Goal: Task Accomplishment & Management: Manage account settings

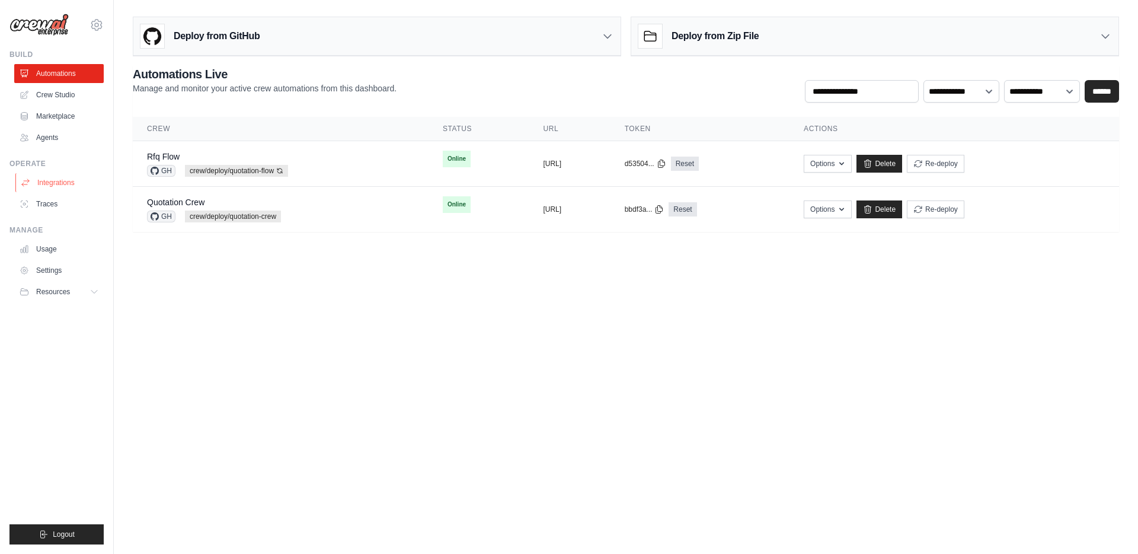
click at [60, 184] on link "Integrations" at bounding box center [60, 182] width 90 height 19
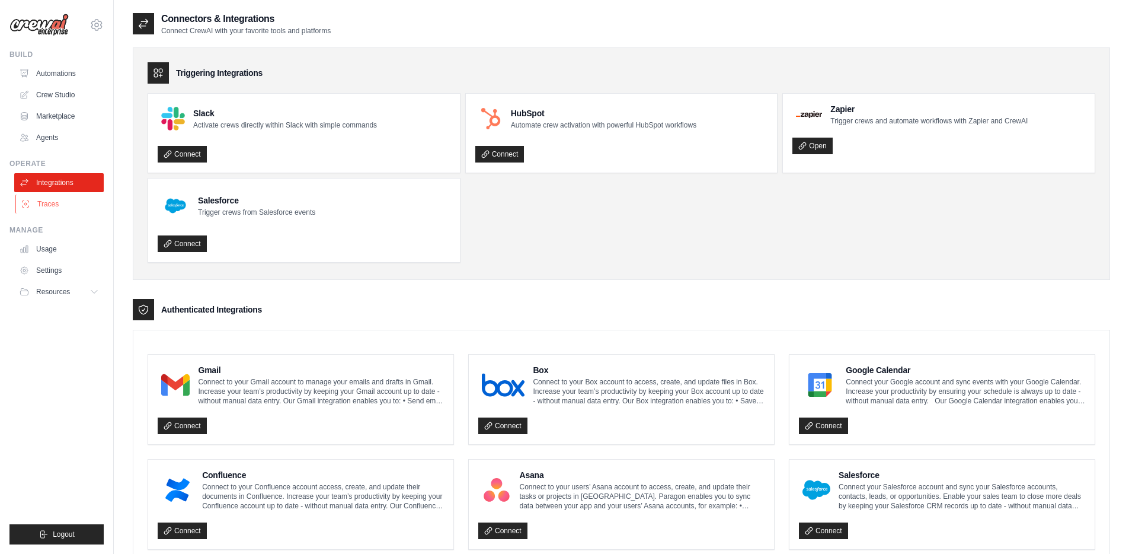
click at [60, 202] on link "Traces" at bounding box center [60, 203] width 90 height 19
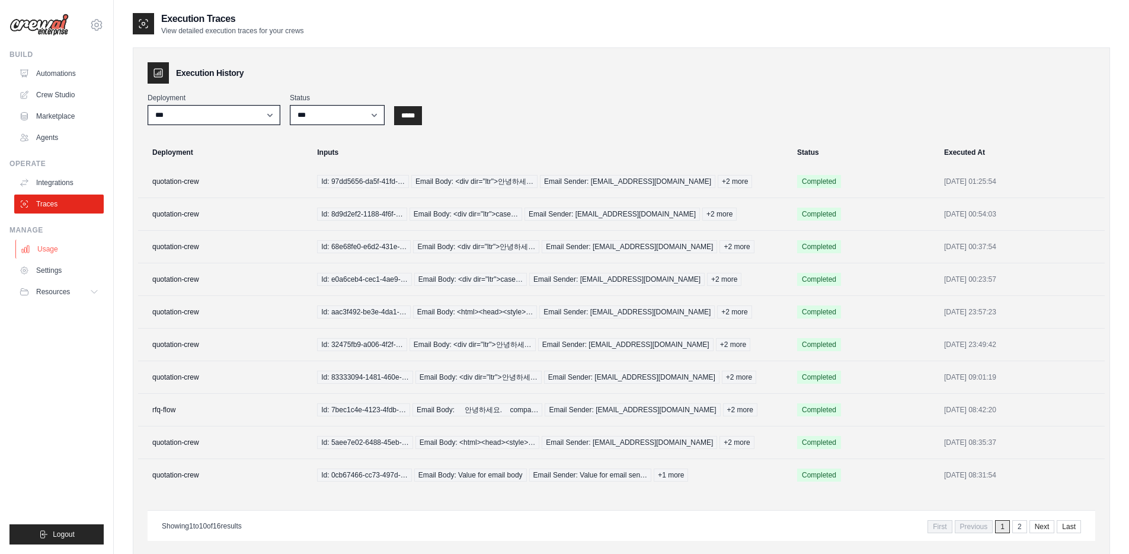
click at [59, 253] on link "Usage" at bounding box center [60, 249] width 90 height 19
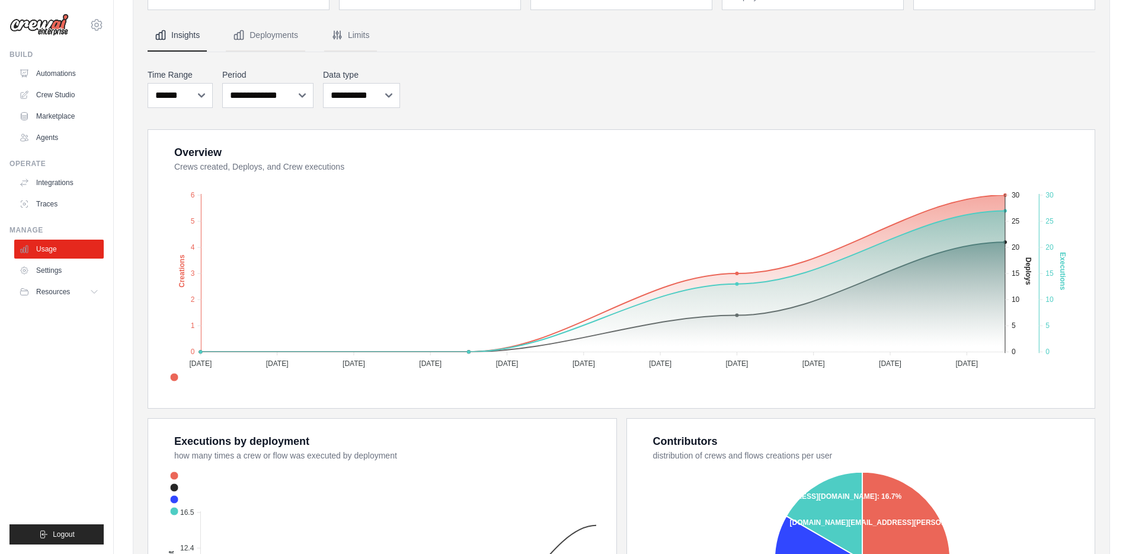
scroll to position [91, 0]
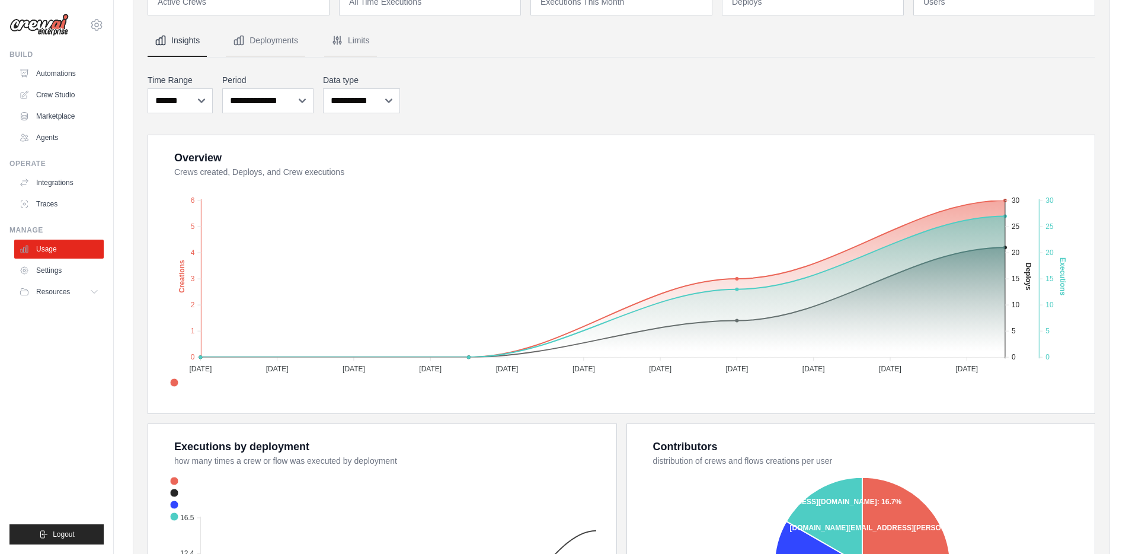
click at [344, 83] on label "Data type" at bounding box center [361, 80] width 77 height 12
click at [344, 88] on select "**********" at bounding box center [361, 100] width 77 height 25
click at [351, 93] on select "**********" at bounding box center [361, 100] width 77 height 25
click at [292, 104] on select "**********" at bounding box center [267, 100] width 91 height 25
click at [184, 85] on label "Time Range" at bounding box center [180, 80] width 65 height 12
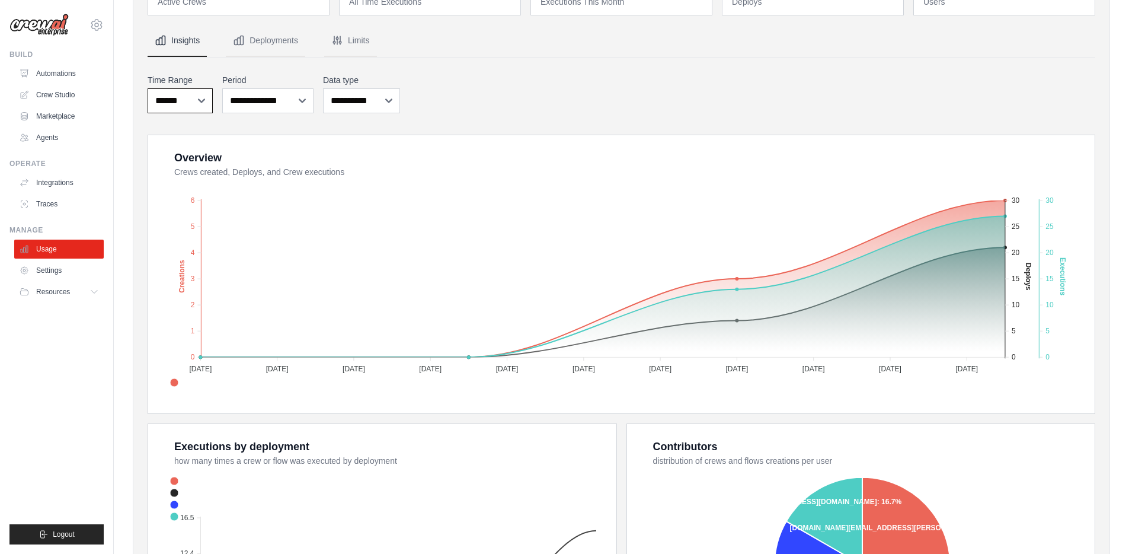
click at [184, 88] on select "***** ****** *******" at bounding box center [180, 100] width 65 height 25
click at [184, 99] on select "***** ****** *******" at bounding box center [180, 100] width 65 height 25
select select "***"
click at [148, 88] on select "***** ****** *******" at bounding box center [180, 100] width 65 height 25
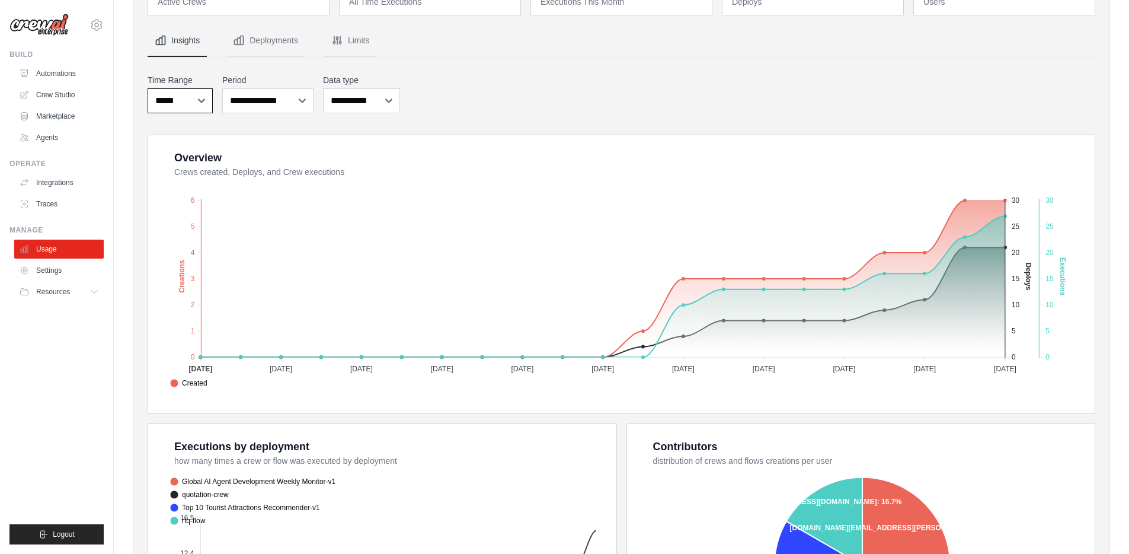
scroll to position [0, 0]
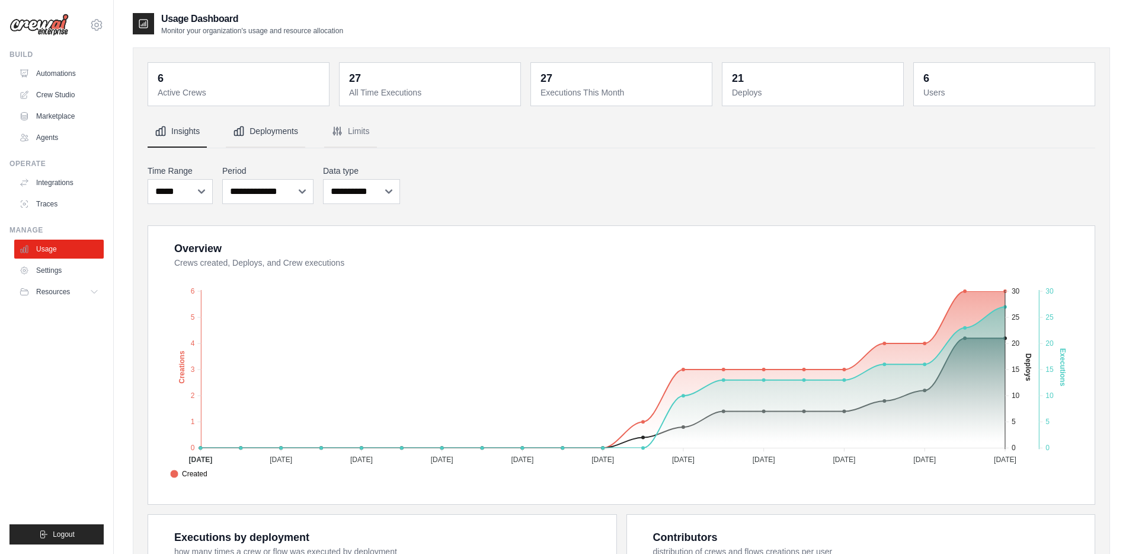
click at [276, 130] on button "Deployments" at bounding box center [265, 132] width 79 height 32
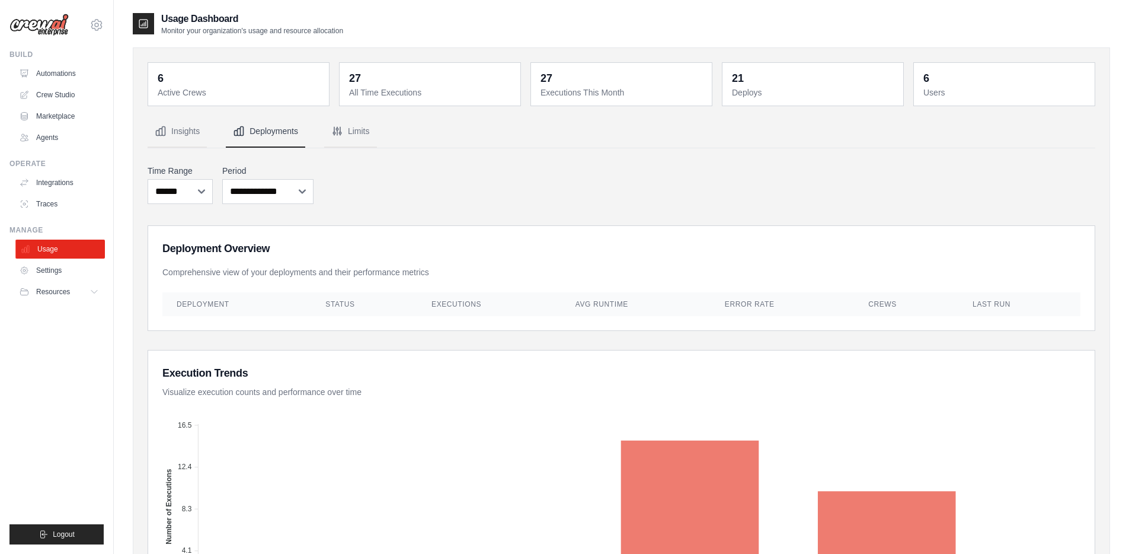
click at [66, 253] on link "Usage" at bounding box center [60, 249] width 90 height 19
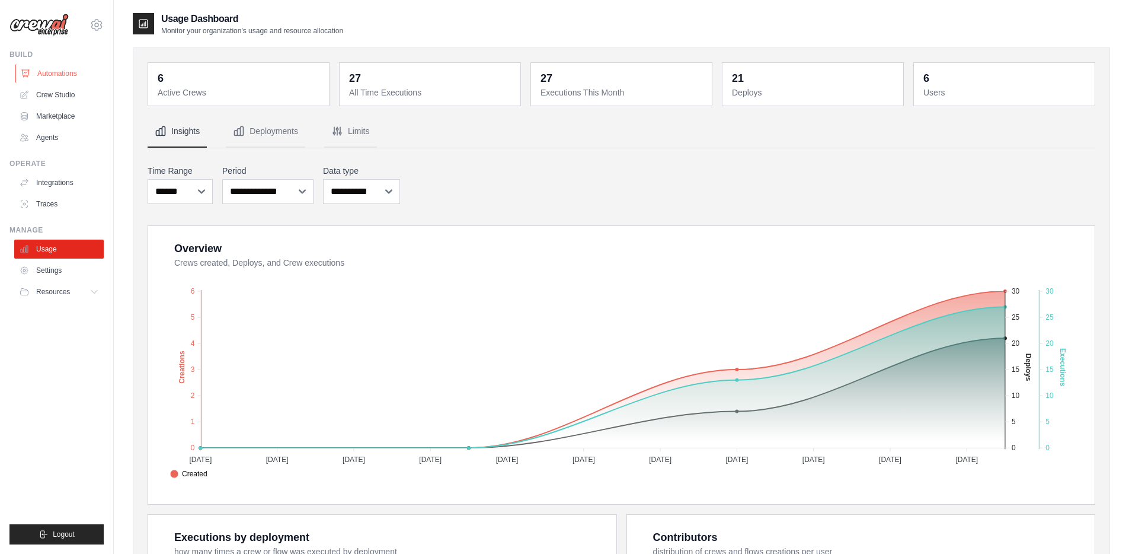
click at [68, 77] on link "Automations" at bounding box center [60, 73] width 90 height 19
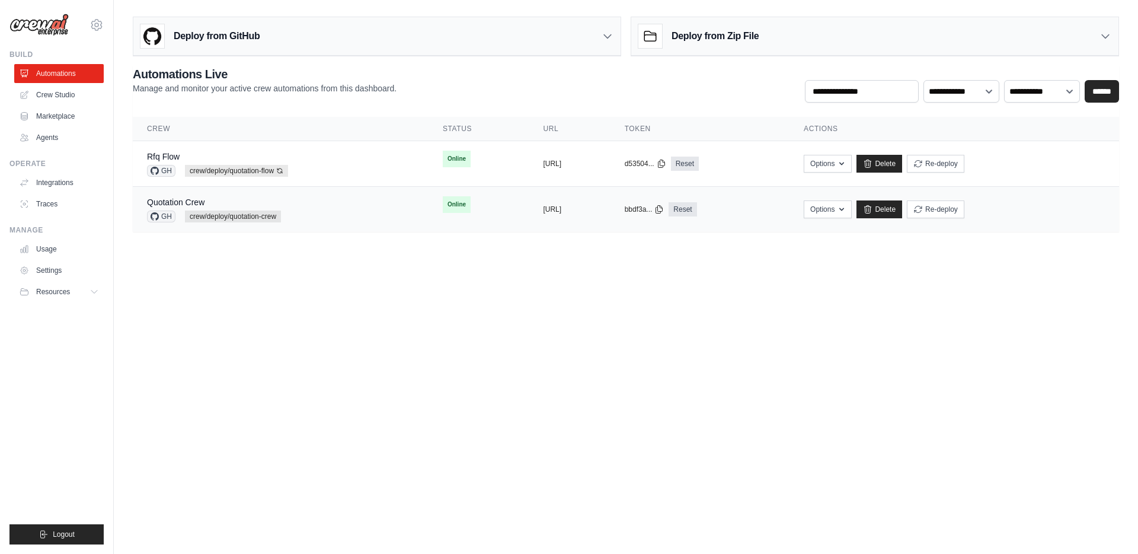
click at [340, 200] on div "Quotation Crew GH crew/deploy/quotation-crew" at bounding box center [280, 209] width 267 height 26
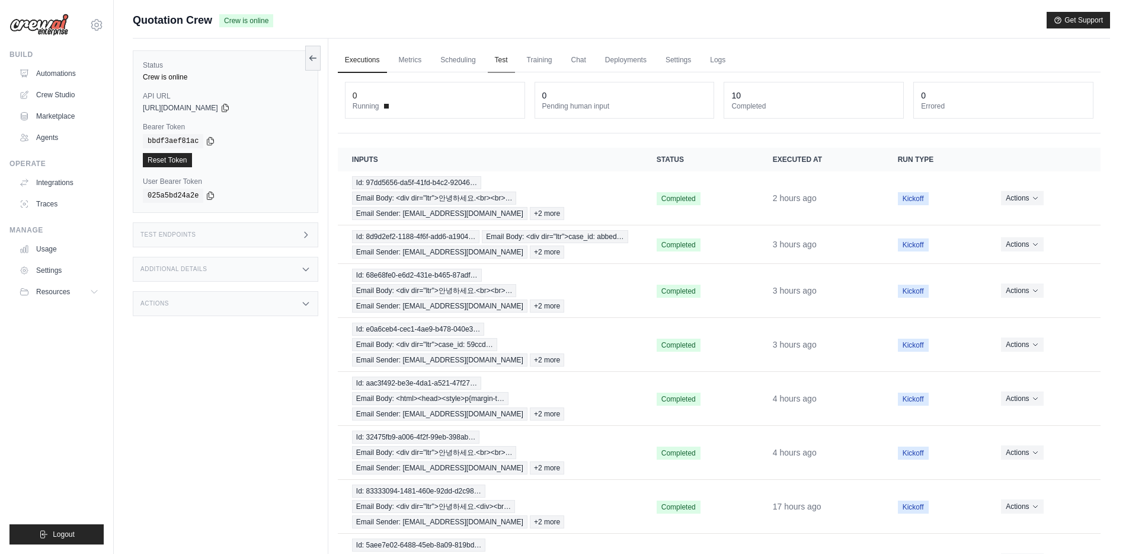
click at [496, 53] on link "Test" at bounding box center [501, 60] width 27 height 25
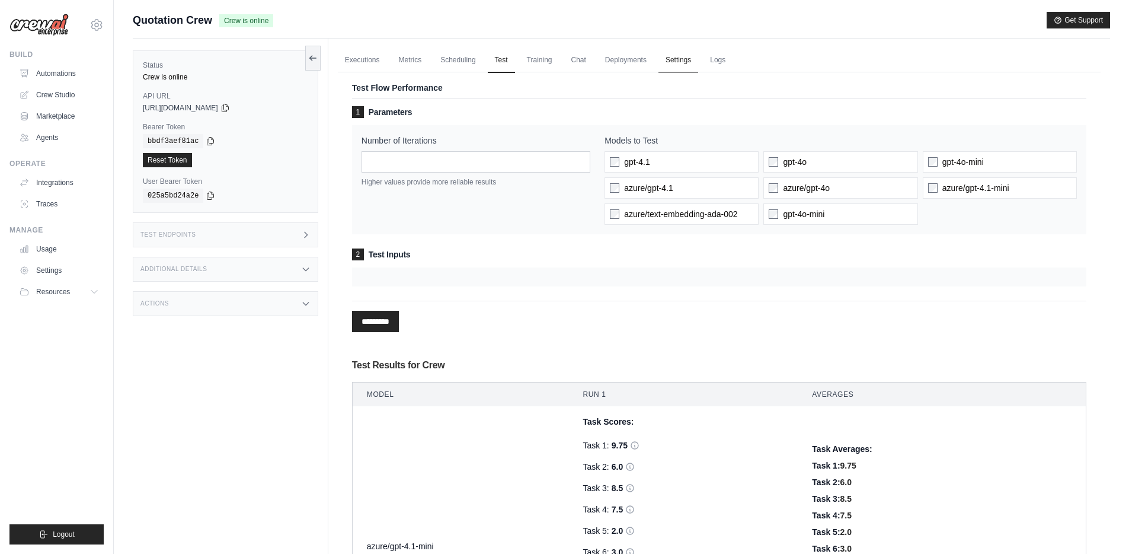
click at [673, 56] on link "Settings" at bounding box center [679, 60] width 40 height 25
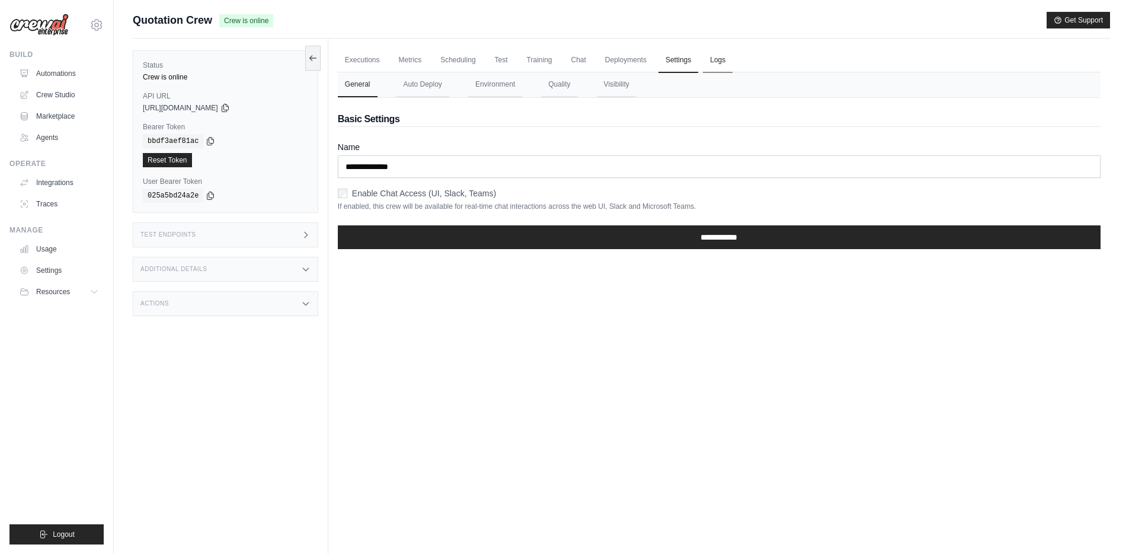
click at [703, 56] on link "Logs" at bounding box center [718, 60] width 30 height 25
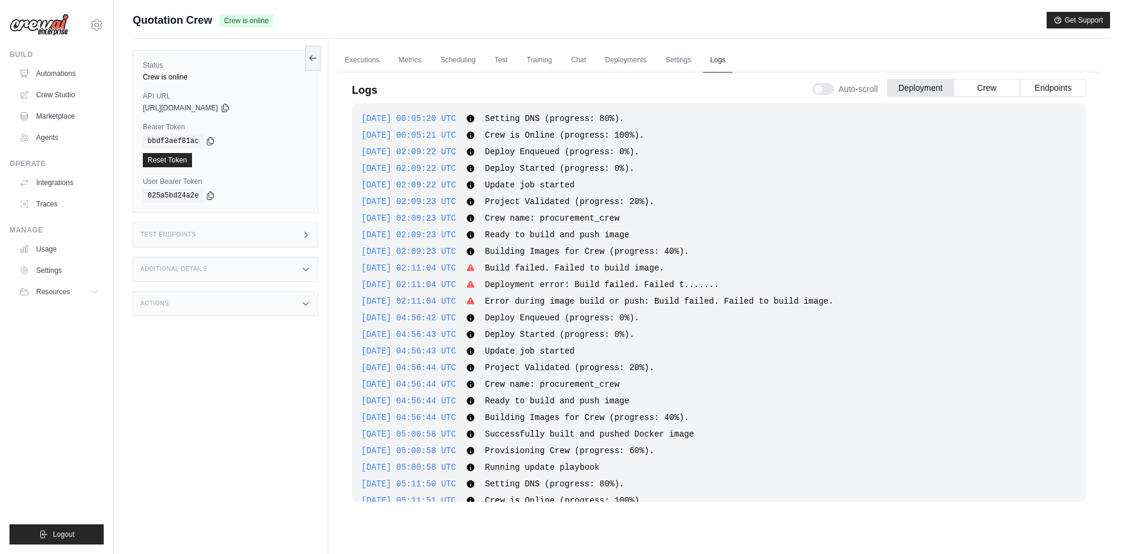
scroll to position [1812, 0]
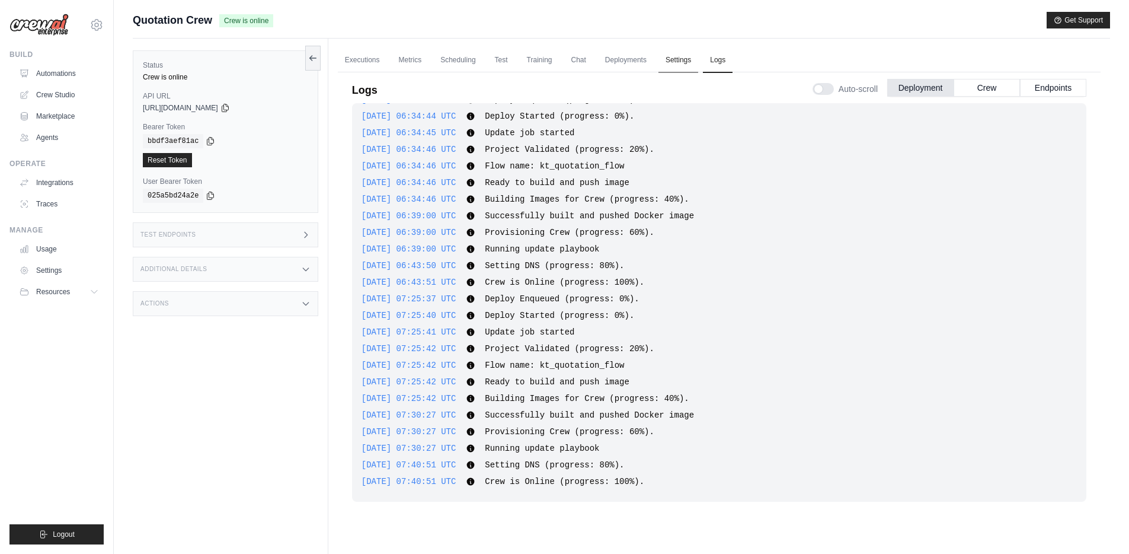
click at [660, 62] on link "Settings" at bounding box center [679, 60] width 40 height 25
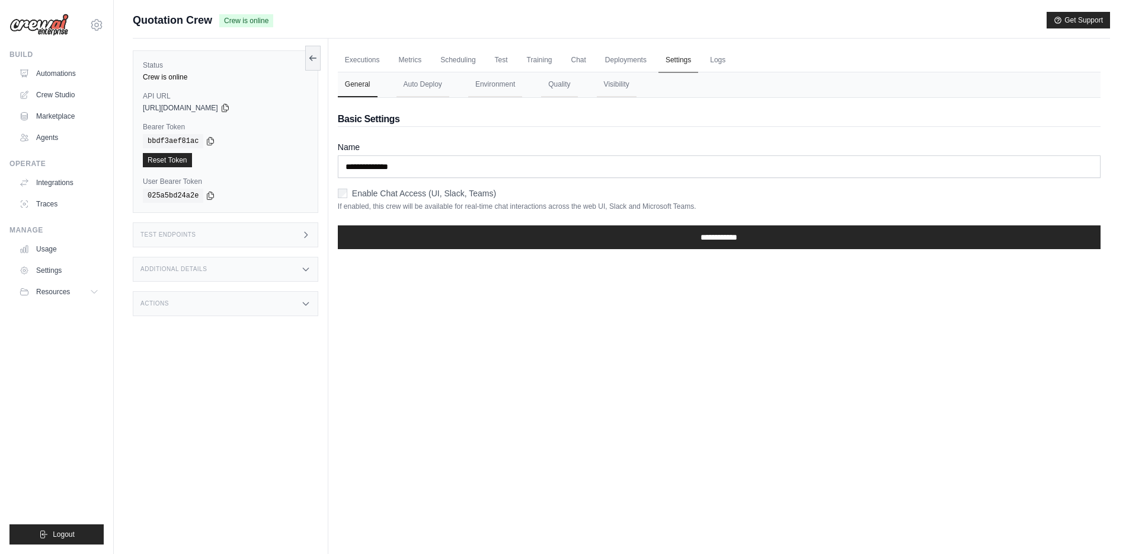
click at [660, 62] on link "Settings" at bounding box center [679, 60] width 40 height 25
click at [425, 84] on button "Auto Deploy" at bounding box center [423, 84] width 53 height 25
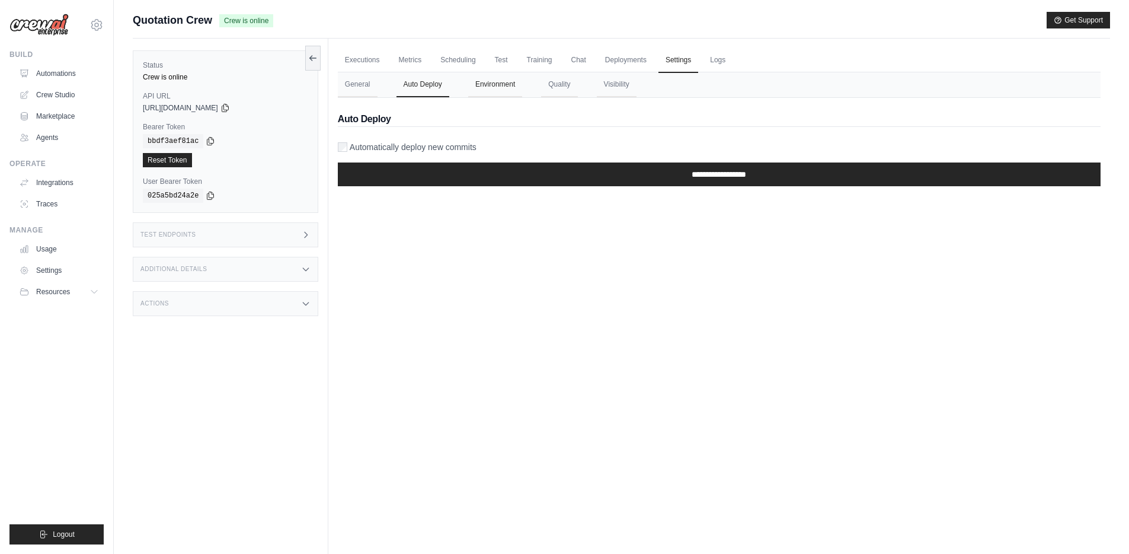
click at [503, 81] on button "Environment" at bounding box center [495, 84] width 54 height 25
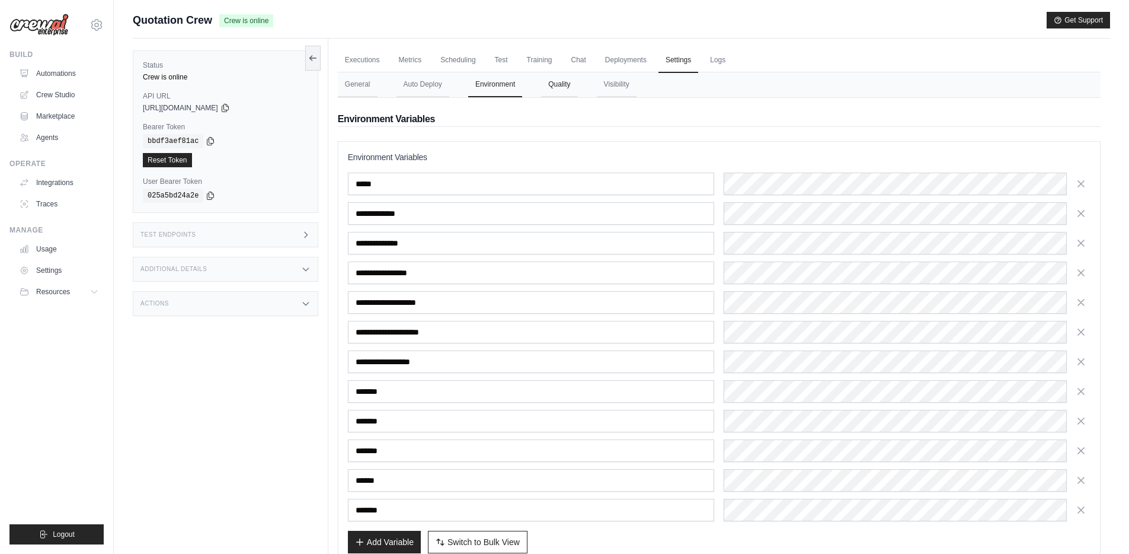
click at [541, 84] on button "Quality" at bounding box center [559, 84] width 36 height 25
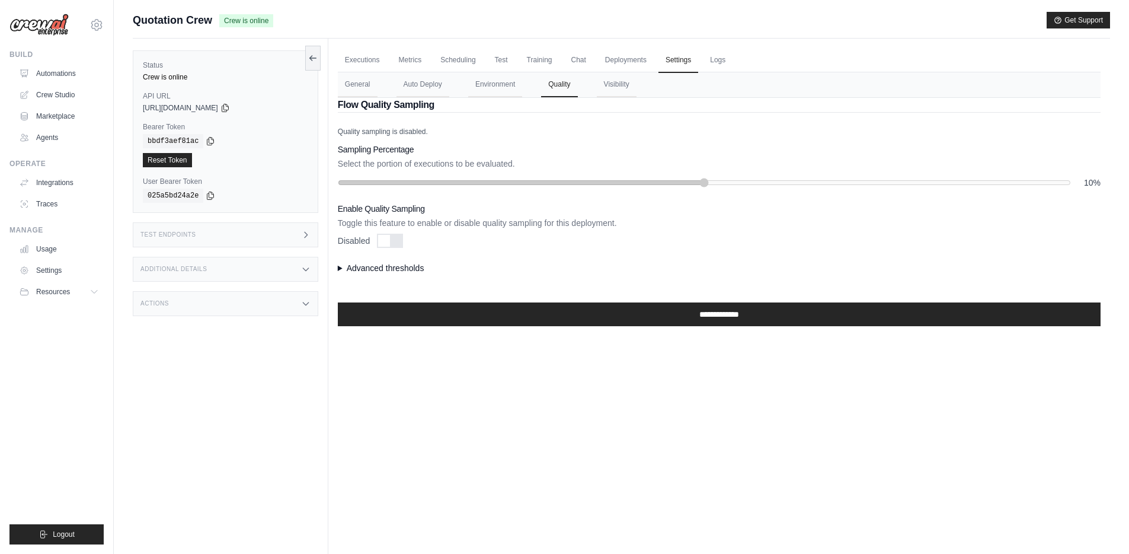
click at [1074, 182] on div "10%" at bounding box center [719, 183] width 763 height 12
click at [347, 266] on summary "Advanced thresholds" at bounding box center [719, 268] width 763 height 12
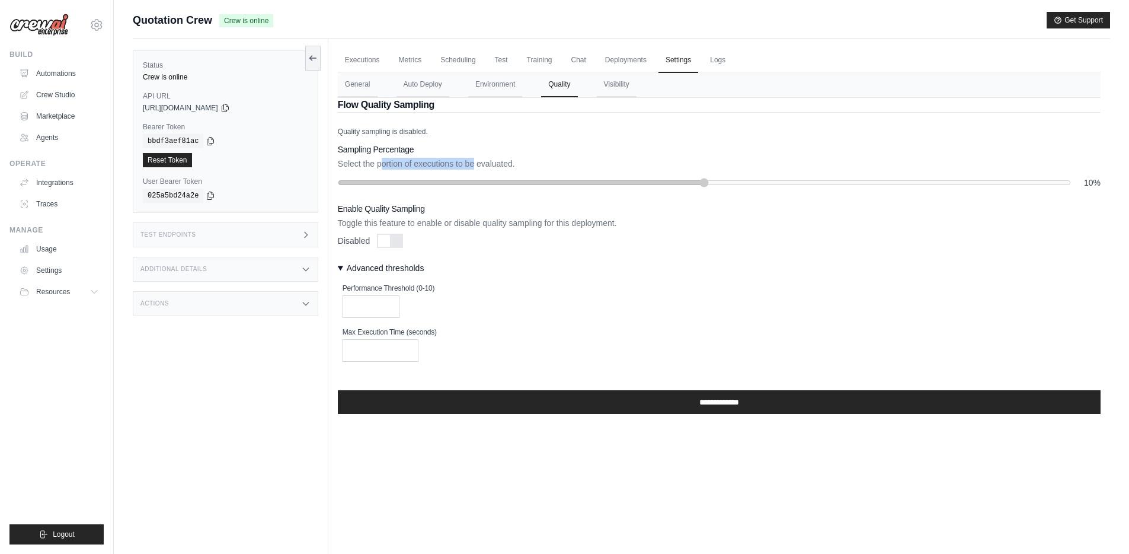
drag, startPoint x: 381, startPoint y: 163, endPoint x: 468, endPoint y: 162, distance: 87.2
click at [468, 162] on p "Select the portion of executions to be evaluated." at bounding box center [719, 164] width 763 height 12
click at [498, 166] on p "Select the portion of executions to be evaluated." at bounding box center [719, 164] width 763 height 12
click at [384, 240] on div at bounding box center [384, 241] width 12 height 12
click at [382, 240] on div at bounding box center [388, 241] width 26 height 14
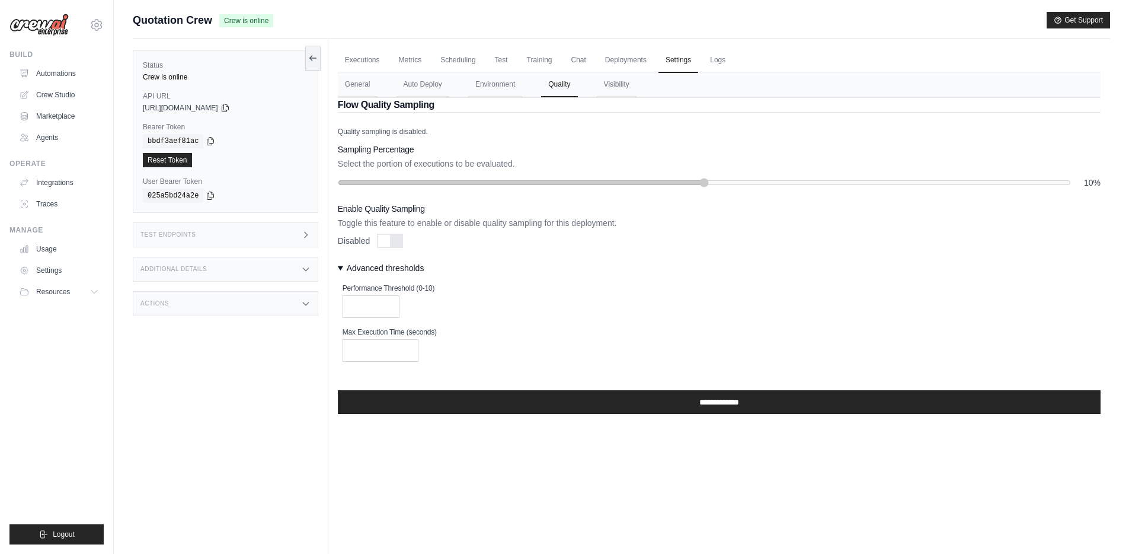
click at [382, 240] on div at bounding box center [384, 241] width 12 height 12
drag, startPoint x: 413, startPoint y: 181, endPoint x: 1134, endPoint y: 217, distance: 721.8
type input "***"
click at [1071, 187] on input "range" at bounding box center [704, 182] width 733 height 9
click at [618, 80] on button "Visibility" at bounding box center [617, 84] width 40 height 25
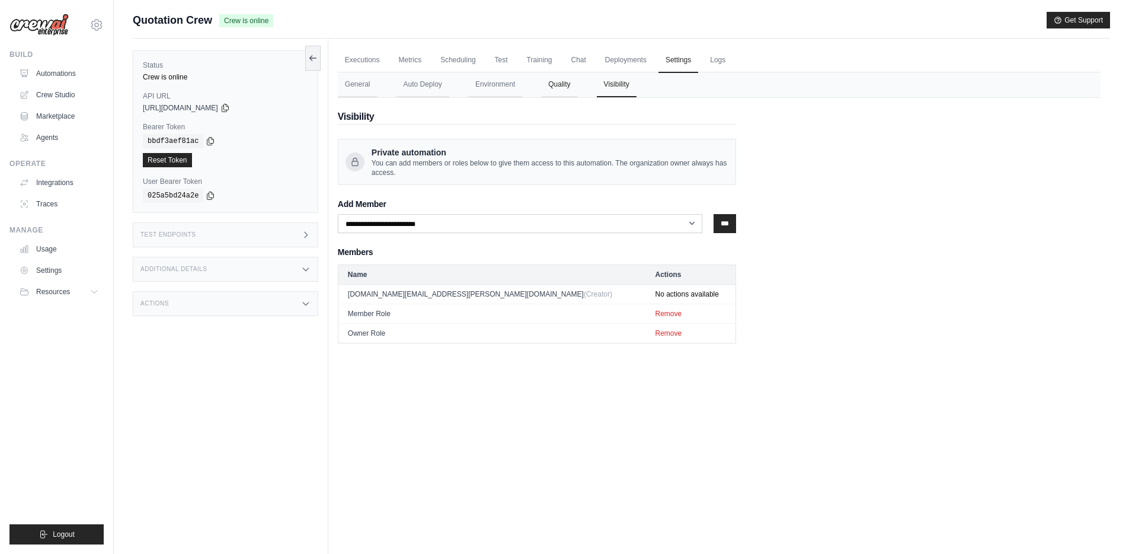
click at [547, 86] on button "Quality" at bounding box center [559, 84] width 36 height 25
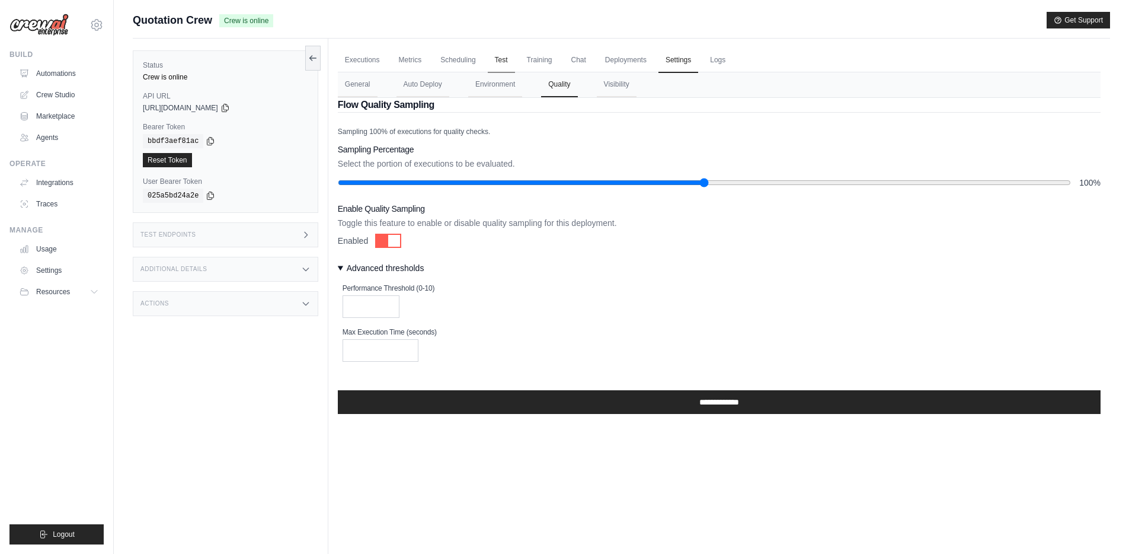
click at [498, 63] on link "Test" at bounding box center [501, 60] width 27 height 25
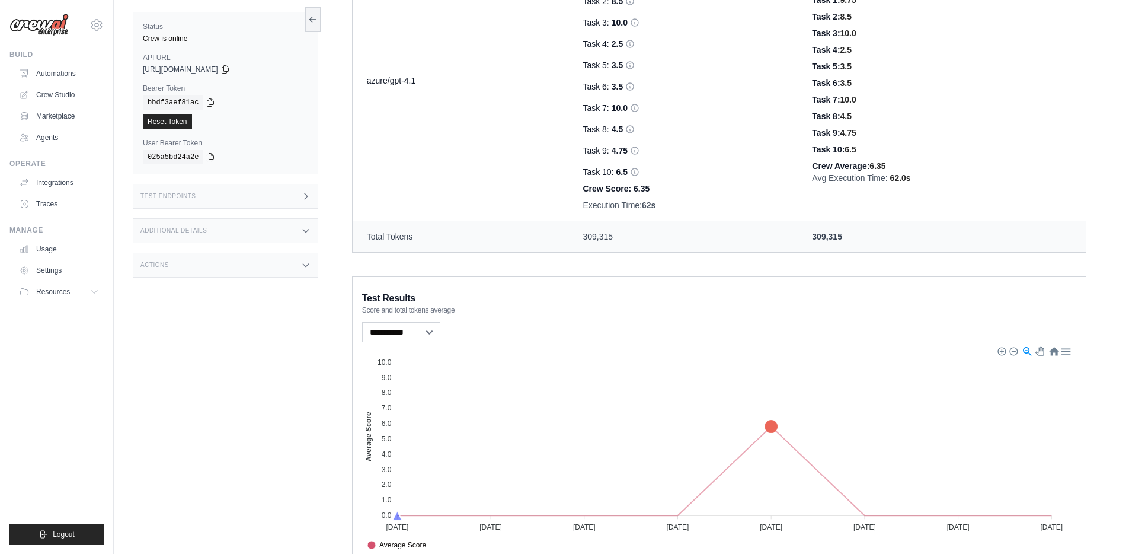
scroll to position [830, 0]
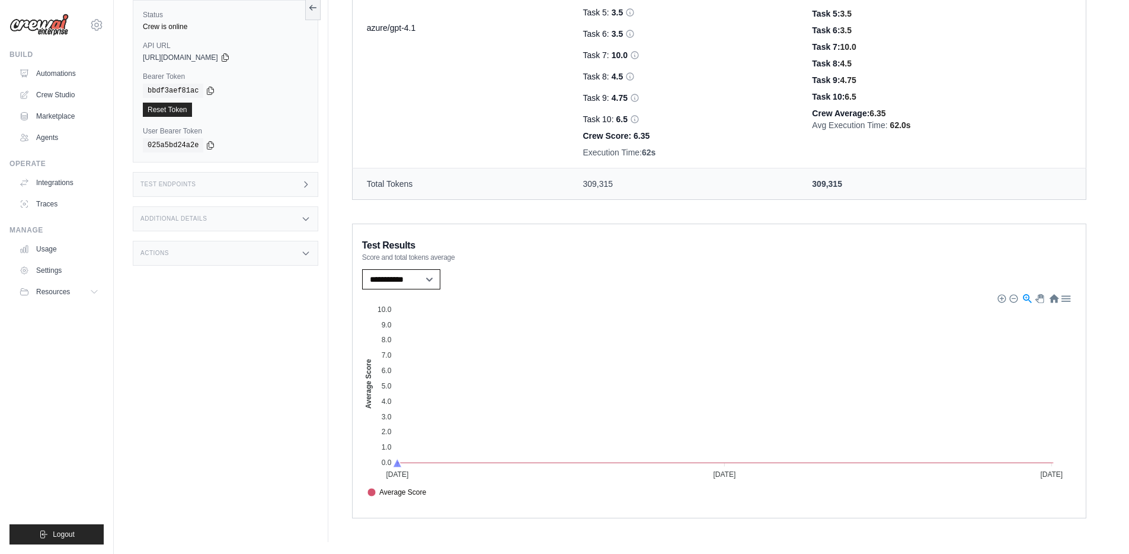
click at [435, 282] on select "**********" at bounding box center [401, 279] width 78 height 20
select select "**********"
click at [362, 269] on select "**********" at bounding box center [401, 279] width 78 height 20
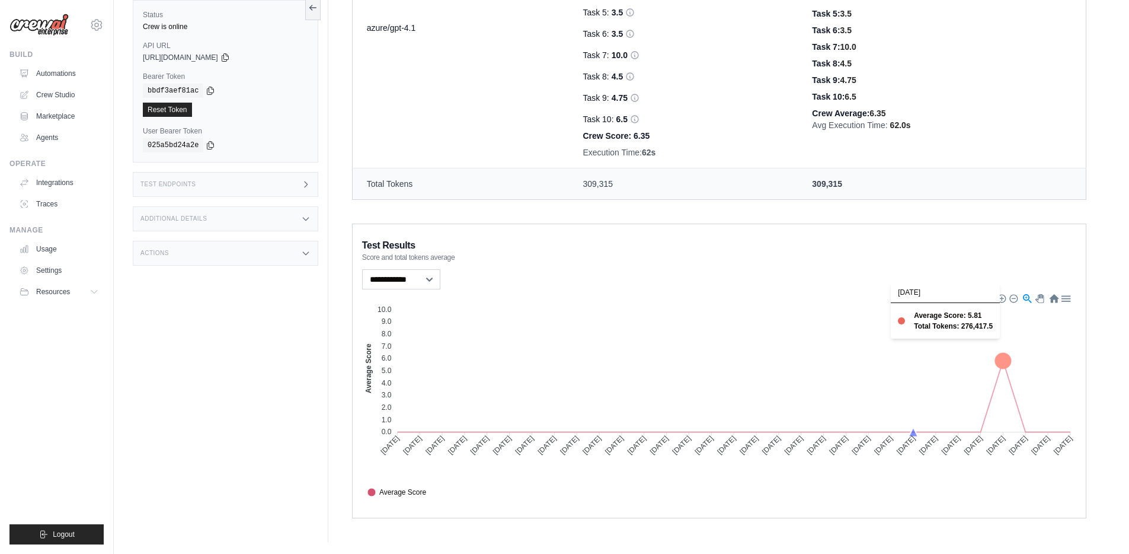
click at [1003, 360] on icon at bounding box center [1002, 360] width 15 height 15
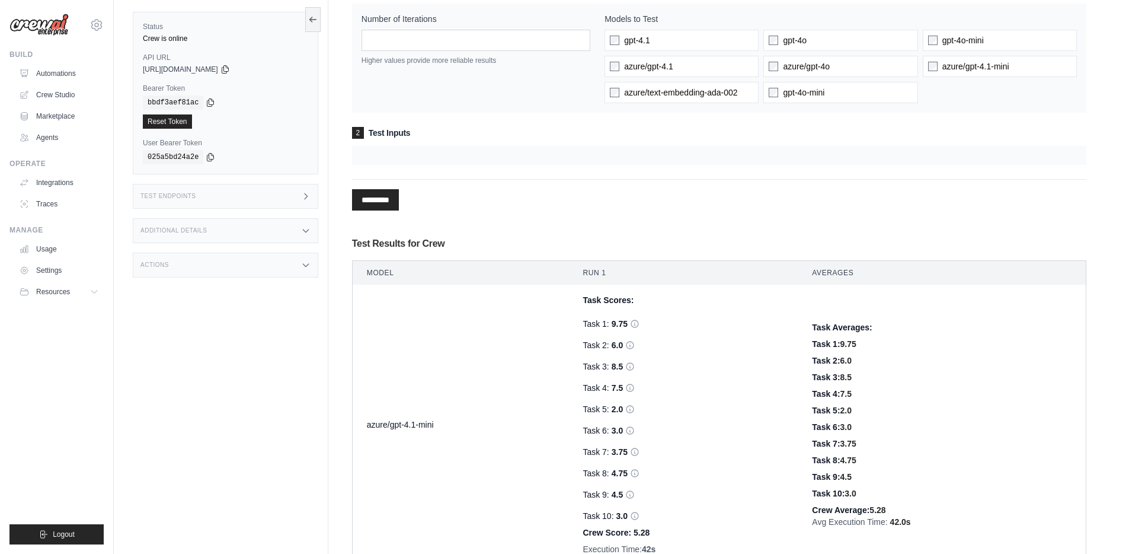
scroll to position [0, 0]
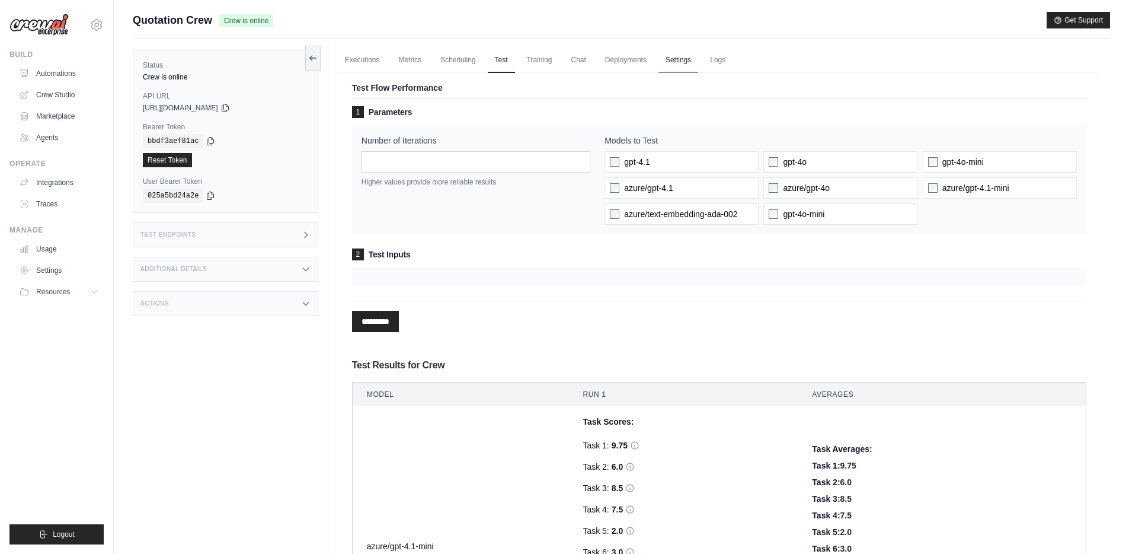
click at [665, 56] on link "Settings" at bounding box center [679, 60] width 40 height 25
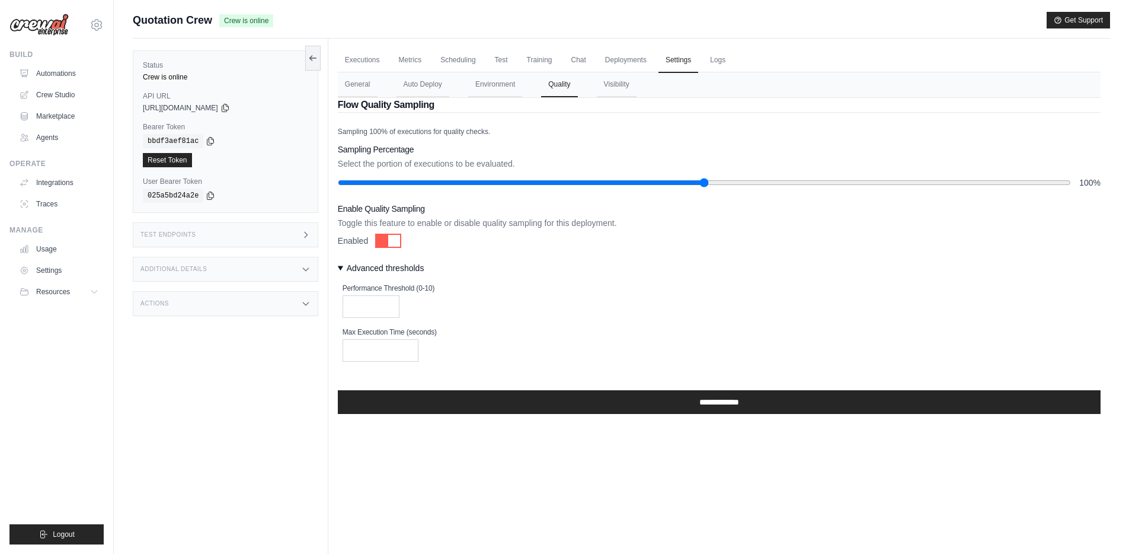
click at [670, 453] on div "Executions Metrics Scheduling Test Training Chat Deployments Settings Logs 0 Ru…" at bounding box center [719, 316] width 782 height 554
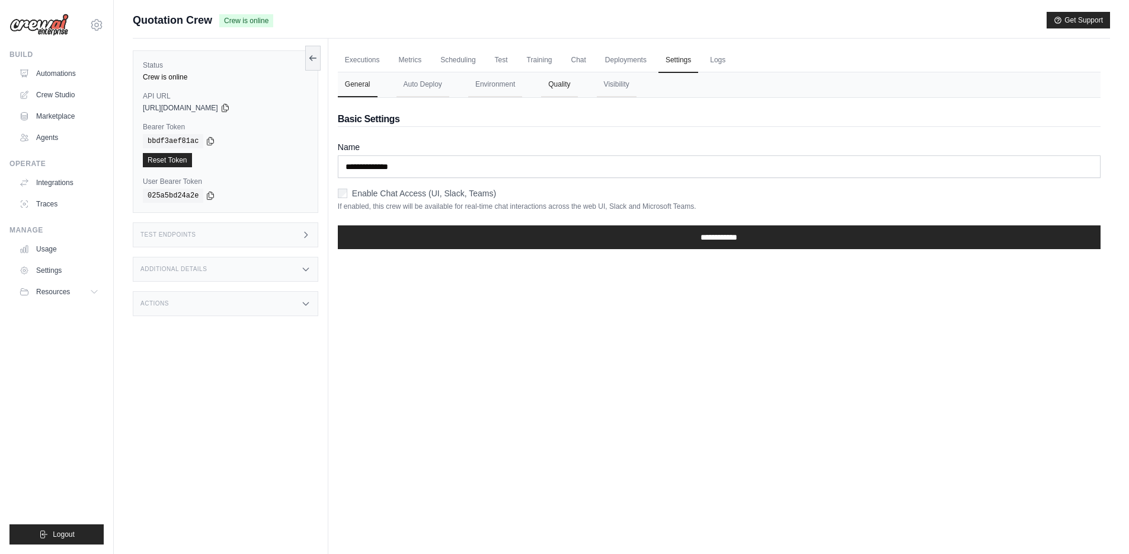
click at [557, 81] on button "Quality" at bounding box center [559, 84] width 36 height 25
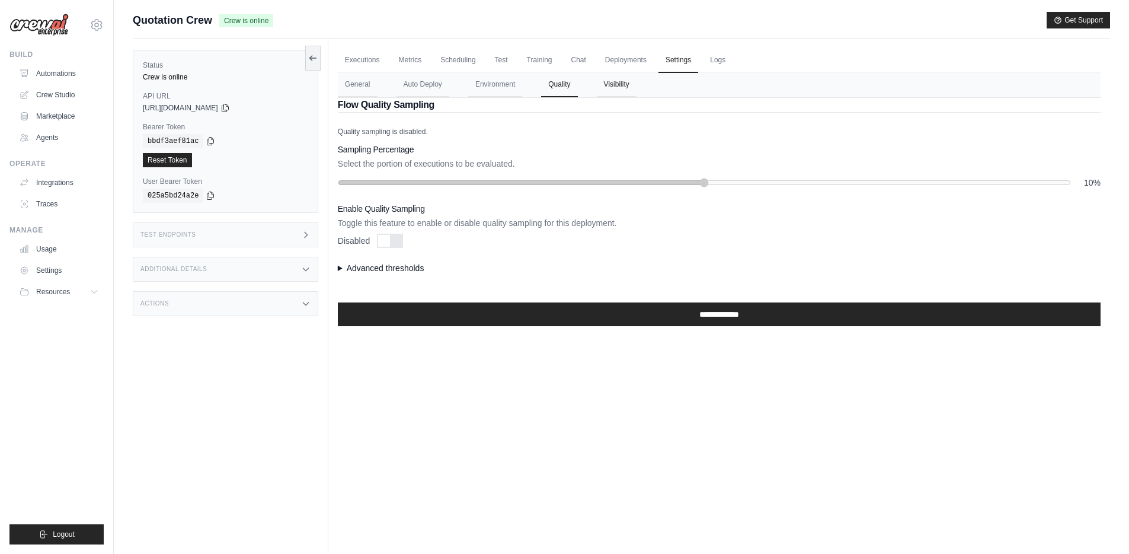
click at [601, 91] on button "Visibility" at bounding box center [617, 84] width 40 height 25
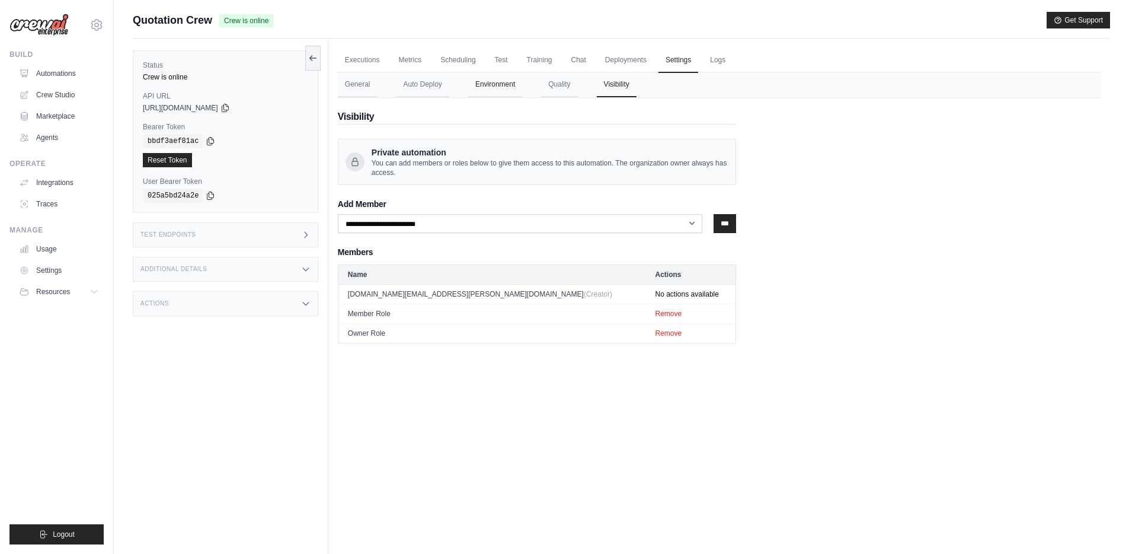
click at [499, 88] on button "Environment" at bounding box center [495, 84] width 54 height 25
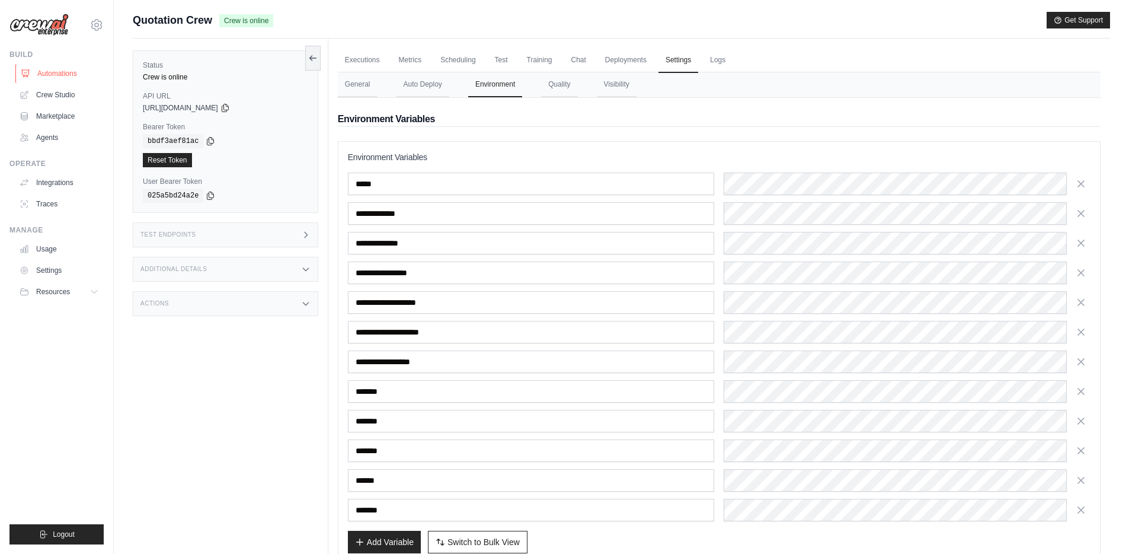
click at [56, 69] on link "Automations" at bounding box center [60, 73] width 90 height 19
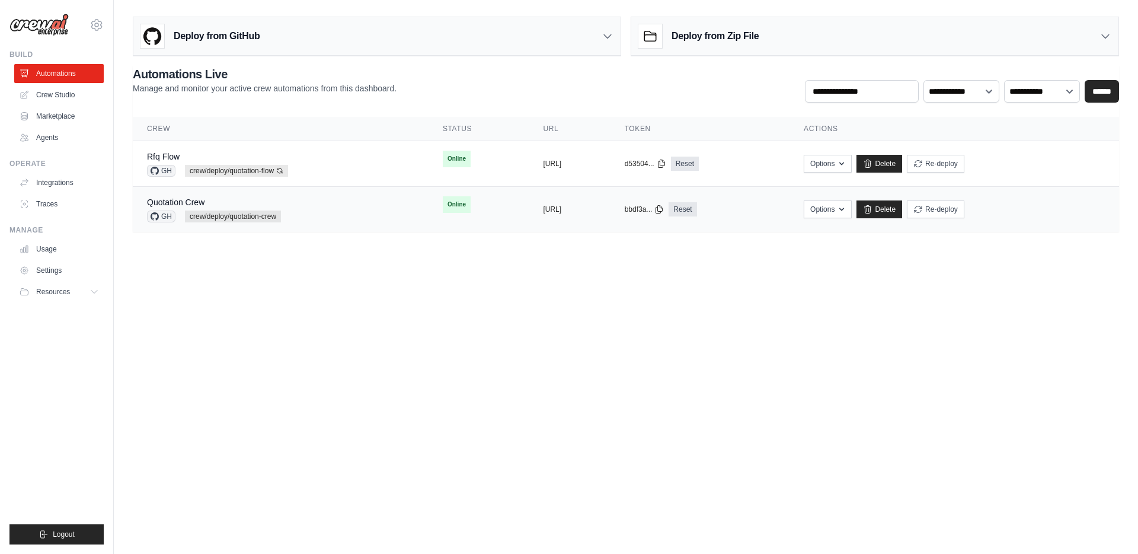
click at [302, 221] on div "Quotation Crew GH crew/deploy/quotation-crew" at bounding box center [280, 209] width 267 height 26
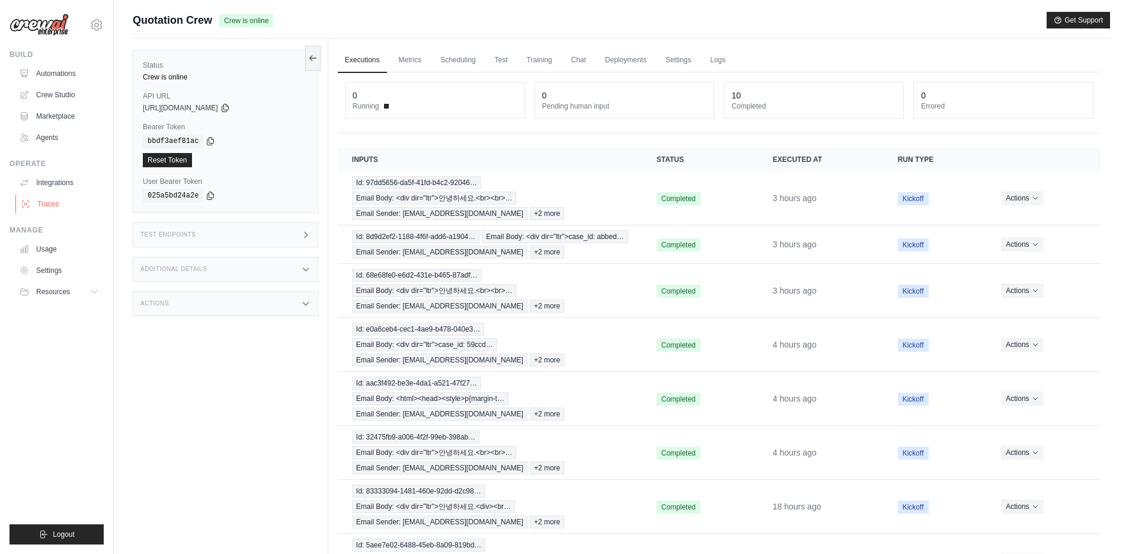
click at [52, 206] on link "Traces" at bounding box center [60, 203] width 90 height 19
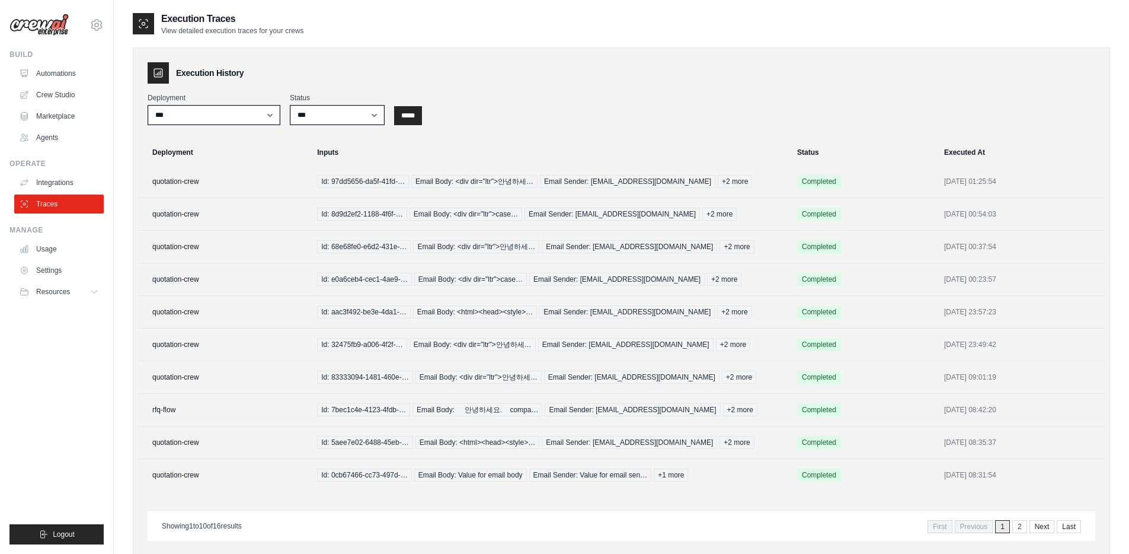
click at [284, 161] on th "Deployment" at bounding box center [224, 152] width 172 height 26
click at [271, 180] on td "quotation-crew" at bounding box center [224, 181] width 172 height 33
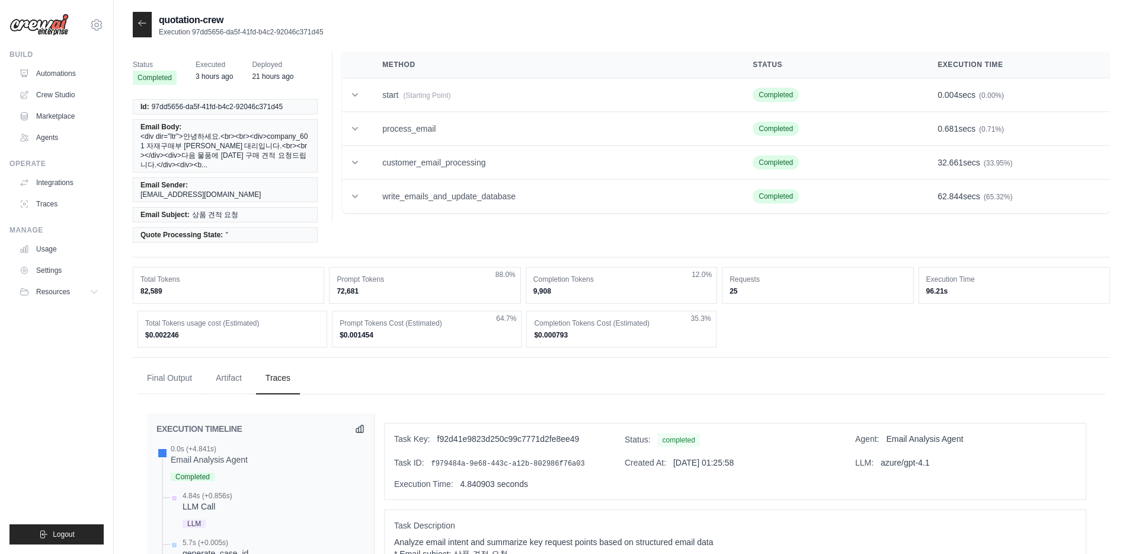
click at [446, 33] on div "quotation-crew Execution 97dd5656-da5f-41fd-b4c2-92046c371d45" at bounding box center [622, 24] width 978 height 25
drag, startPoint x: 232, startPoint y: 15, endPoint x: 110, endPoint y: 15, distance: 122.1
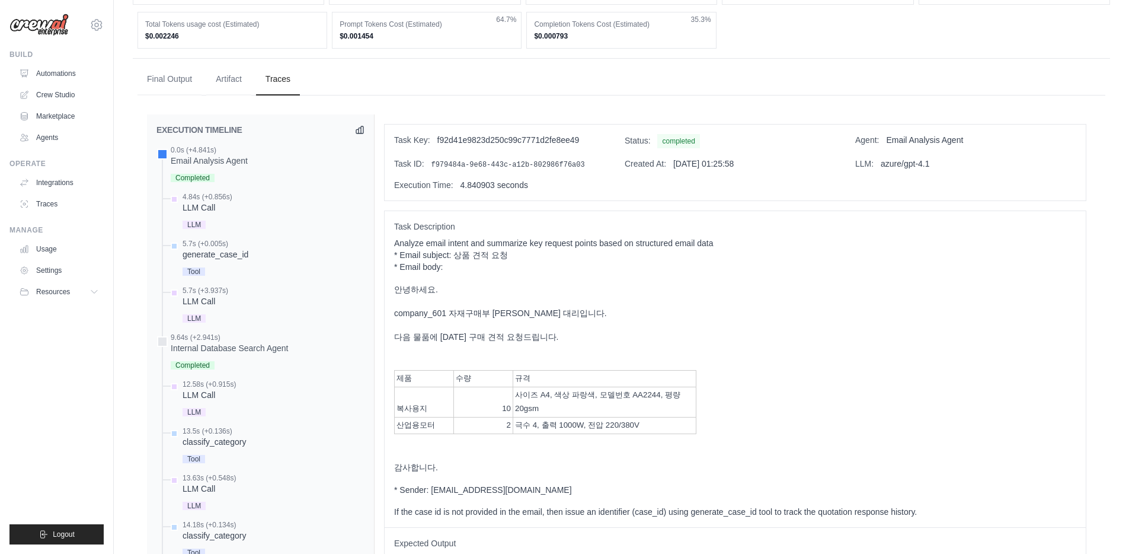
scroll to position [198, 0]
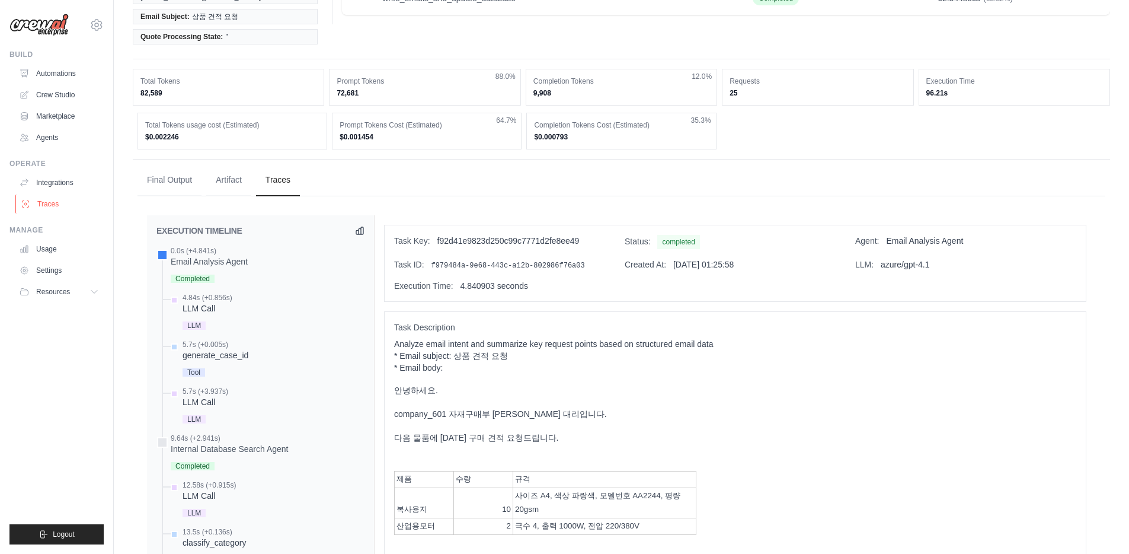
click at [56, 202] on link "Traces" at bounding box center [60, 203] width 90 height 19
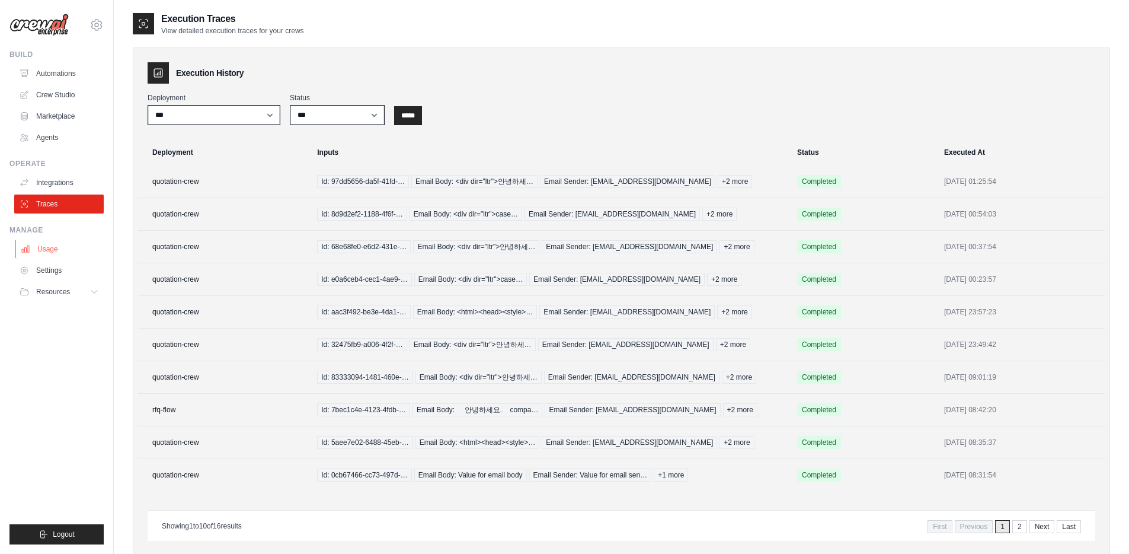
click at [52, 250] on link "Usage" at bounding box center [60, 249] width 90 height 19
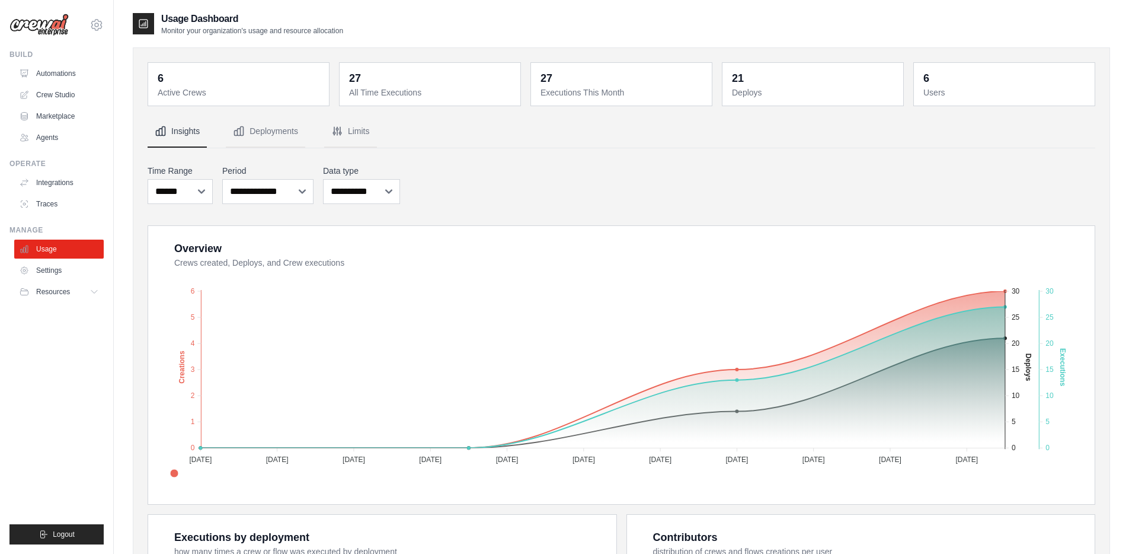
click at [551, 149] on div "**********" at bounding box center [622, 465] width 948 height 698
click at [50, 264] on link "Settings" at bounding box center [60, 270] width 90 height 19
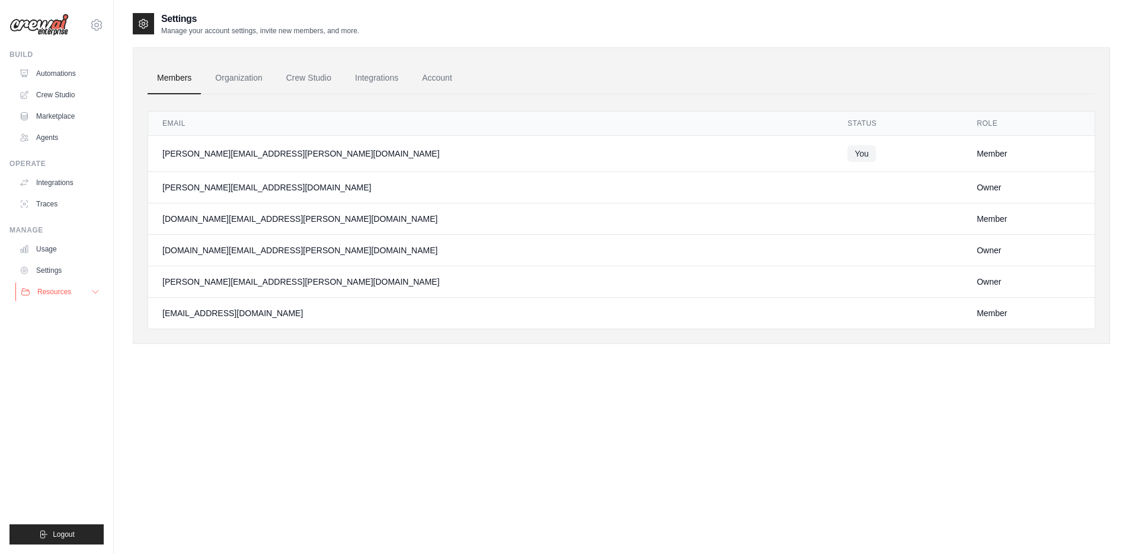
click at [56, 290] on span "Resources" at bounding box center [54, 291] width 34 height 9
click at [56, 72] on link "Automations" at bounding box center [60, 73] width 90 height 19
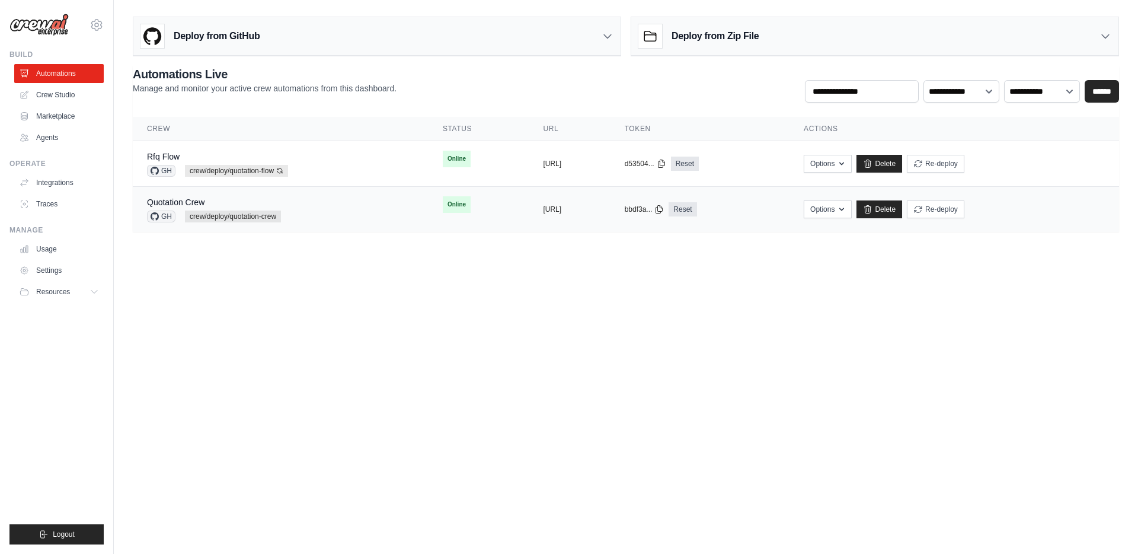
click at [324, 228] on td "Quotation Crew GH crew/deploy/quotation-crew" at bounding box center [281, 210] width 296 height 46
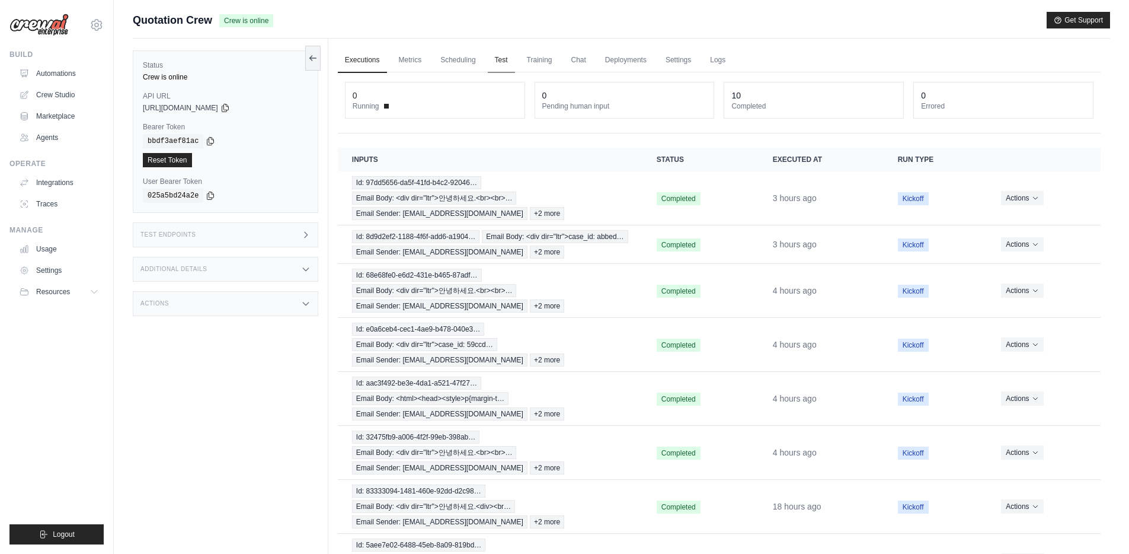
click at [491, 63] on link "Test" at bounding box center [501, 60] width 27 height 25
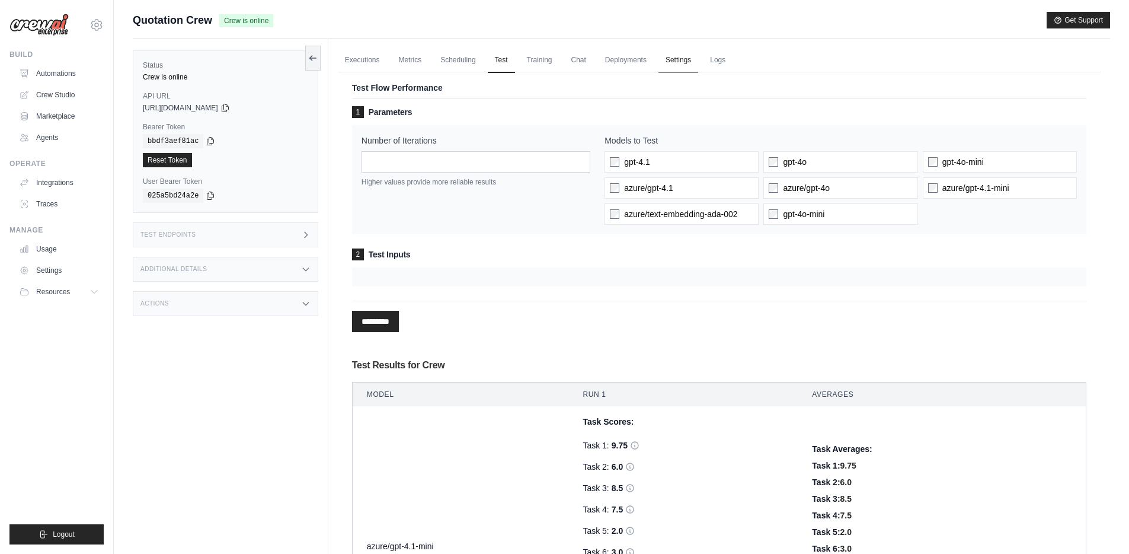
click at [659, 60] on link "Settings" at bounding box center [679, 60] width 40 height 25
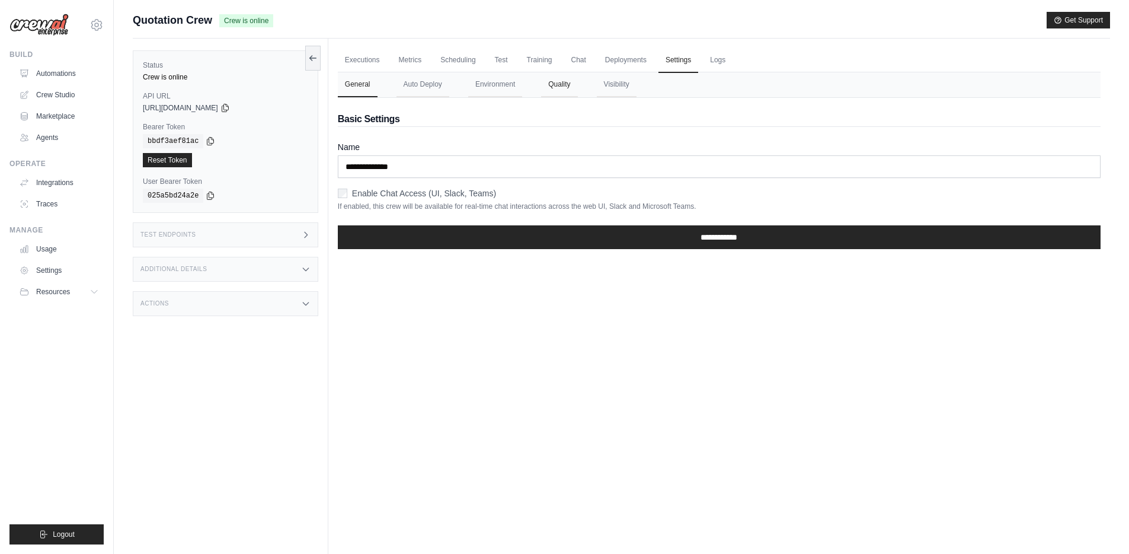
click at [554, 90] on button "Quality" at bounding box center [559, 84] width 36 height 25
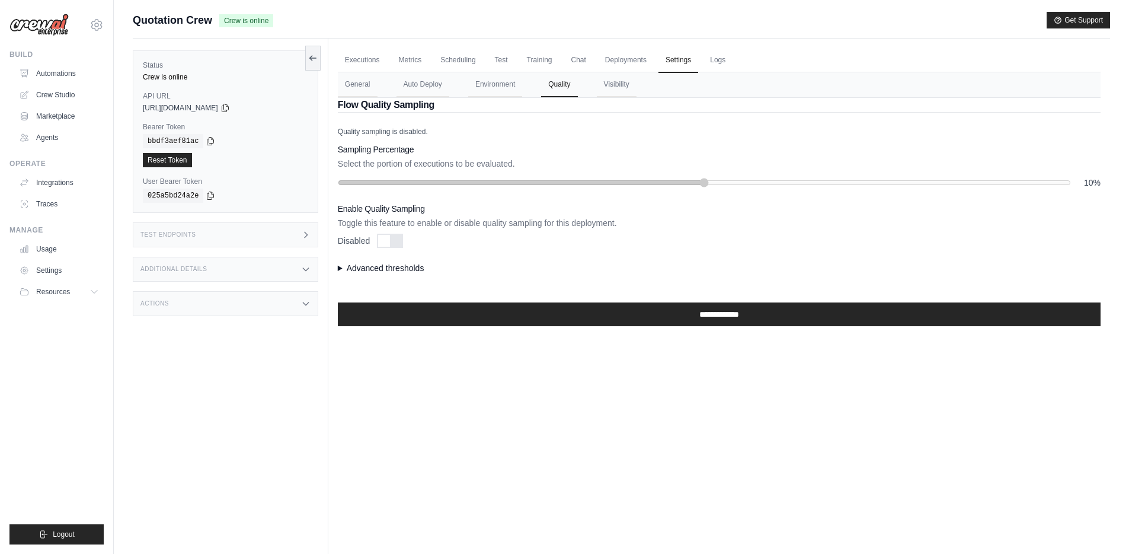
click at [383, 240] on div at bounding box center [384, 241] width 12 height 12
drag, startPoint x: 413, startPoint y: 183, endPoint x: 1137, endPoint y: 133, distance: 726.1
type input "***"
click at [1071, 178] on input "range" at bounding box center [704, 182] width 733 height 9
click at [400, 267] on summary "Advanced thresholds" at bounding box center [719, 268] width 763 height 12
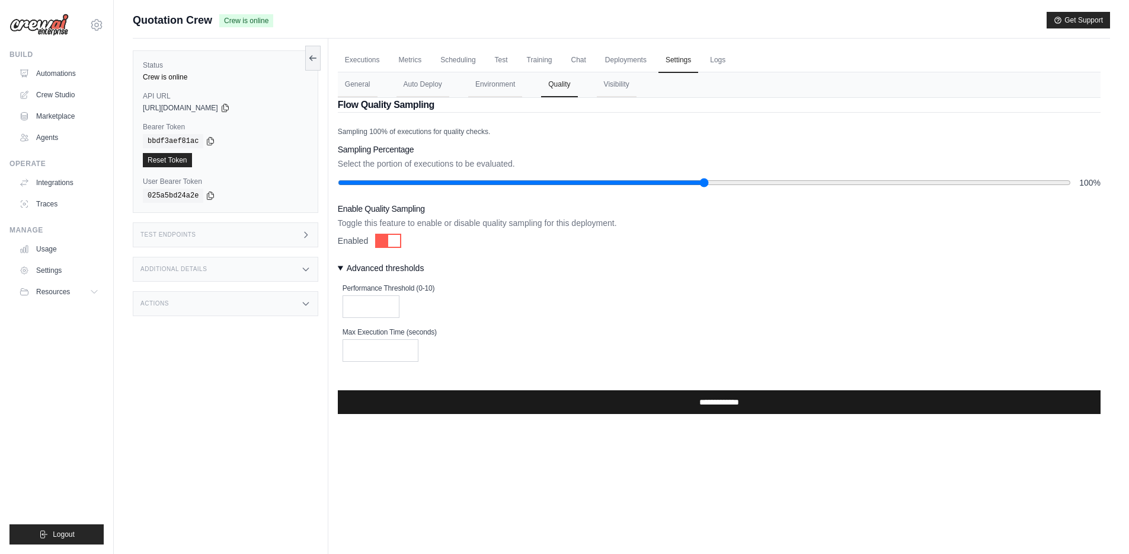
click at [511, 398] on input "**********" at bounding box center [719, 402] width 763 height 24
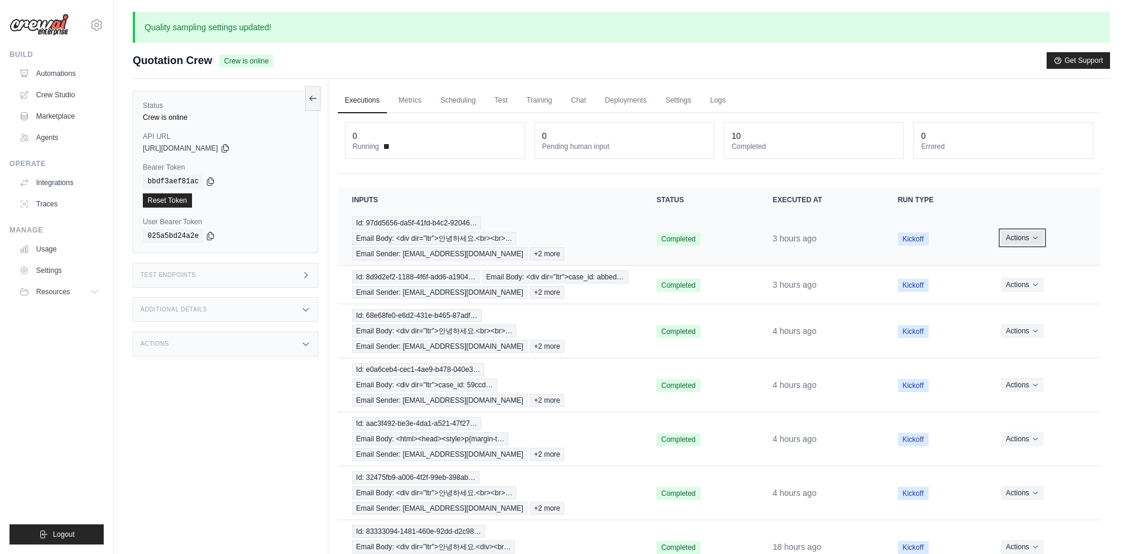
click at [1025, 234] on button "Actions" at bounding box center [1022, 238] width 42 height 14
click at [1037, 257] on link "View Details" at bounding box center [1049, 259] width 76 height 19
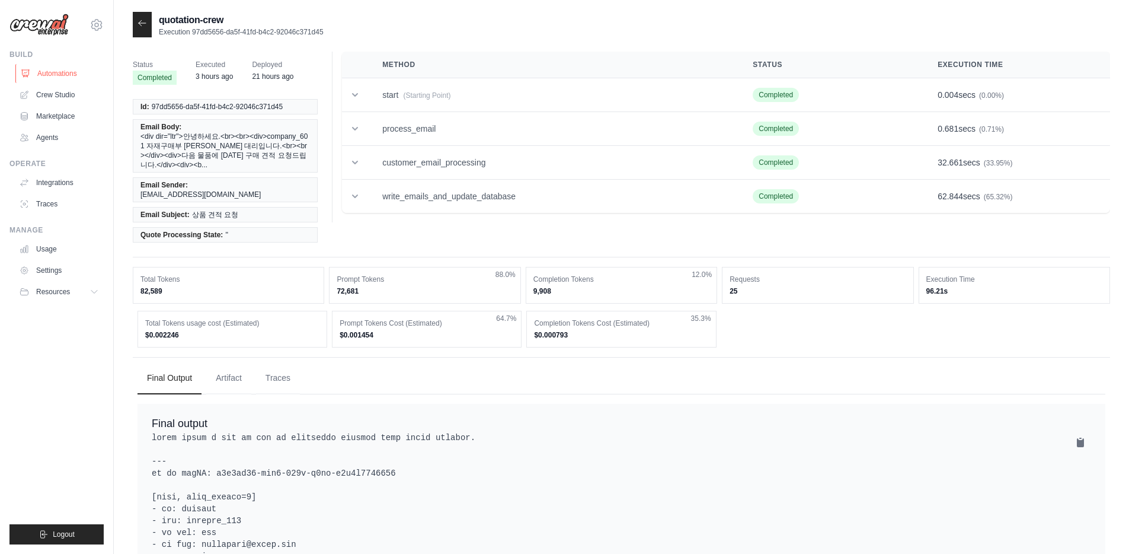
click at [74, 70] on link "Automations" at bounding box center [60, 73] width 90 height 19
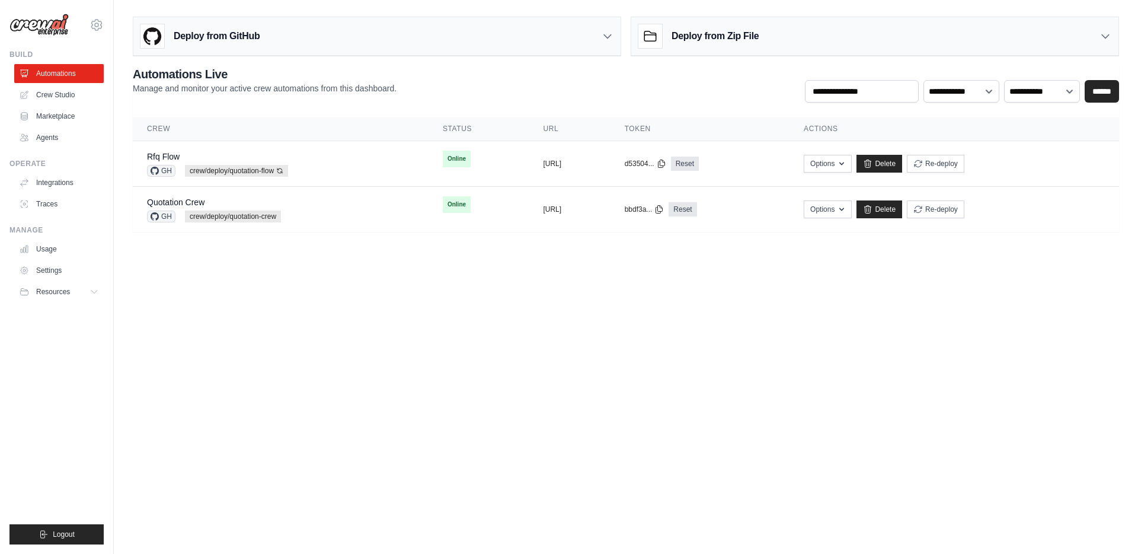
click at [591, 24] on div "Deploy from GitHub" at bounding box center [376, 36] width 487 height 39
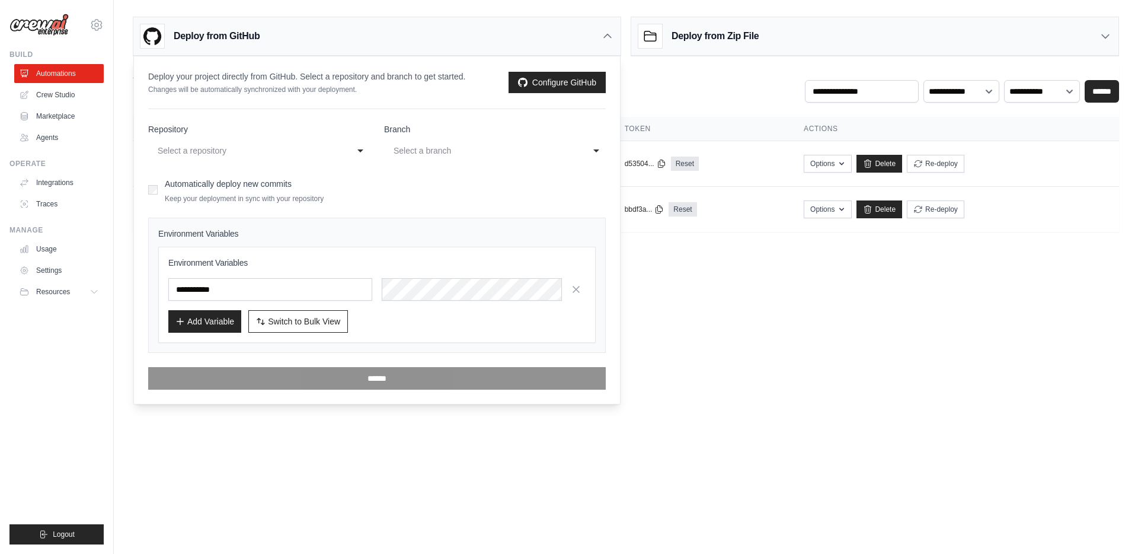
click at [591, 24] on div "Deploy from GitHub" at bounding box center [376, 36] width 487 height 39
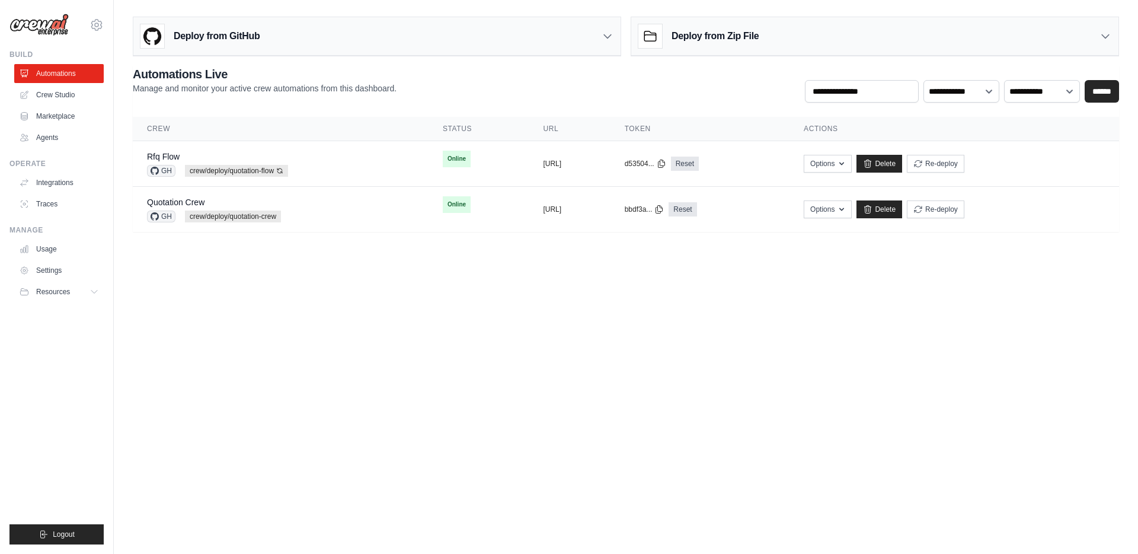
click at [516, 331] on body "[PERSON_NAME][EMAIL_ADDRESS][DOMAIN_NAME] Settings Build Automations Crew Studio" at bounding box center [569, 277] width 1138 height 554
click at [366, 206] on div "Quotation Crew GH crew/deploy/quotation-crew" at bounding box center [280, 209] width 267 height 26
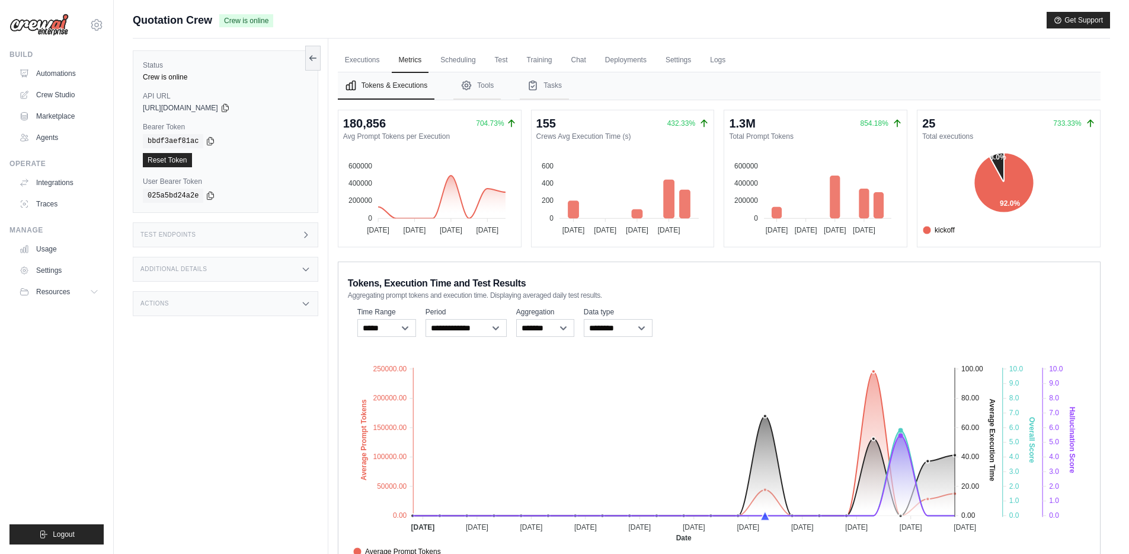
scroll to position [50, 0]
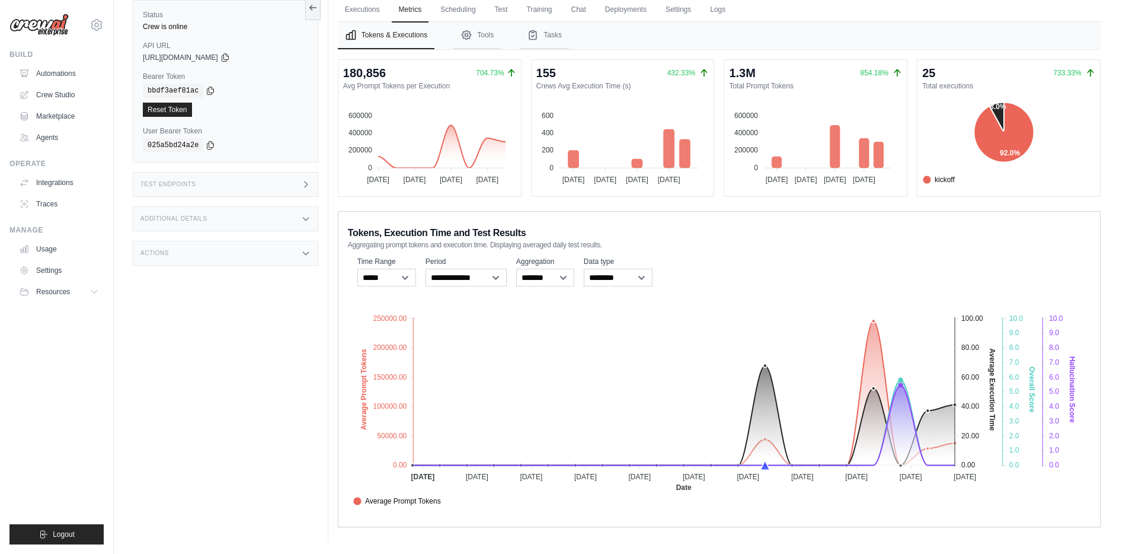
click at [738, 242] on div "Tokens, Execution Time and Test Results Aggregating prompt tokens and execution…" at bounding box center [719, 237] width 743 height 26
click at [767, 366] on foreignobject "Average Prompt Tokens Average Execution Time Score [MEDICAL_DATA] Score Crew Ve…" at bounding box center [719, 404] width 743 height 207
click at [872, 347] on foreignobject "Average Prompt Tokens Average Execution Time Score Hallucination Score Crew Ver…" at bounding box center [719, 404] width 743 height 207
click at [867, 417] on foreignobject "Average Prompt Tokens Average Execution Time Score Hallucination Score Crew Ver…" at bounding box center [719, 404] width 743 height 207
click at [902, 420] on foreignobject "Average Prompt Tokens Average Execution Time Score Hallucination Score Crew Ver…" at bounding box center [719, 404] width 743 height 207
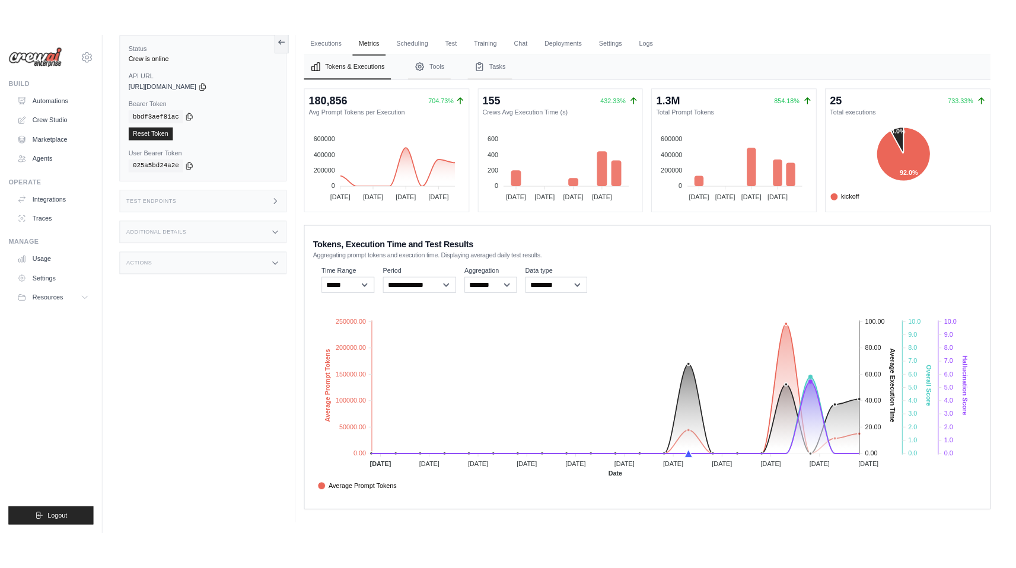
scroll to position [0, 0]
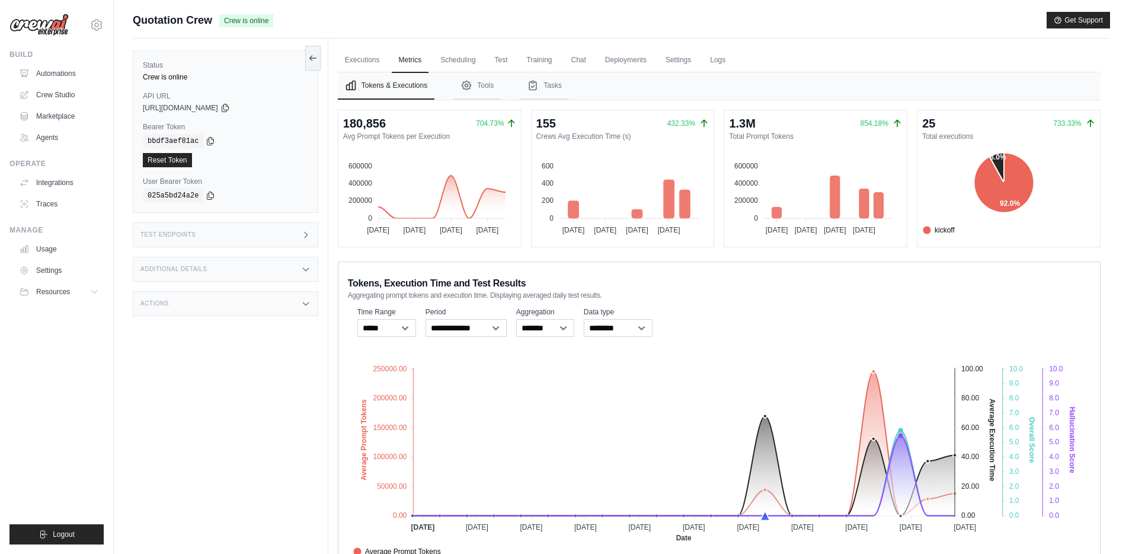
click at [762, 264] on div "**********" at bounding box center [719, 419] width 763 height 316
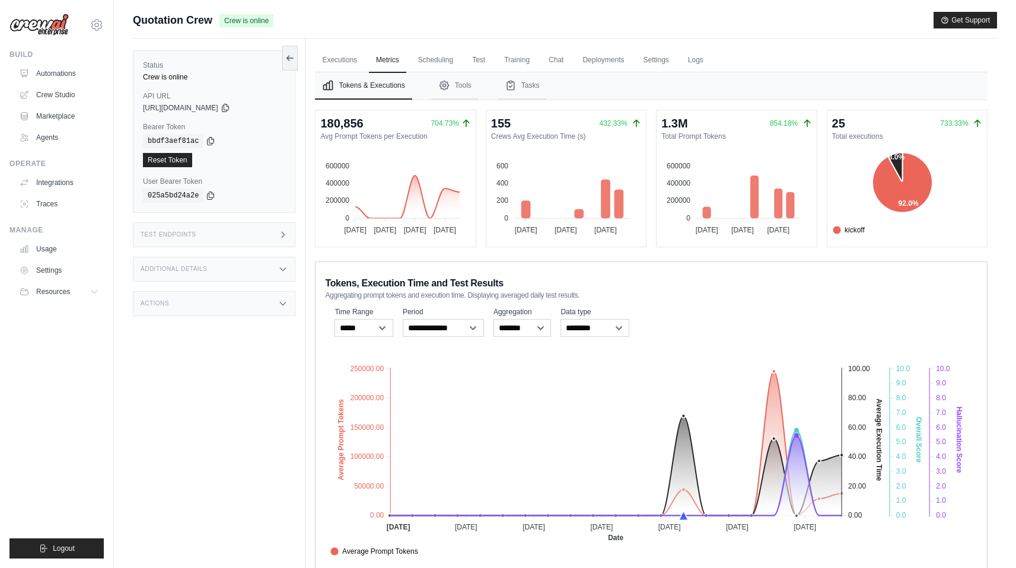
click at [721, 25] on div "Quotation Crew Crew is online Get Support" at bounding box center [565, 20] width 864 height 17
click at [332, 68] on link "Executions" at bounding box center [339, 60] width 49 height 25
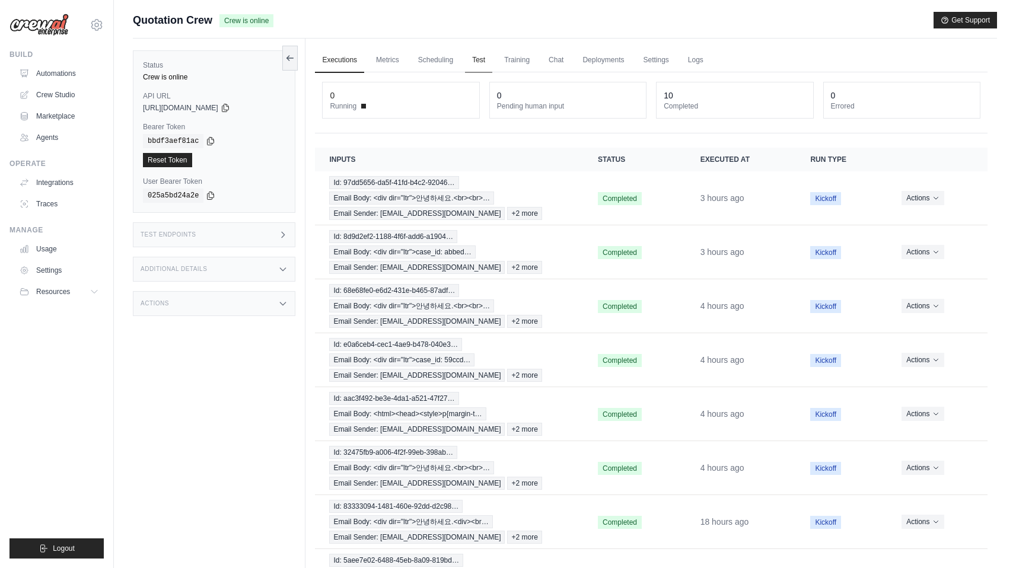
click at [467, 54] on link "Test" at bounding box center [478, 60] width 27 height 25
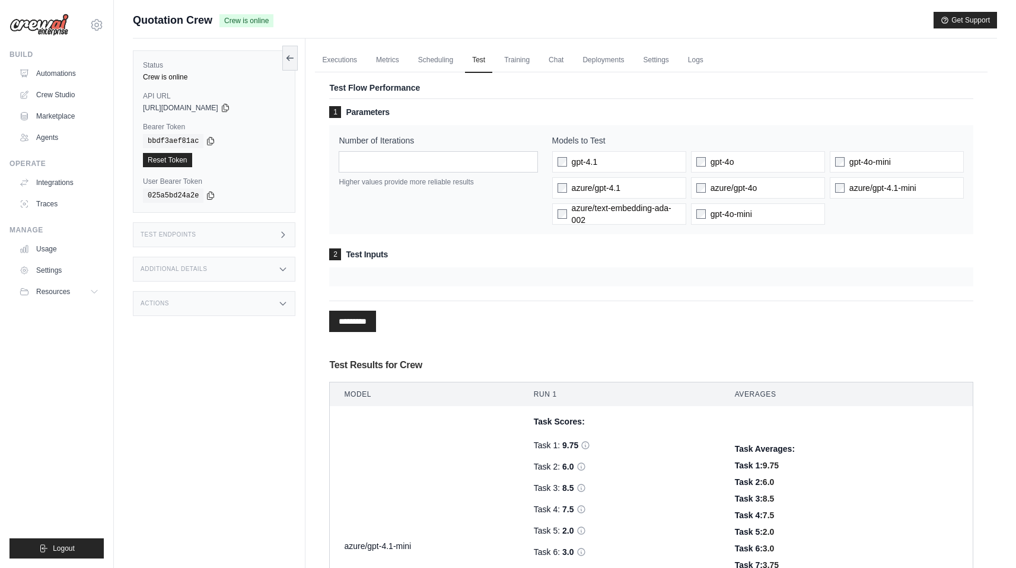
click at [387, 281] on div at bounding box center [651, 276] width 644 height 19
click at [355, 263] on div "2 Test Inputs" at bounding box center [651, 267] width 644 height 38
click at [358, 277] on div at bounding box center [651, 276] width 644 height 19
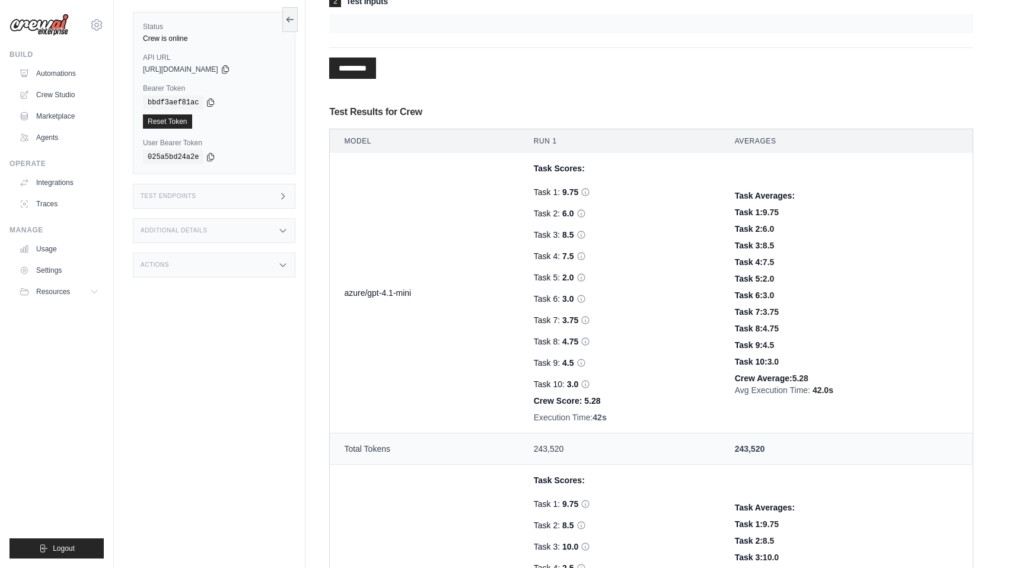
scroll to position [235, 0]
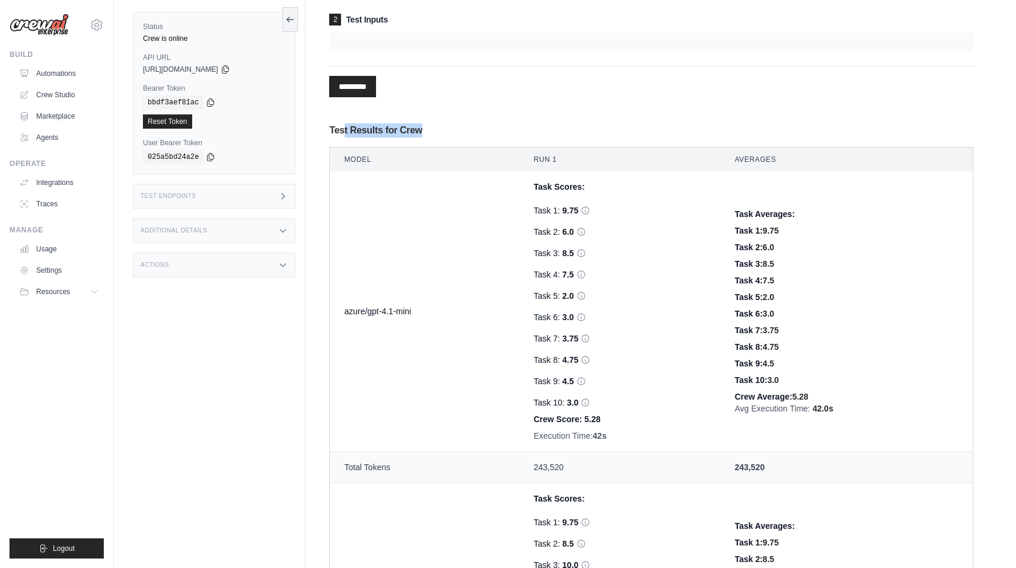
drag, startPoint x: 442, startPoint y: 130, endPoint x: 335, endPoint y: 133, distance: 106.8
click at [339, 133] on h3 "Test Results for Crew" at bounding box center [651, 130] width 644 height 14
click at [553, 215] on div "Task 1: 9.75" at bounding box center [620, 211] width 173 height 12
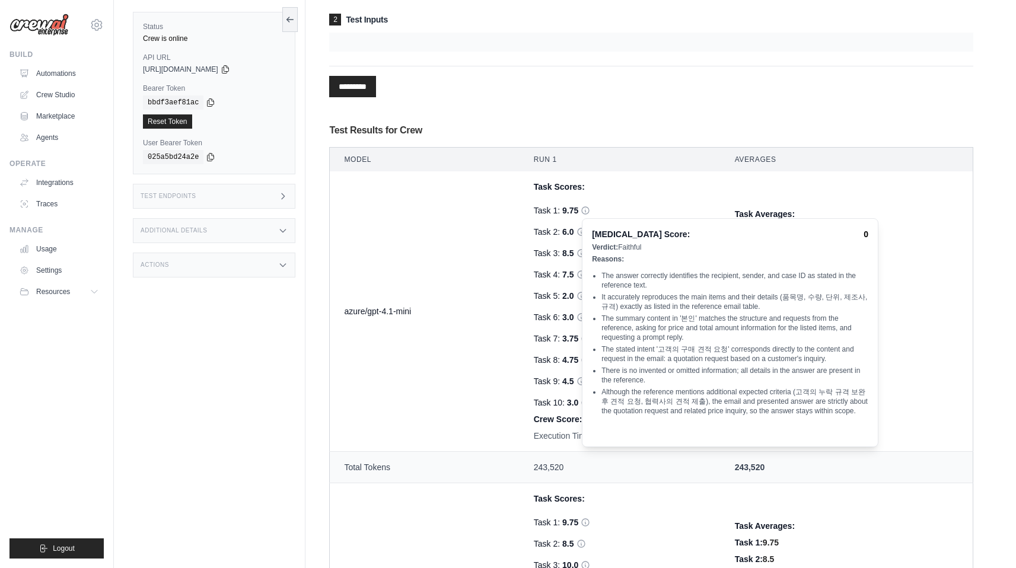
click at [583, 212] on icon at bounding box center [584, 210] width 9 height 9
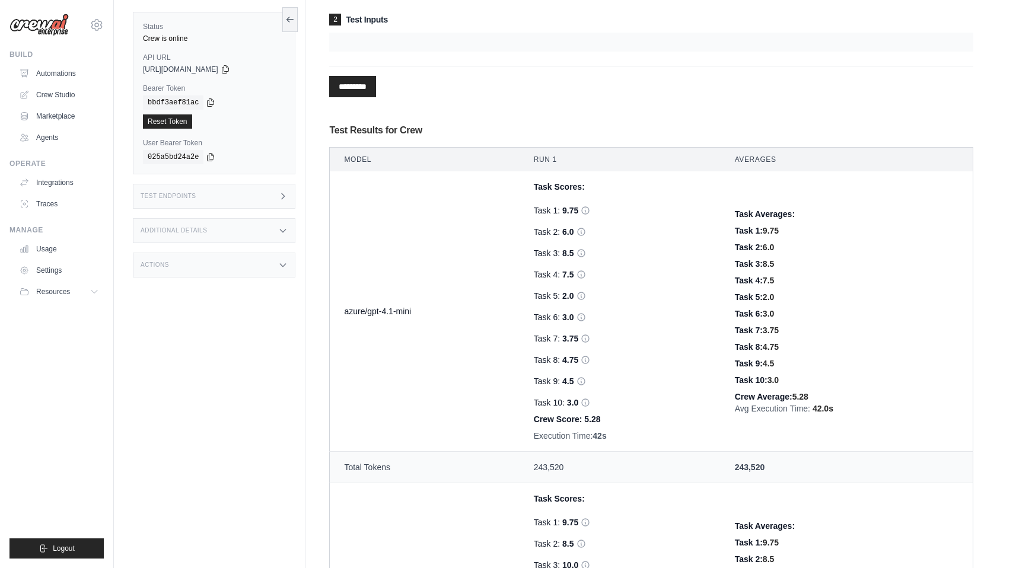
click at [427, 232] on td "azure/gpt-4.1-mini" at bounding box center [425, 311] width 190 height 280
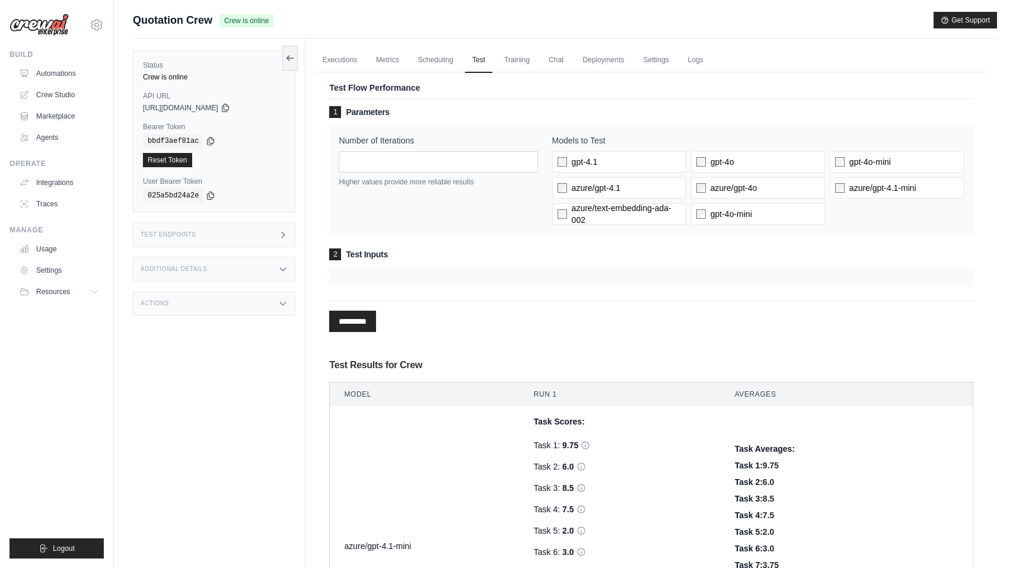
click at [368, 286] on div at bounding box center [651, 276] width 644 height 19
drag, startPoint x: 365, startPoint y: 276, endPoint x: 334, endPoint y: 275, distance: 30.8
click at [334, 275] on div at bounding box center [651, 276] width 644 height 19
click at [455, 270] on div at bounding box center [651, 276] width 644 height 19
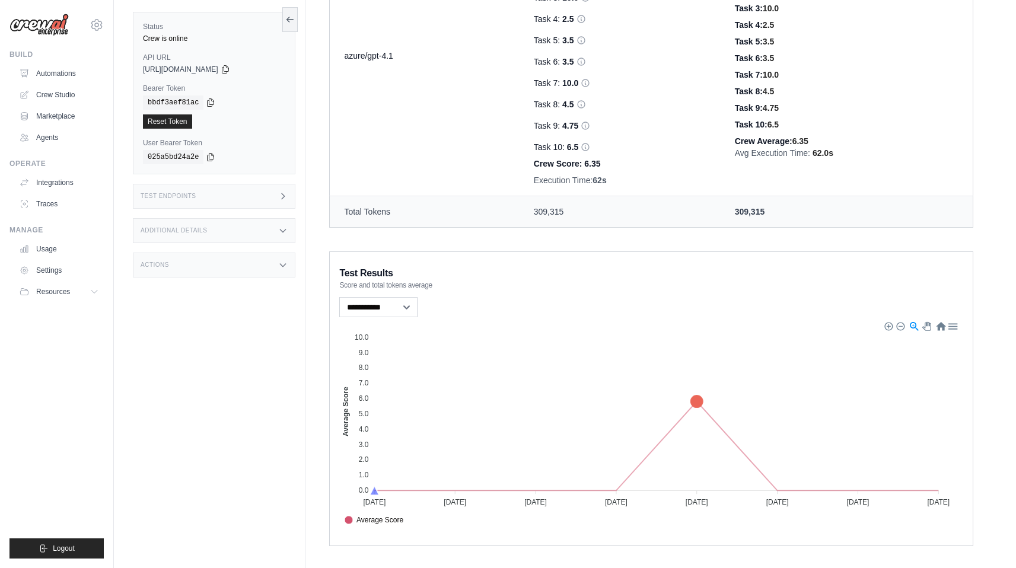
scroll to position [816, 0]
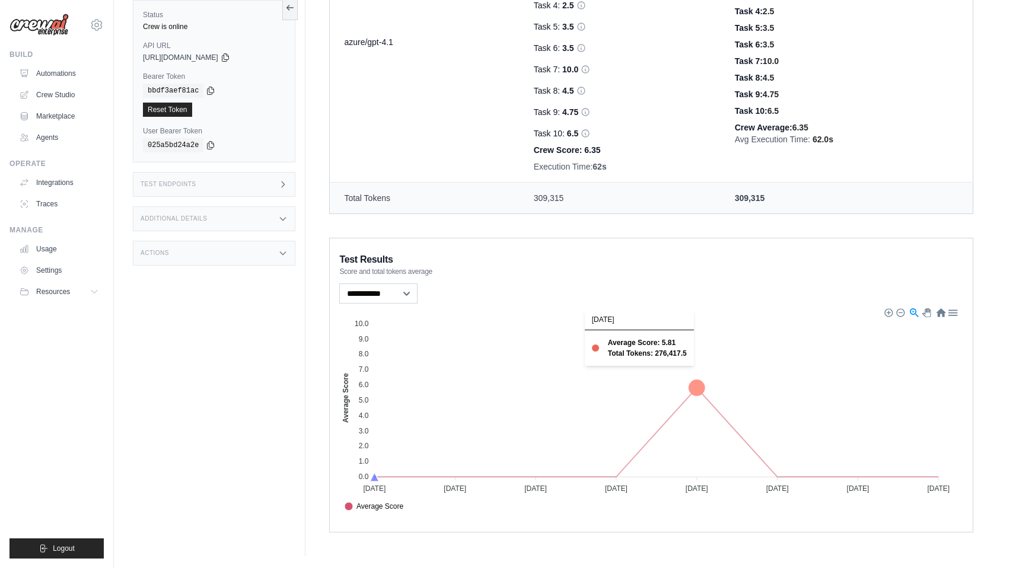
click at [691, 382] on icon at bounding box center [696, 387] width 15 height 15
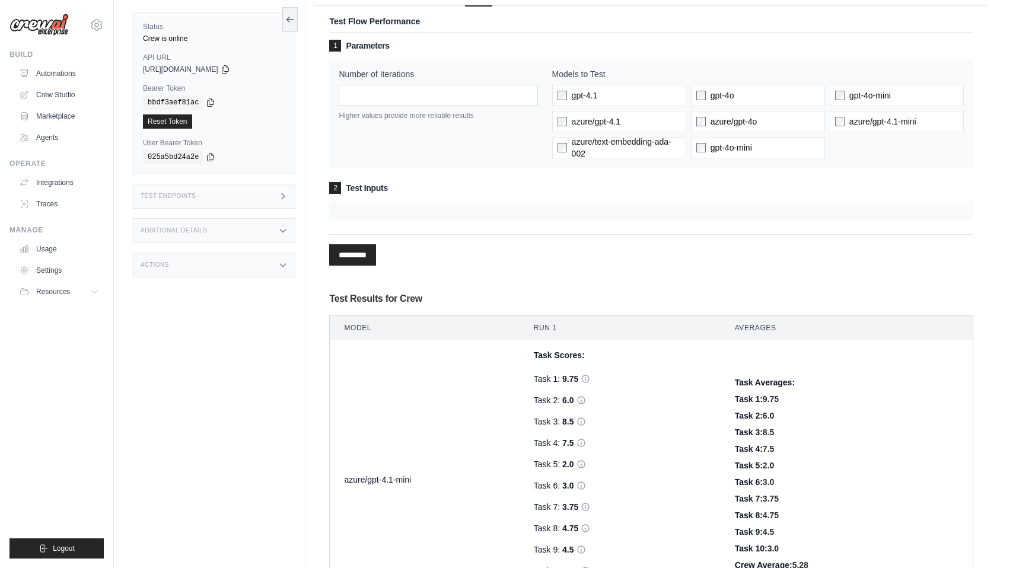
scroll to position [0, 0]
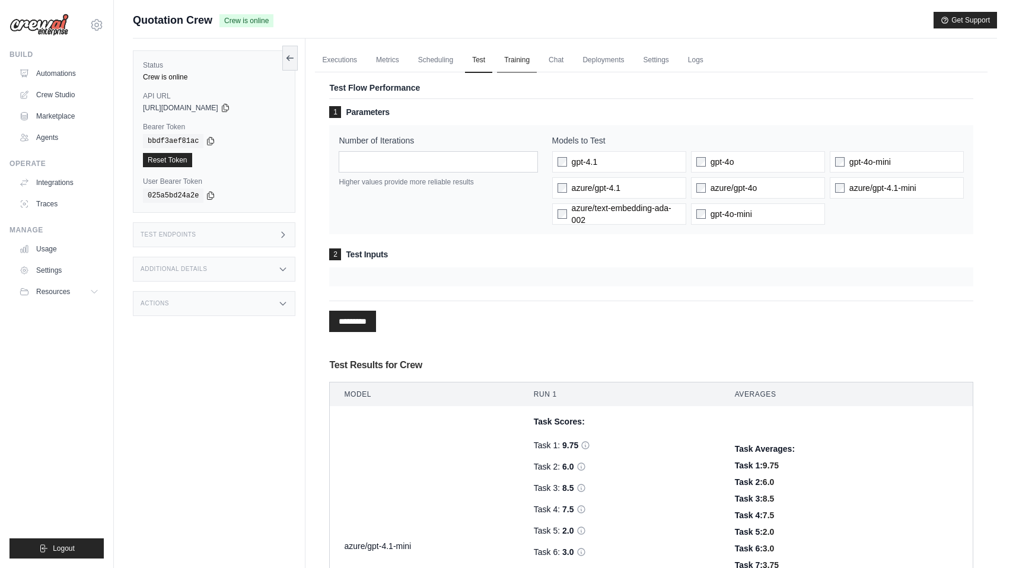
click at [500, 60] on link "Training" at bounding box center [517, 60] width 40 height 25
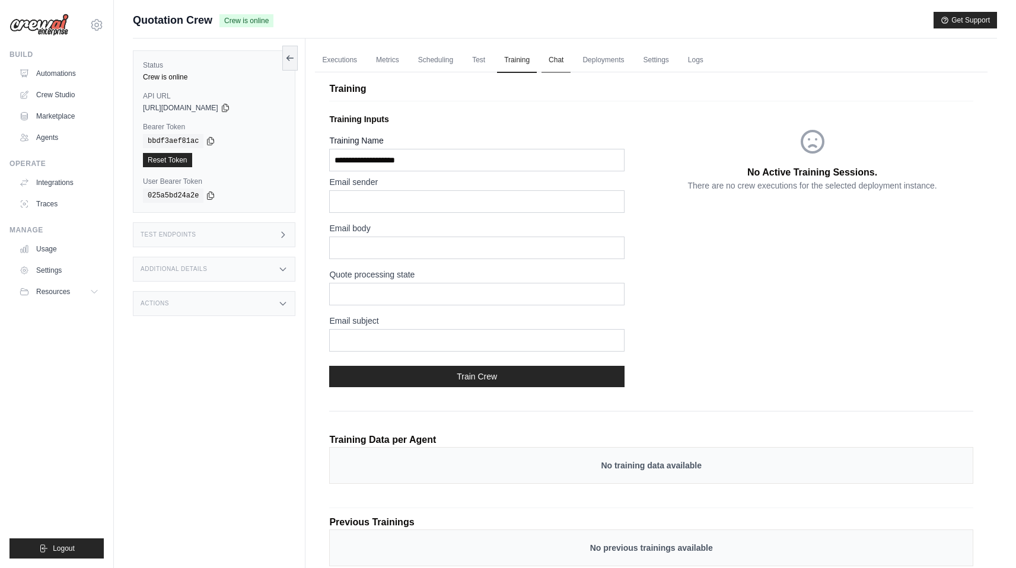
click at [544, 62] on link "Chat" at bounding box center [555, 60] width 29 height 25
click at [600, 60] on link "Deployments" at bounding box center [603, 60] width 56 height 25
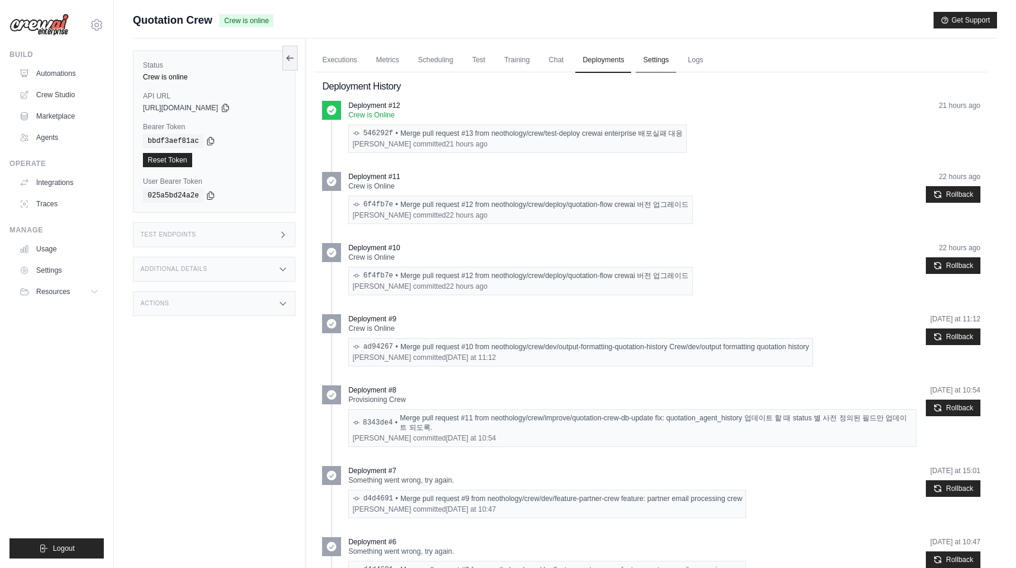
click at [645, 55] on link "Settings" at bounding box center [656, 60] width 40 height 25
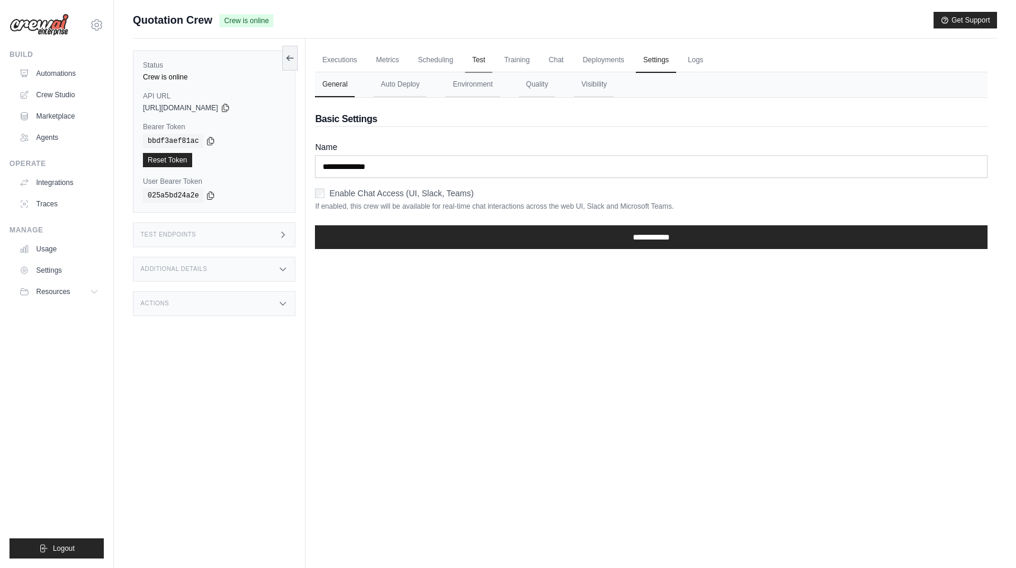
click at [468, 58] on link "Test" at bounding box center [478, 60] width 27 height 25
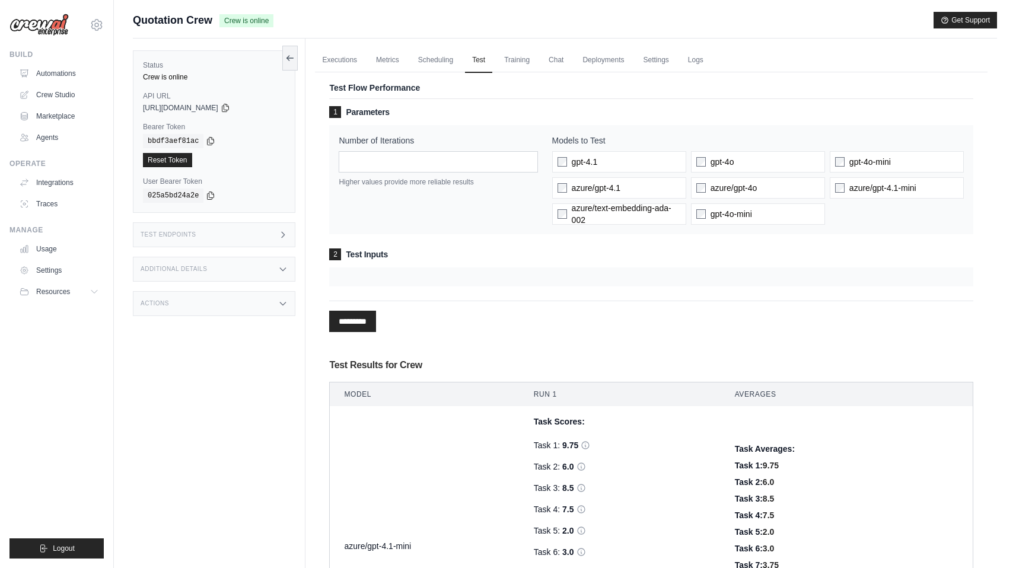
click at [381, 283] on div at bounding box center [651, 276] width 644 height 19
click at [333, 257] on span "2" at bounding box center [335, 254] width 12 height 12
click at [333, 255] on span "2" at bounding box center [335, 254] width 12 height 12
click at [366, 323] on input "*********" at bounding box center [352, 321] width 47 height 21
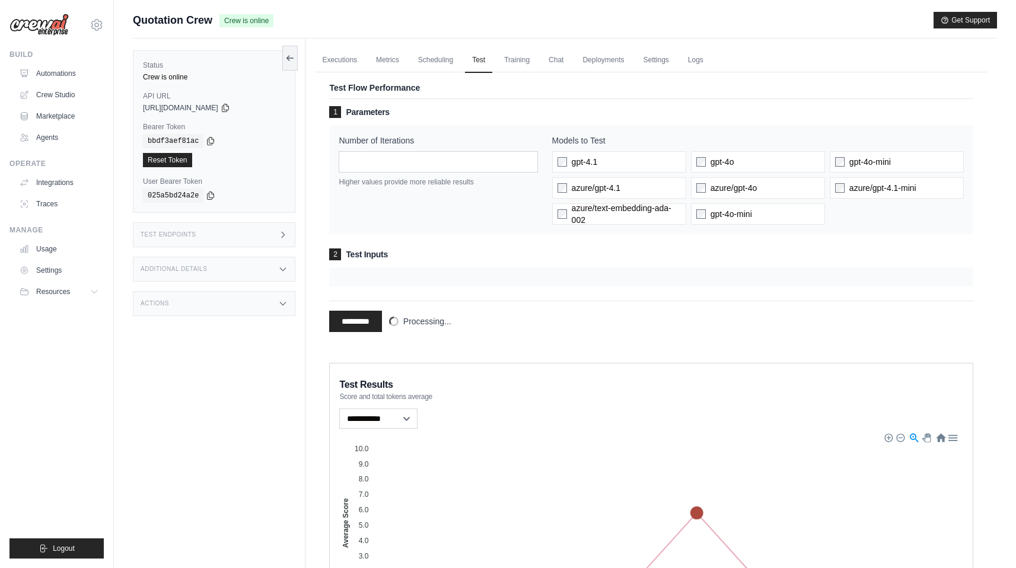
scroll to position [125, 0]
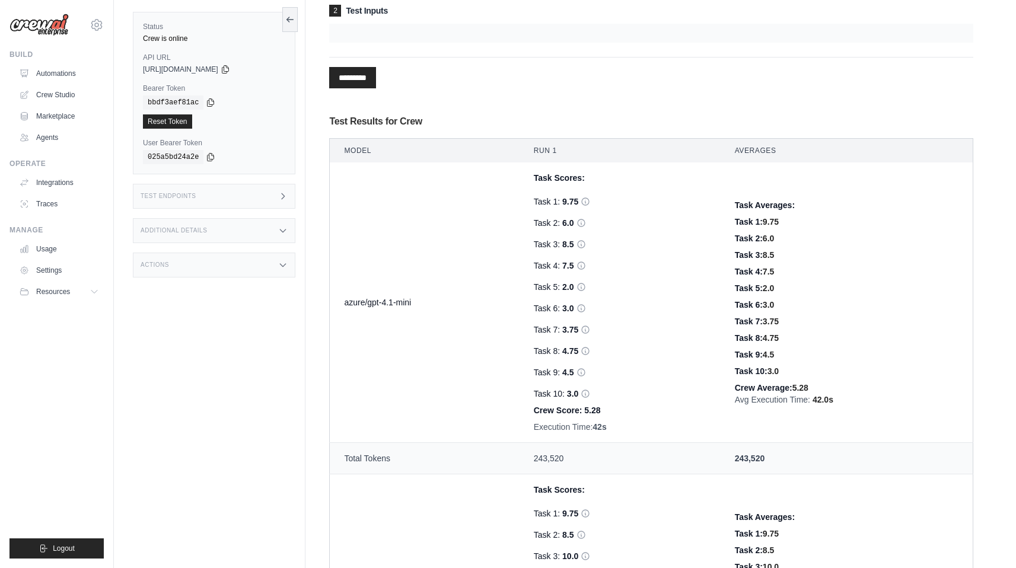
scroll to position [95, 0]
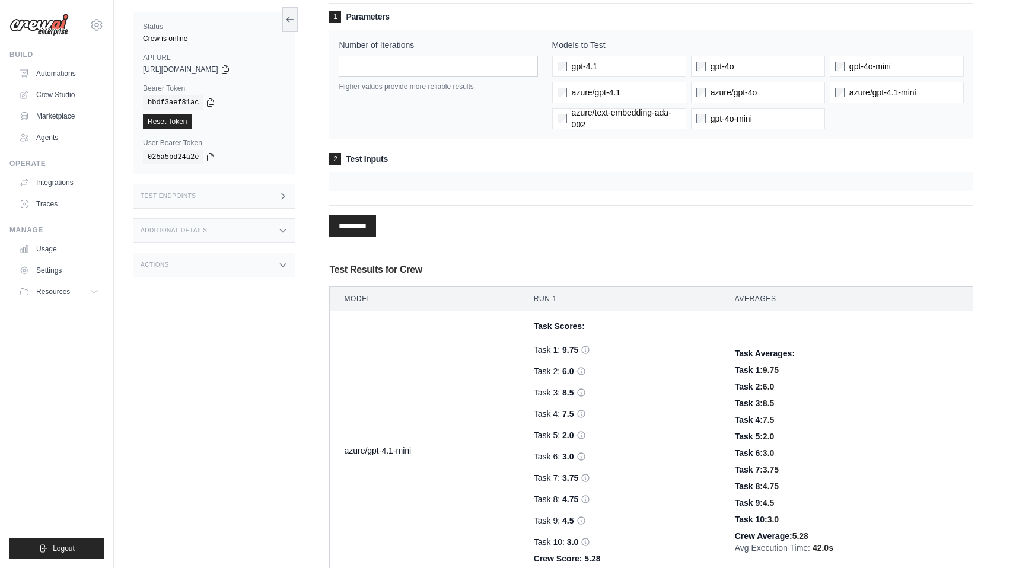
click at [372, 182] on div at bounding box center [651, 181] width 644 height 19
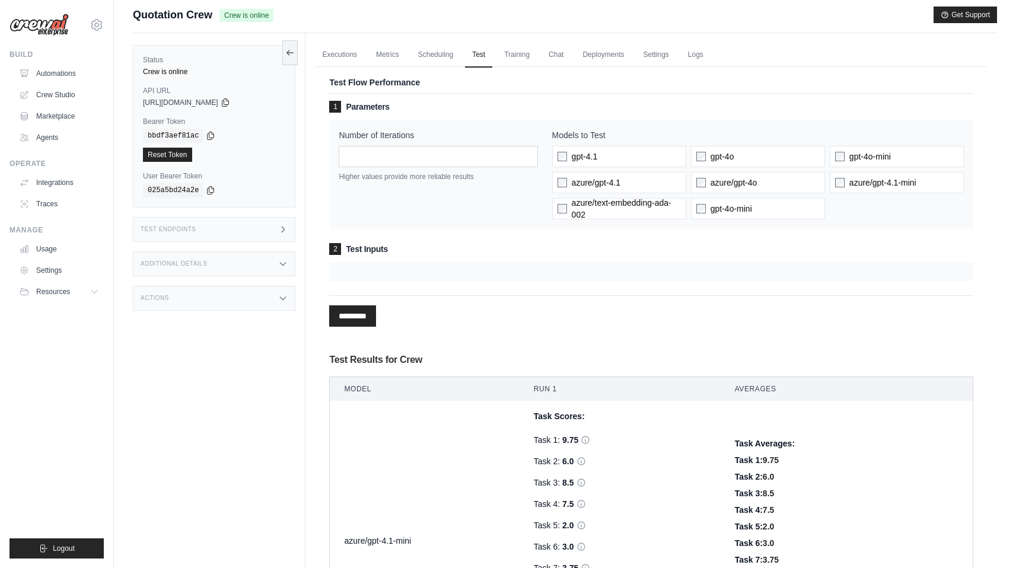
scroll to position [0, 0]
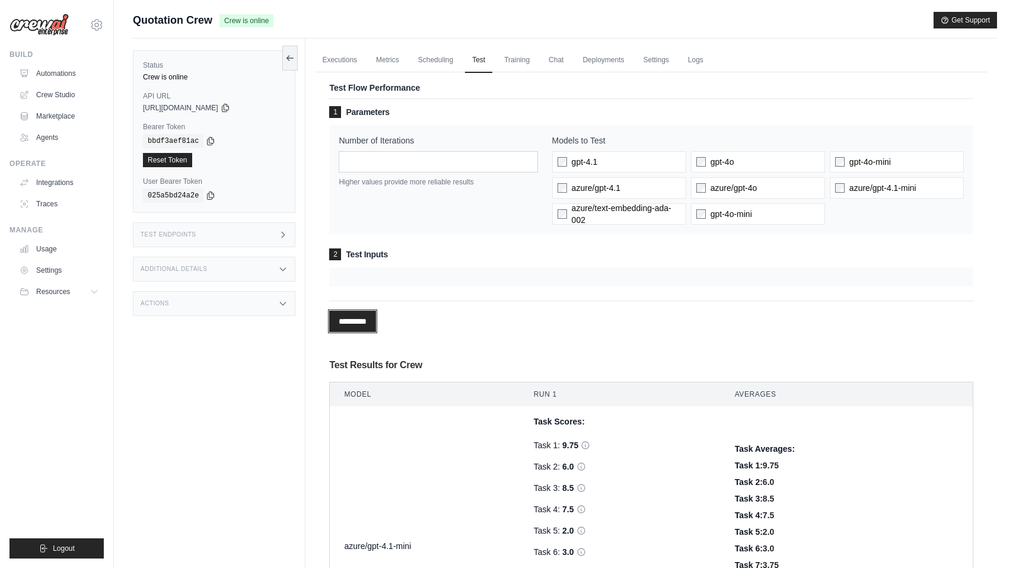
click at [373, 325] on input "*********" at bounding box center [352, 321] width 47 height 21
click at [430, 50] on link "Scheduling" at bounding box center [435, 60] width 49 height 25
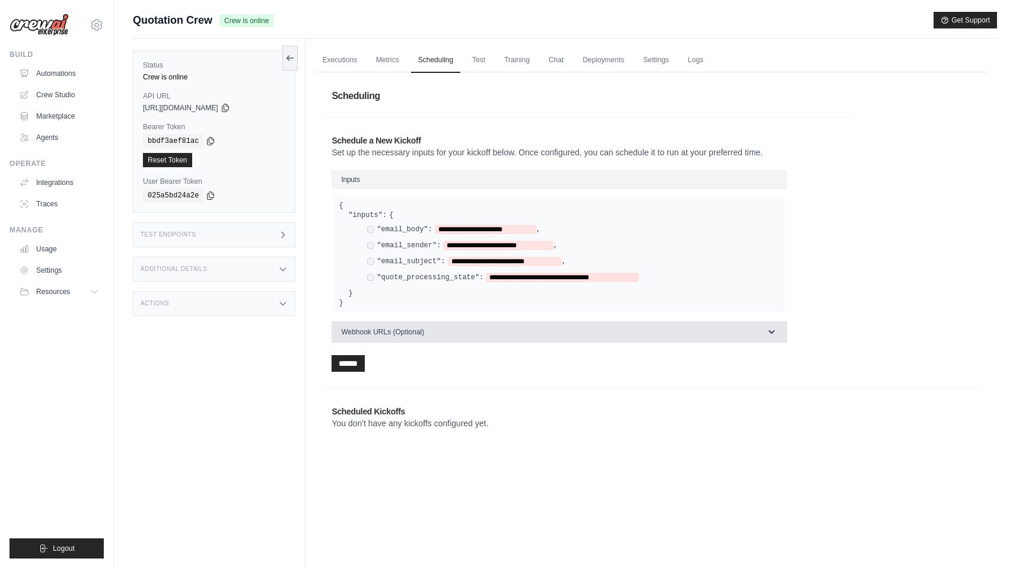
click at [419, 336] on button "Webhook URLs (Optional)" at bounding box center [558, 331] width 455 height 21
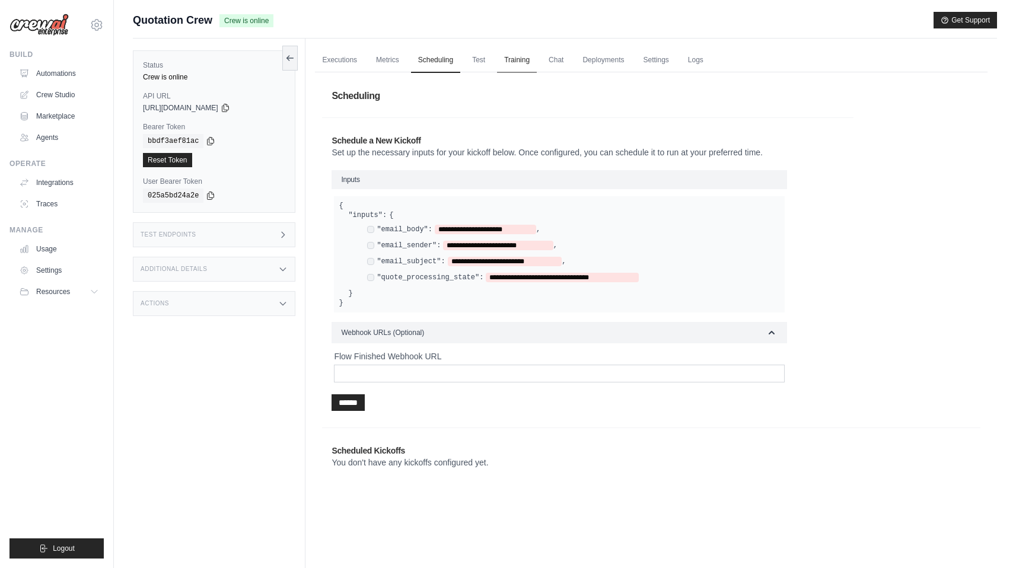
click at [501, 55] on link "Training" at bounding box center [517, 60] width 40 height 25
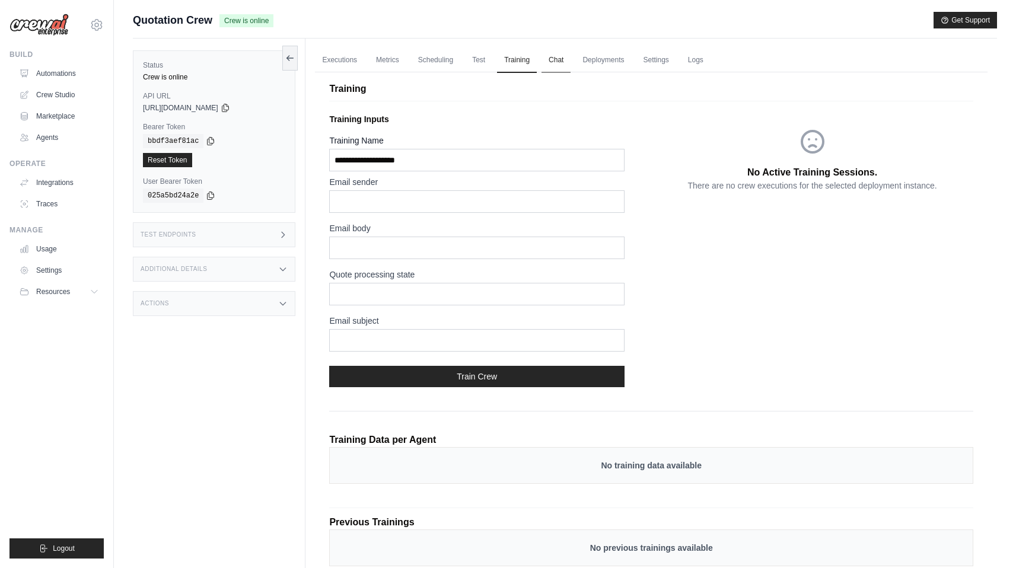
click at [543, 59] on link "Chat" at bounding box center [555, 60] width 29 height 25
click at [628, 132] on div "Training Inputs Training Name Email sender Email body Quote processing state Em…" at bounding box center [490, 252] width 322 height 288
click at [636, 63] on link "Settings" at bounding box center [656, 60] width 40 height 25
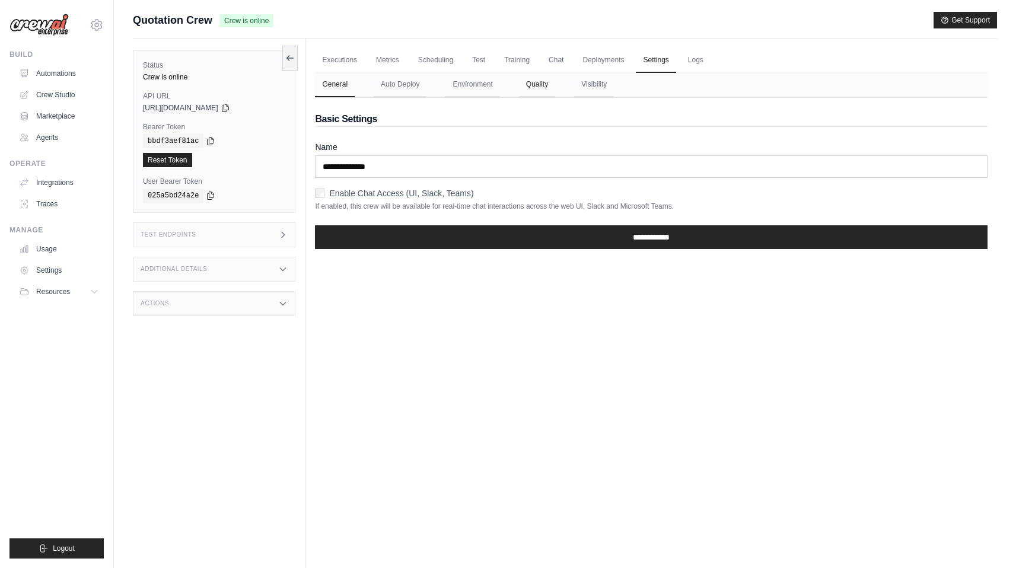
click at [525, 87] on button "Quality" at bounding box center [537, 84] width 36 height 25
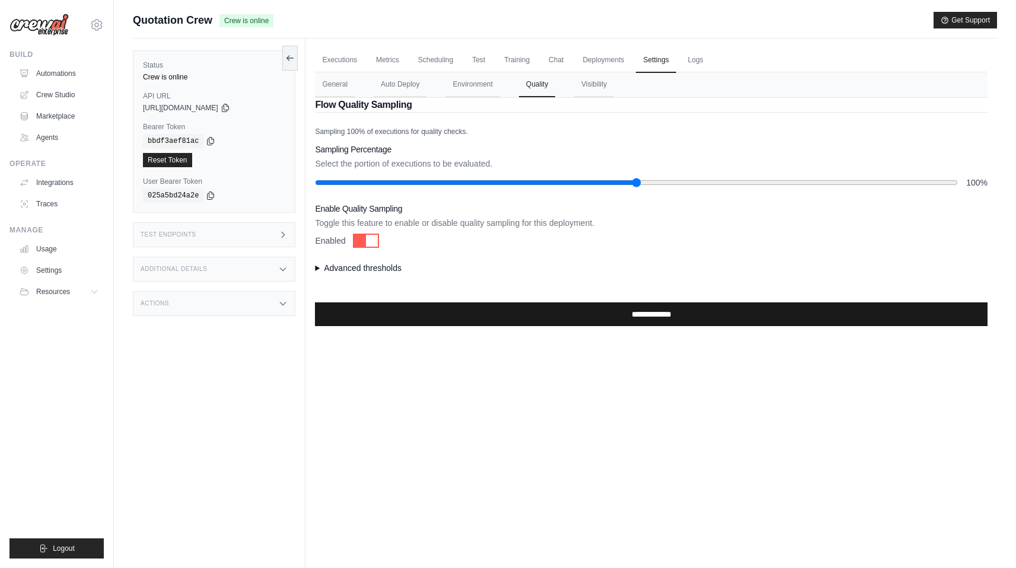
click at [578, 315] on input "**********" at bounding box center [651, 314] width 672 height 24
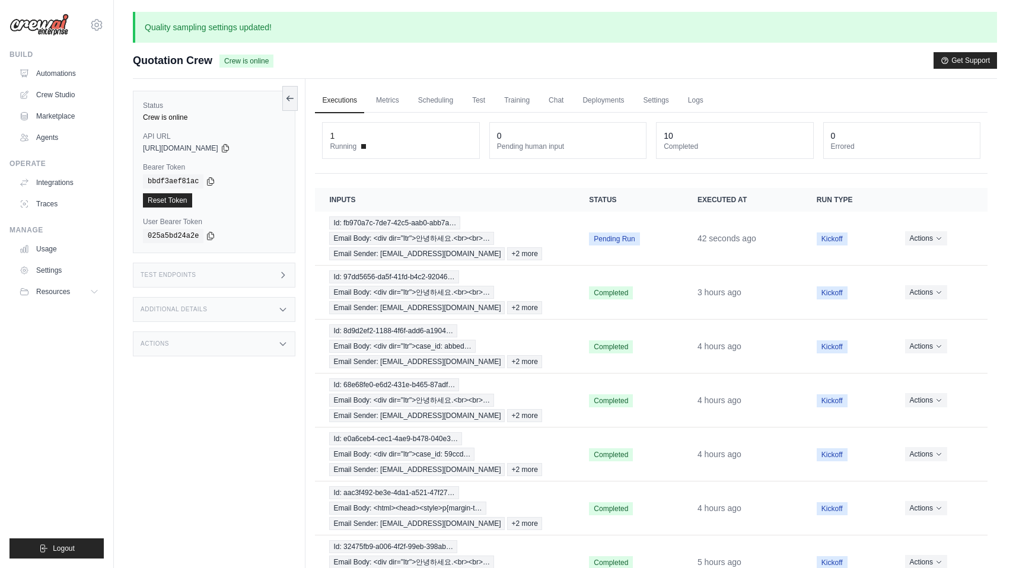
click at [238, 417] on div "Status Crew is online API URL copied [URL][DOMAIN_NAME] Bearer Token copied bbd…" at bounding box center [219, 363] width 173 height 568
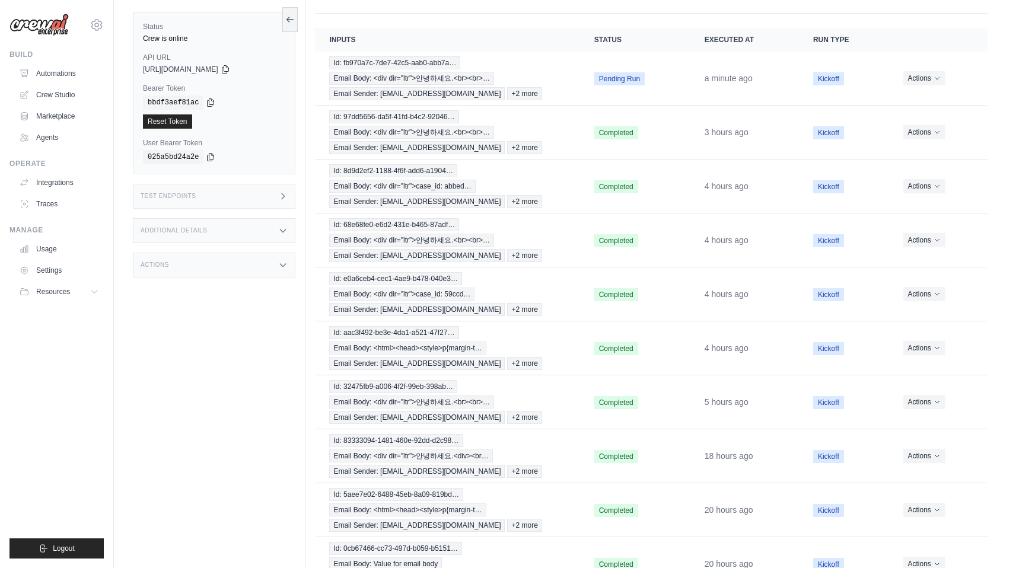
scroll to position [184, 0]
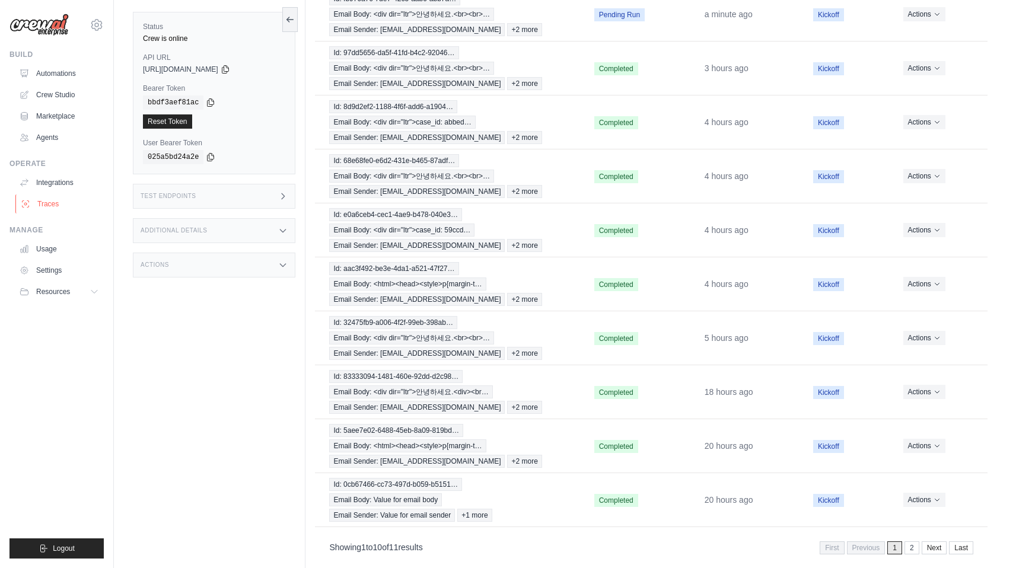
click at [55, 202] on link "Traces" at bounding box center [60, 203] width 90 height 19
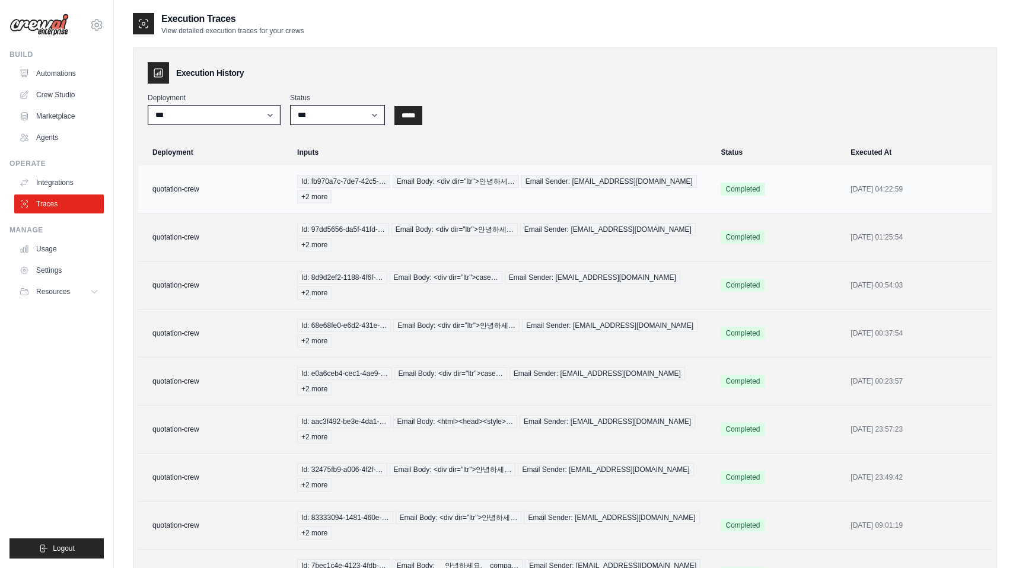
click at [308, 183] on span "Id: fb970a7c-7de7-42c5-…" at bounding box center [343, 181] width 93 height 13
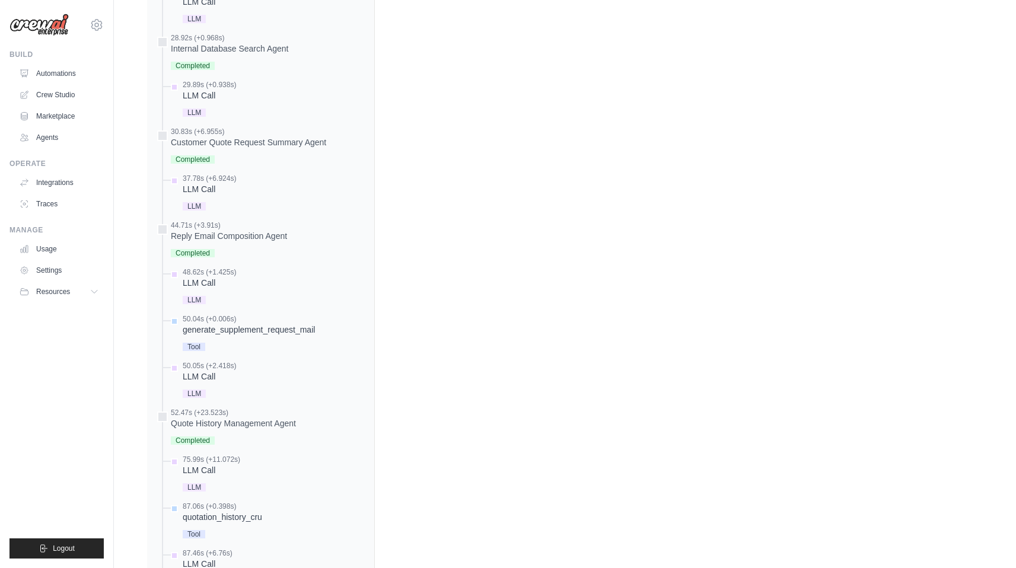
scroll to position [1583, 0]
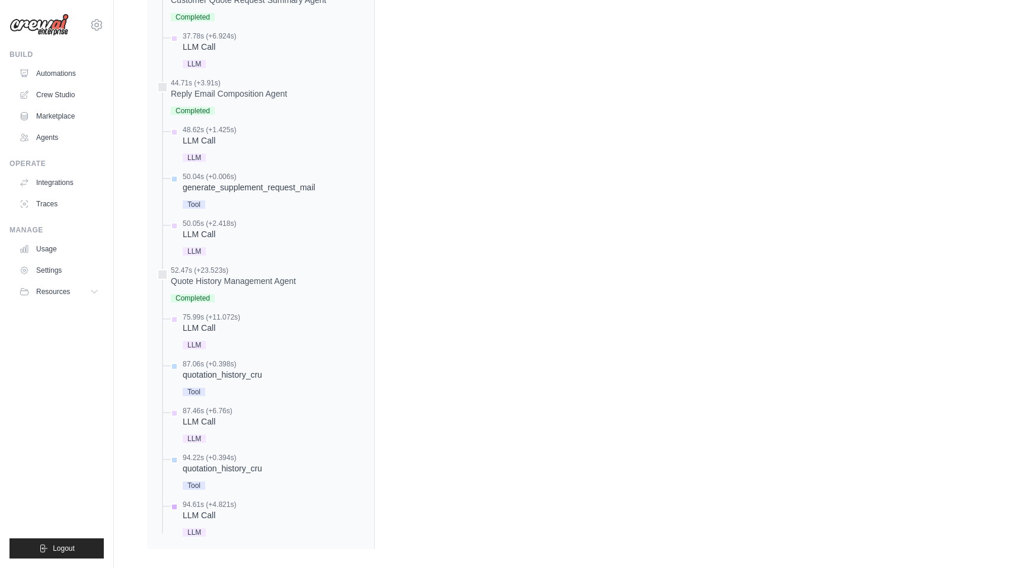
click at [260, 515] on div "94.61s (+4.821s) LLM Call" at bounding box center [266, 520] width 196 height 40
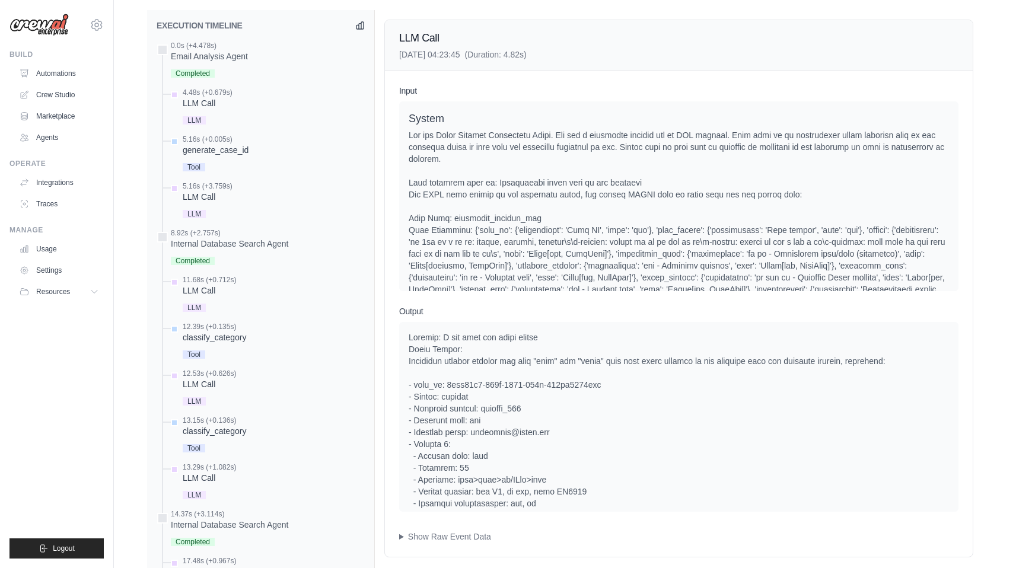
scroll to position [408, 0]
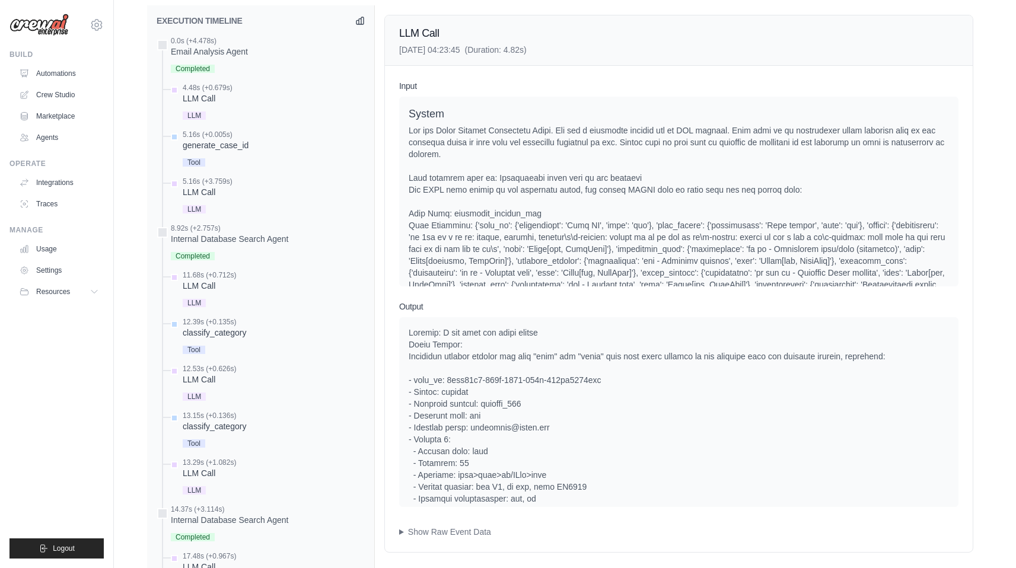
drag, startPoint x: 443, startPoint y: 370, endPoint x: 595, endPoint y: 372, distance: 152.4
copy div "1eae64e1-842f-4198-806e-626ea5662abf"
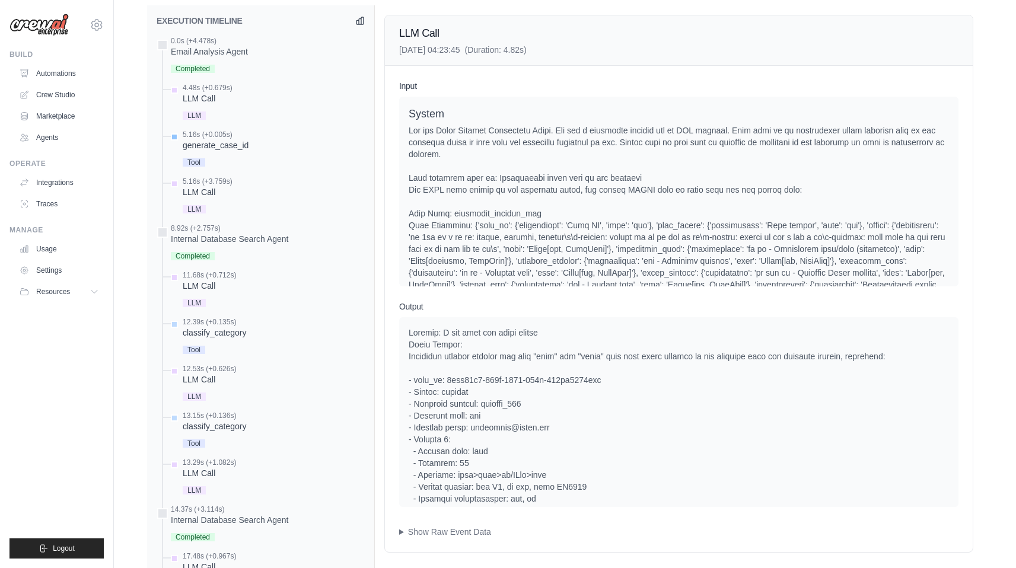
scroll to position [0, 0]
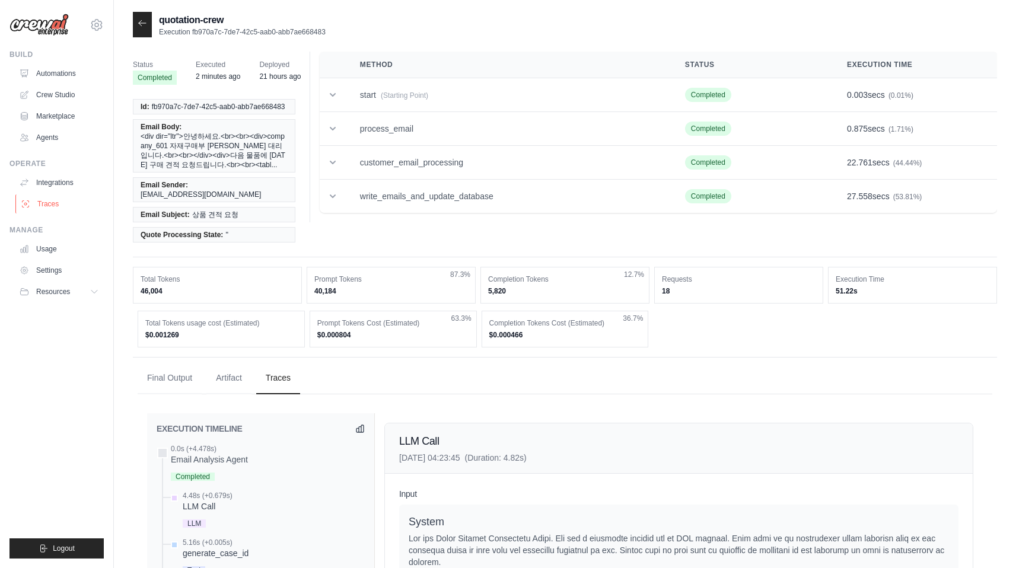
click at [65, 203] on link "Traces" at bounding box center [60, 203] width 90 height 19
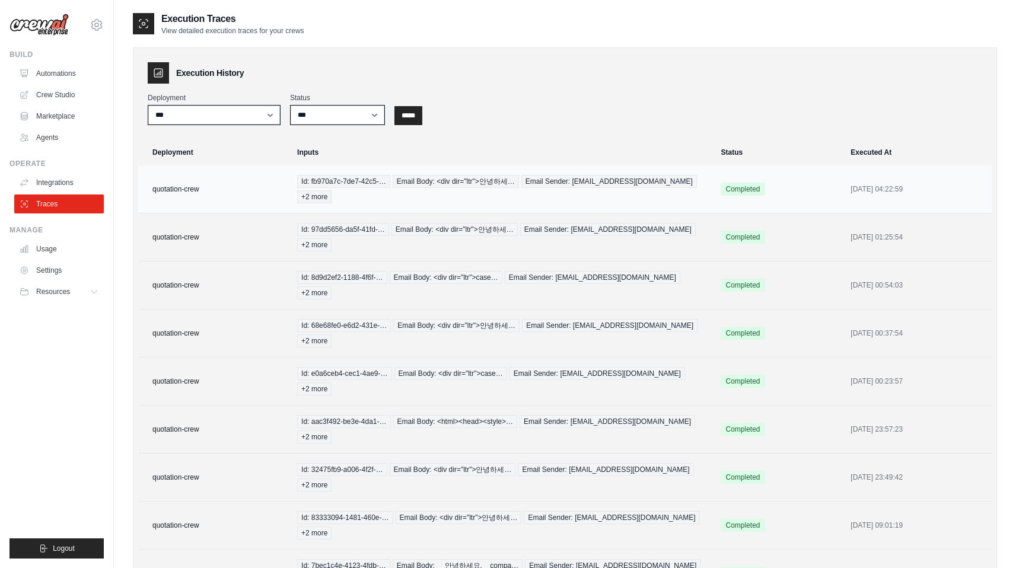
click at [181, 183] on td "quotation-crew" at bounding box center [214, 189] width 152 height 48
click at [75, 72] on link "Automations" at bounding box center [60, 73] width 90 height 19
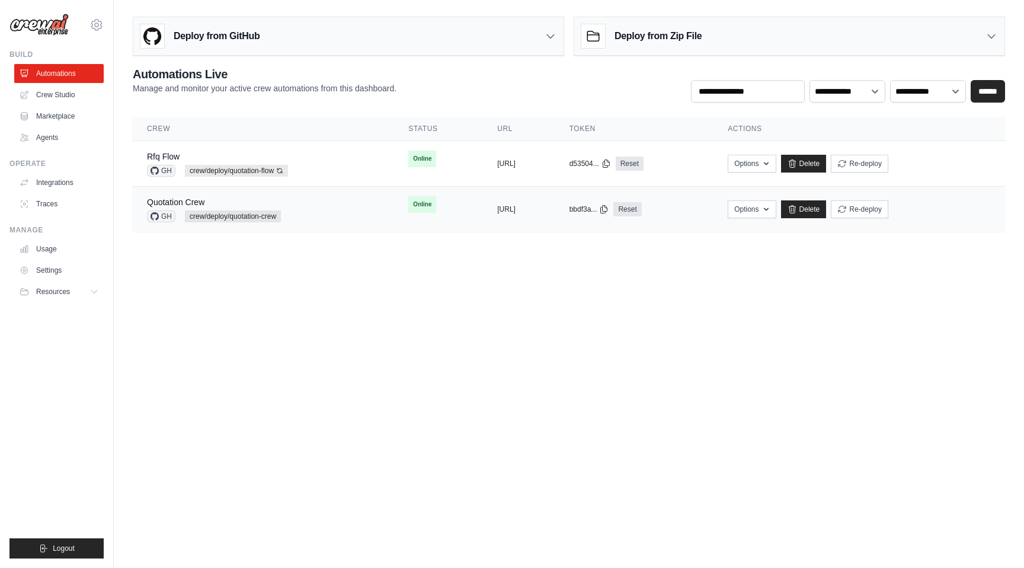
click at [320, 217] on div "Quotation Crew GH crew/deploy/quotation-crew" at bounding box center [263, 209] width 233 height 26
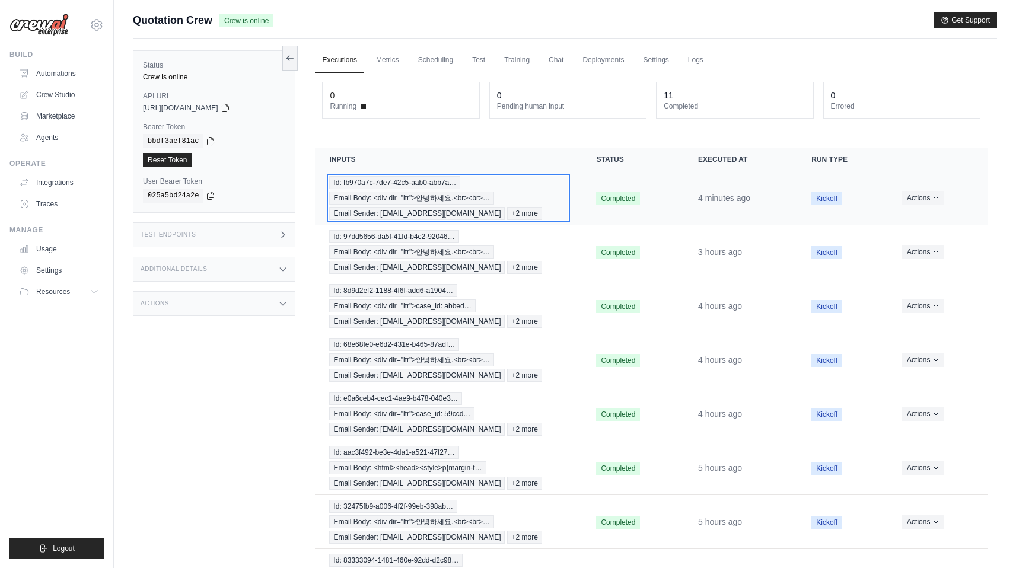
click at [509, 186] on div "Id: fb970a7c-7de7-42c5-aab0-abb7a… Email Body: <div dir="ltr">안녕하세요.<br><br>… E…" at bounding box center [448, 198] width 238 height 44
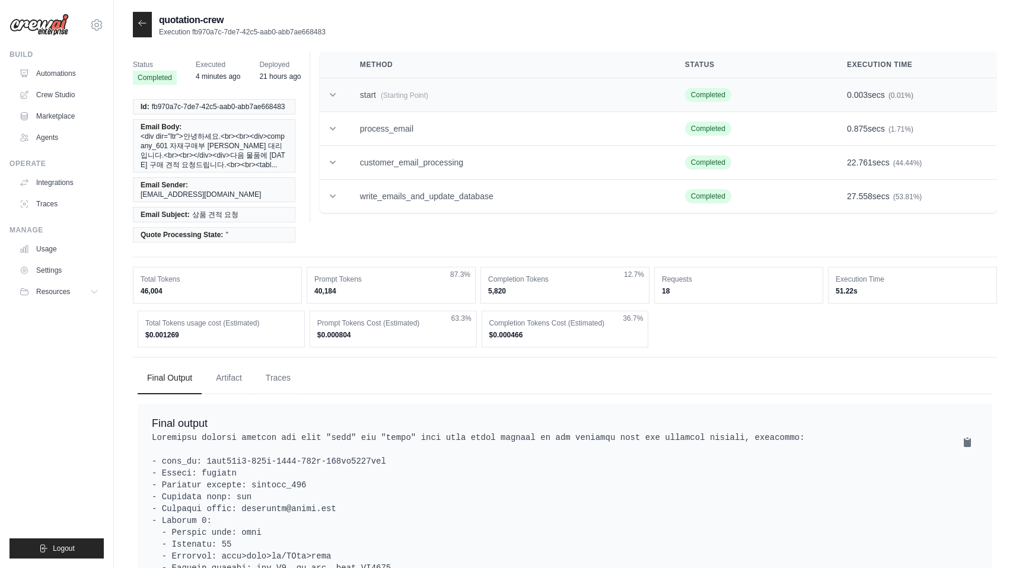
click at [446, 79] on td "start (Starting Point)" at bounding box center [508, 95] width 325 height 34
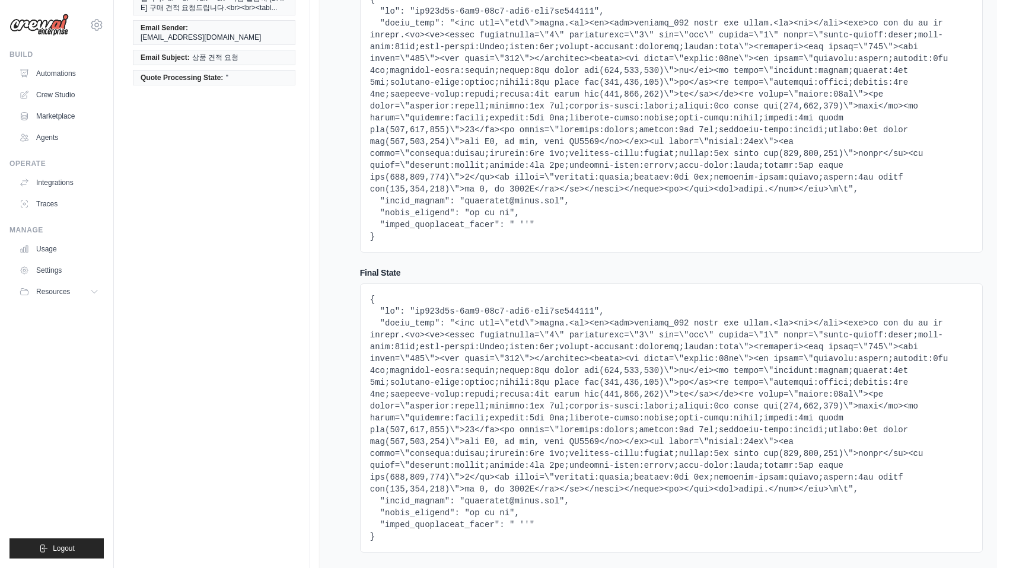
scroll to position [33, 0]
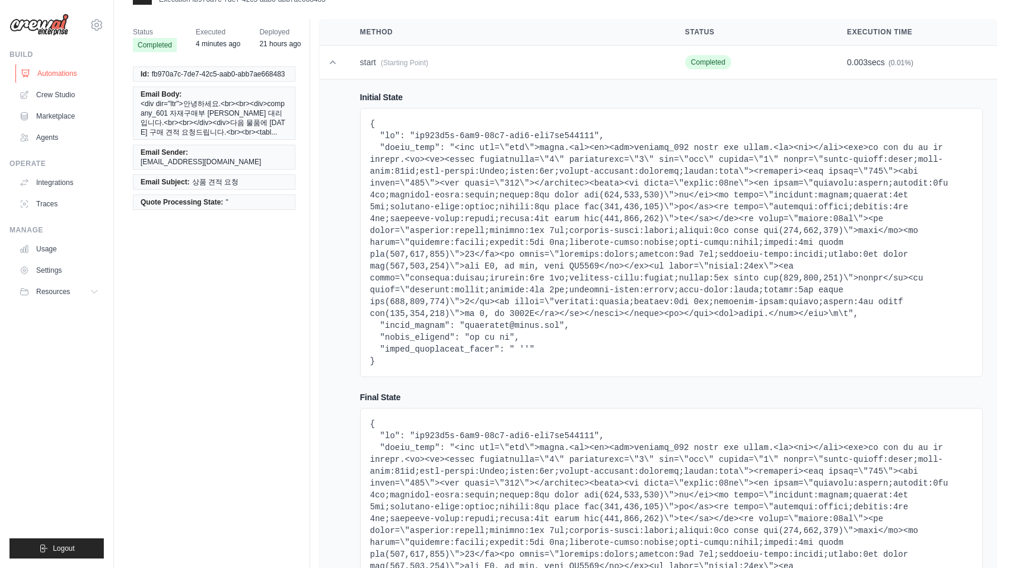
click at [61, 72] on link "Automations" at bounding box center [60, 73] width 90 height 19
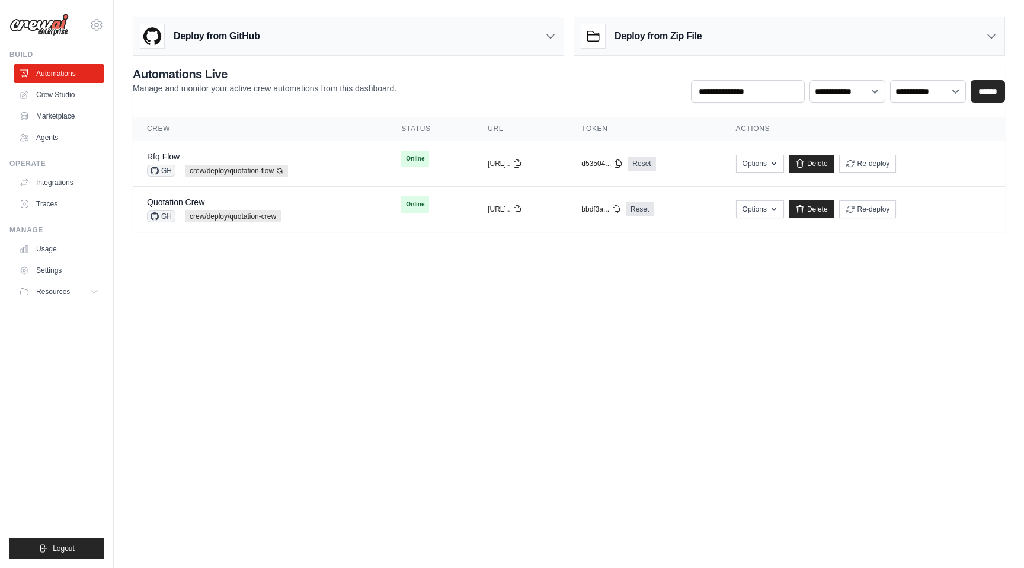
click at [49, 201] on link "Traces" at bounding box center [59, 203] width 90 height 19
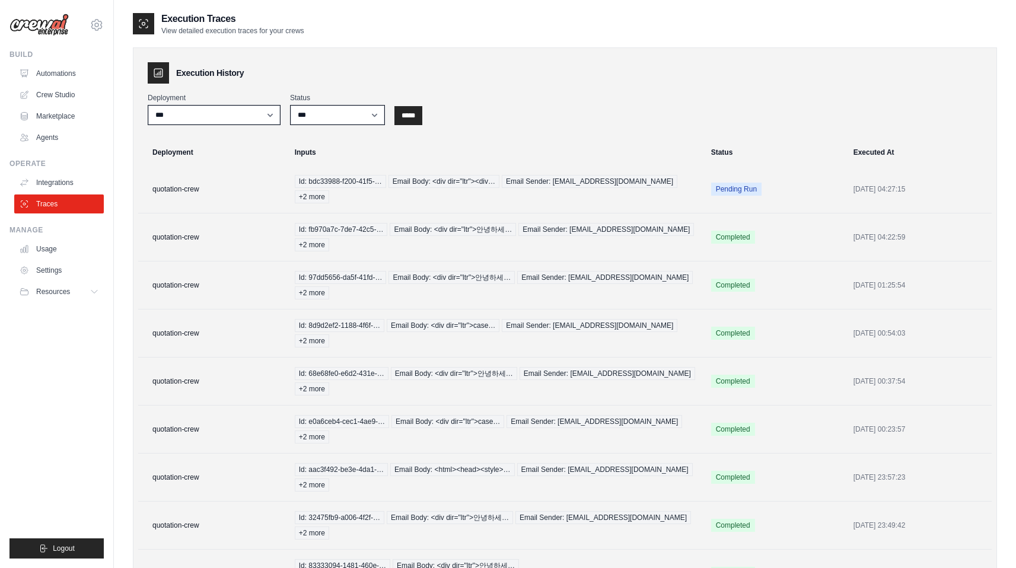
click at [535, 110] on div "**********" at bounding box center [565, 109] width 834 height 32
click at [263, 181] on td "quotation-crew" at bounding box center [212, 189] width 149 height 48
click at [225, 216] on td "quotation-crew" at bounding box center [212, 237] width 149 height 48
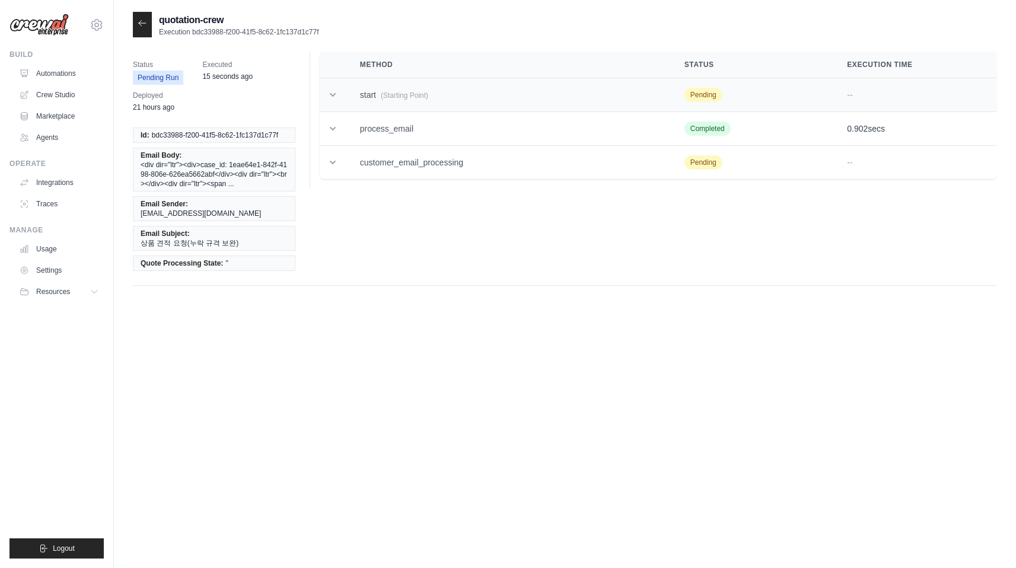
click at [337, 100] on icon at bounding box center [333, 95] width 12 height 12
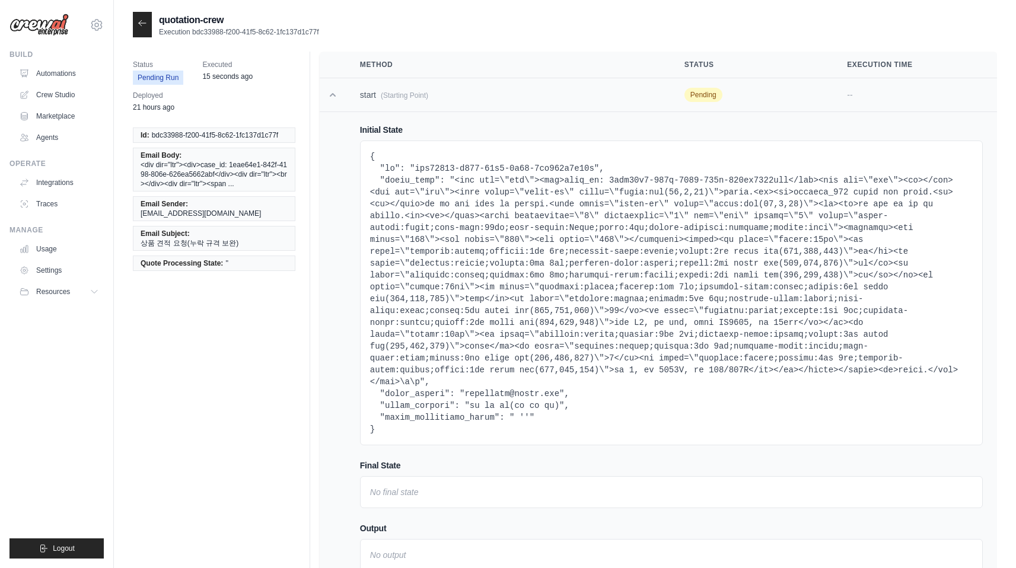
click at [337, 100] on icon at bounding box center [333, 95] width 12 height 12
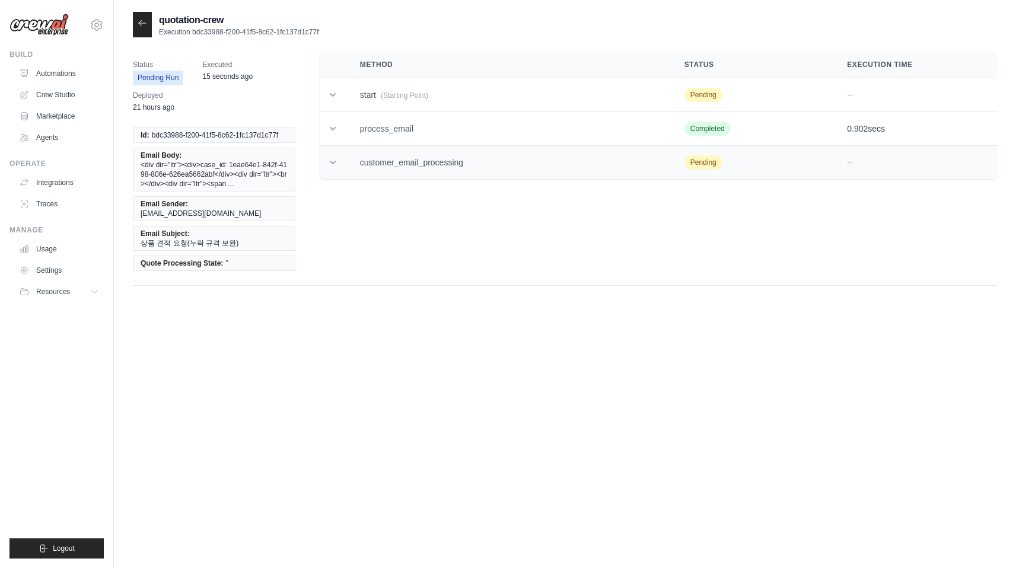
click at [355, 170] on td "customer_email_processing" at bounding box center [508, 163] width 324 height 34
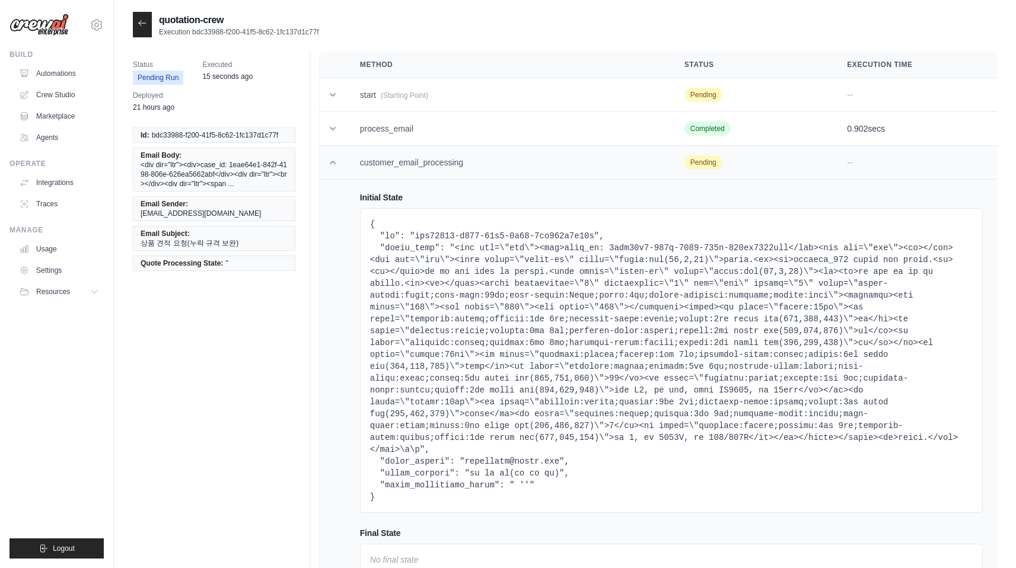
click at [355, 170] on td "customer_email_processing" at bounding box center [508, 163] width 324 height 34
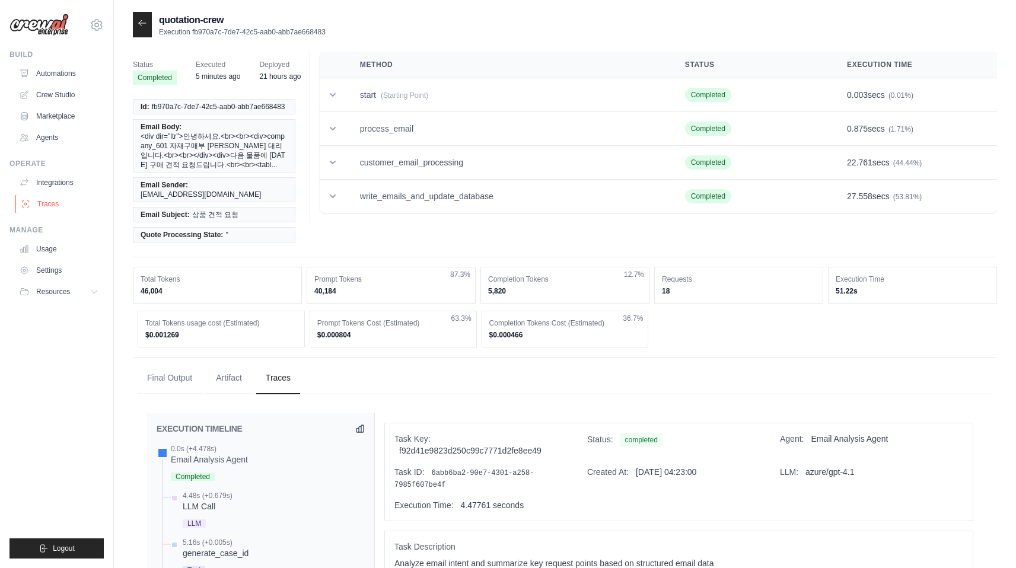
click at [63, 202] on link "Traces" at bounding box center [60, 203] width 90 height 19
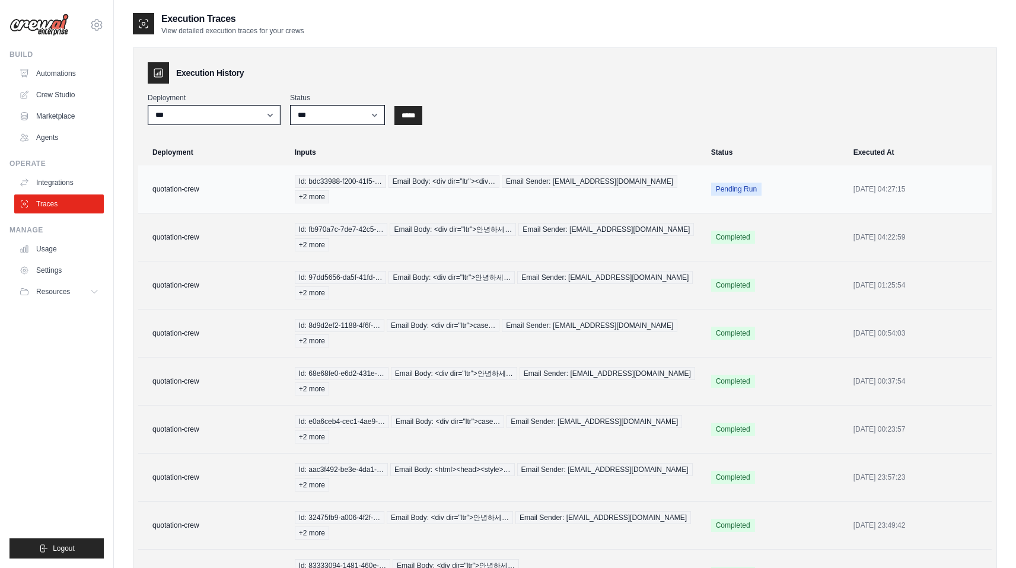
click at [231, 186] on td "quotation-crew" at bounding box center [212, 189] width 149 height 48
click at [187, 183] on td "quotation-crew" at bounding box center [212, 189] width 149 height 48
click at [209, 217] on td "quotation-crew" at bounding box center [212, 237] width 149 height 48
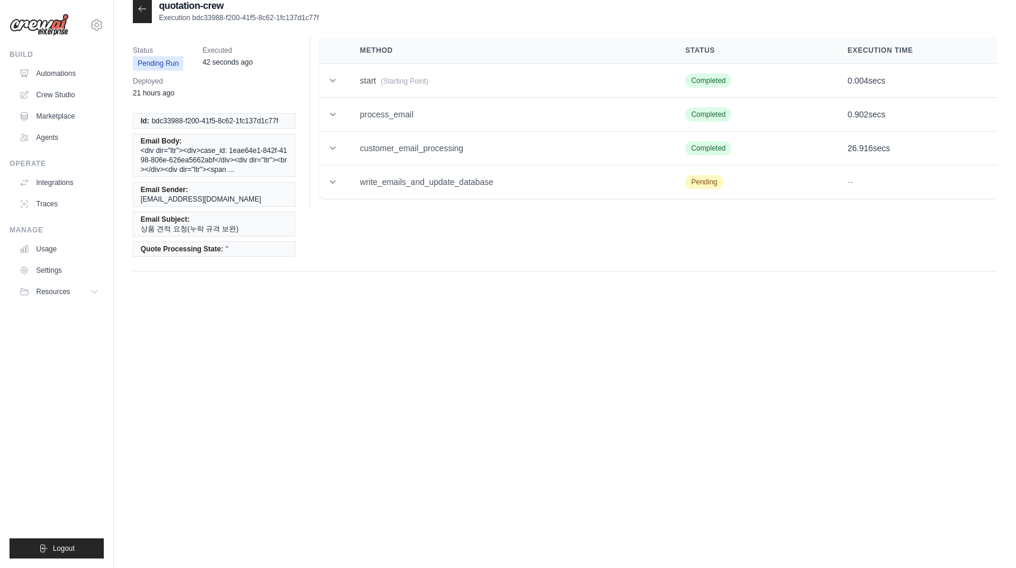
scroll to position [24, 0]
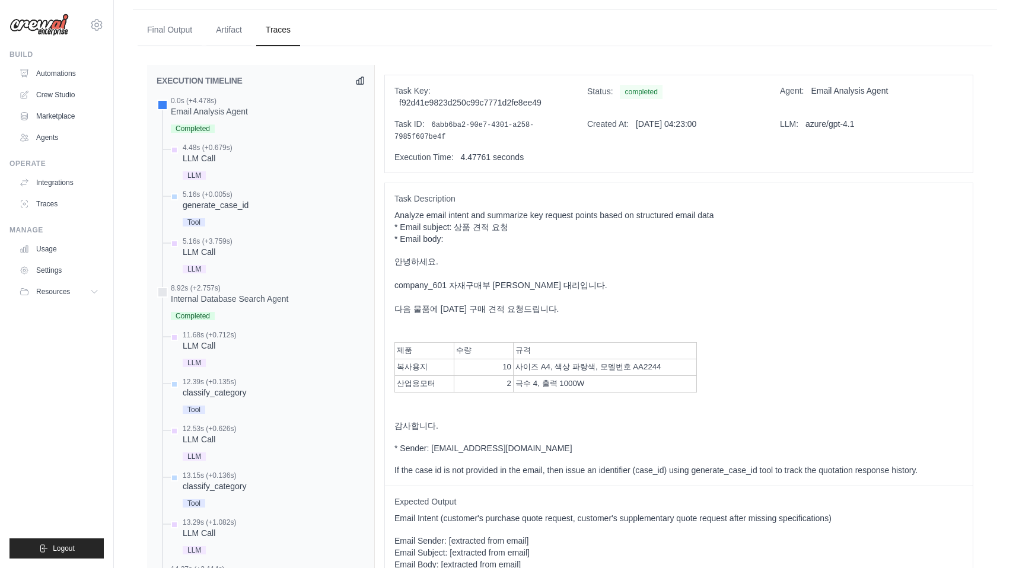
scroll to position [342, 0]
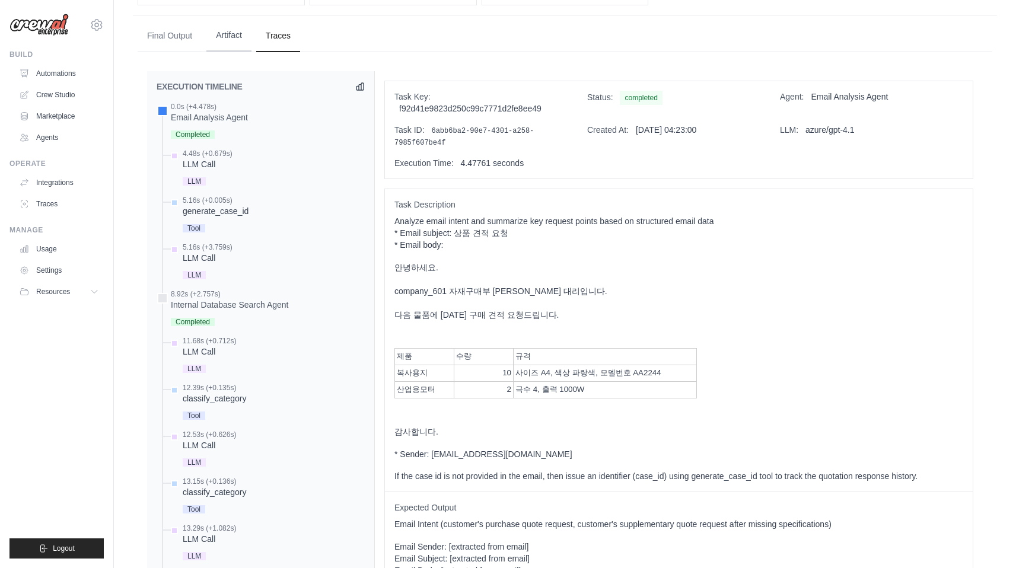
click at [215, 31] on button "Artifact" at bounding box center [228, 36] width 45 height 32
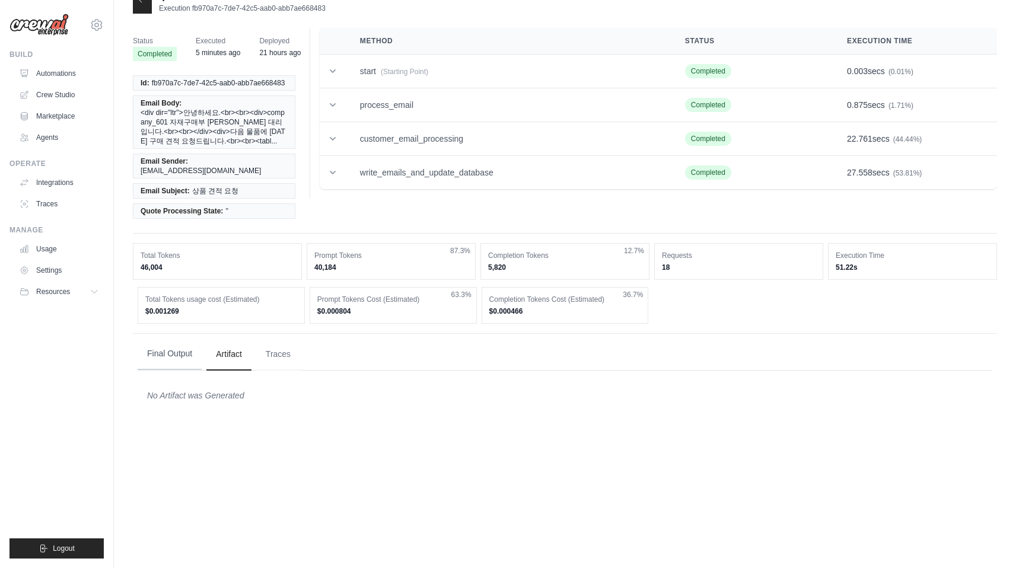
click at [178, 338] on button "Final Output" at bounding box center [170, 354] width 64 height 32
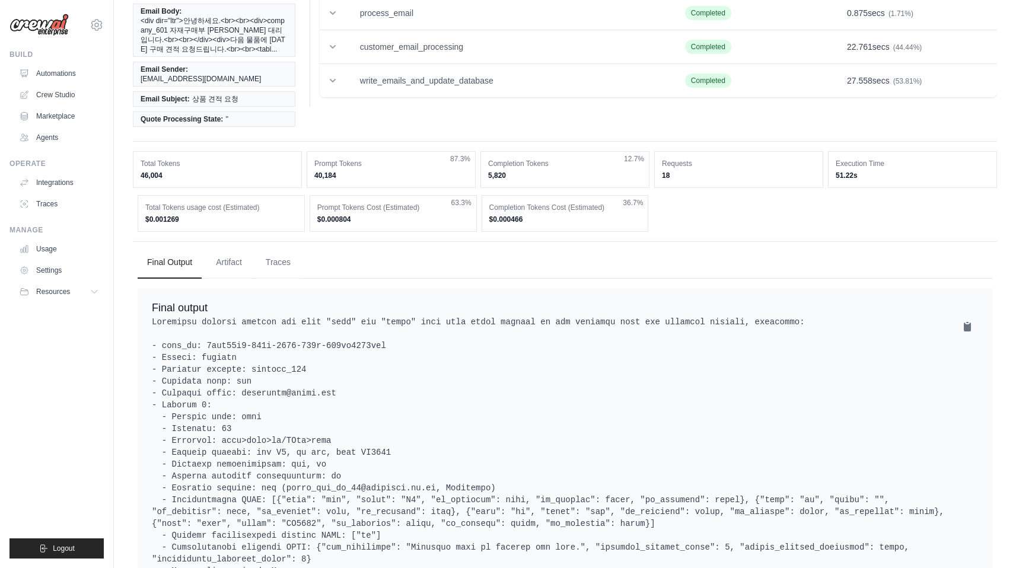
scroll to position [56, 0]
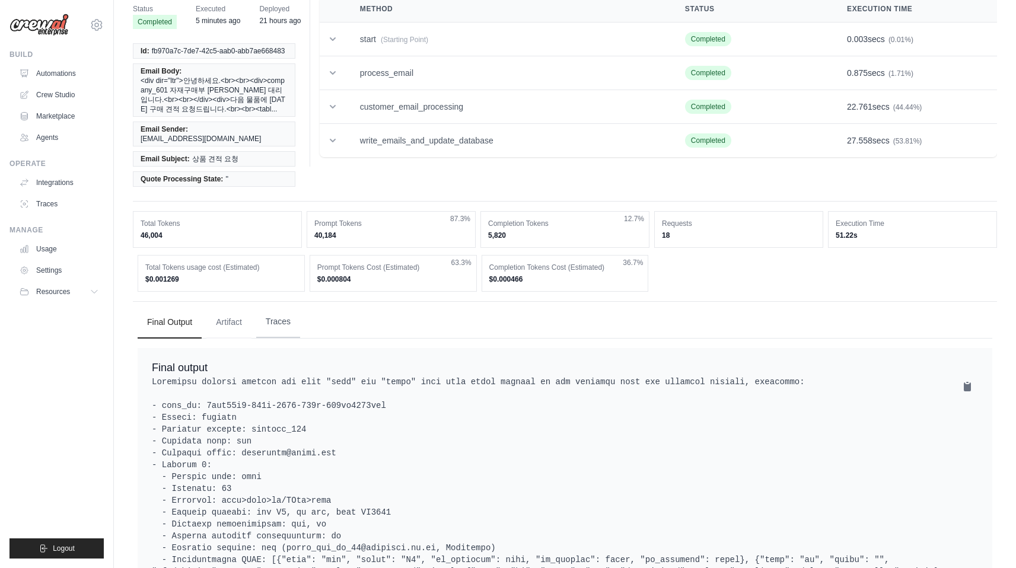
click at [270, 325] on button "Traces" at bounding box center [278, 322] width 44 height 32
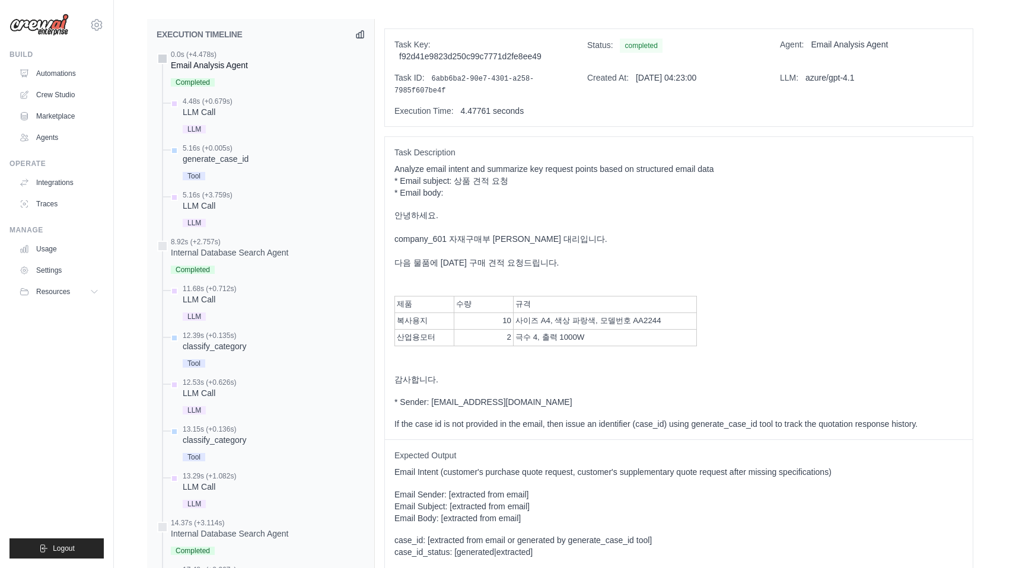
scroll to position [397, 0]
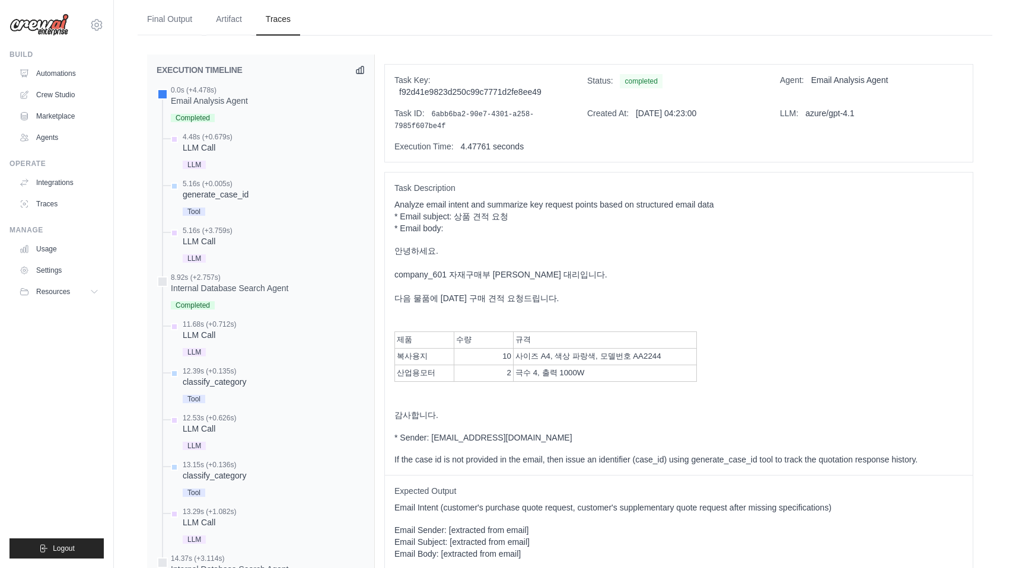
scroll to position [361, 0]
click at [362, 62] on icon at bounding box center [359, 66] width 9 height 9
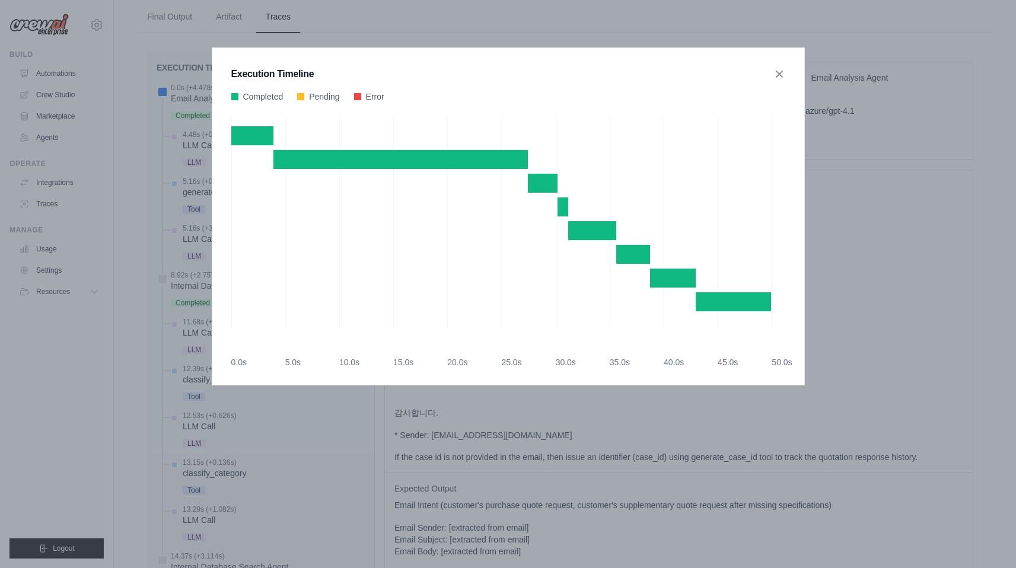
click at [355, 63] on button at bounding box center [359, 67] width 9 height 9
click at [781, 71] on icon at bounding box center [779, 74] width 6 height 6
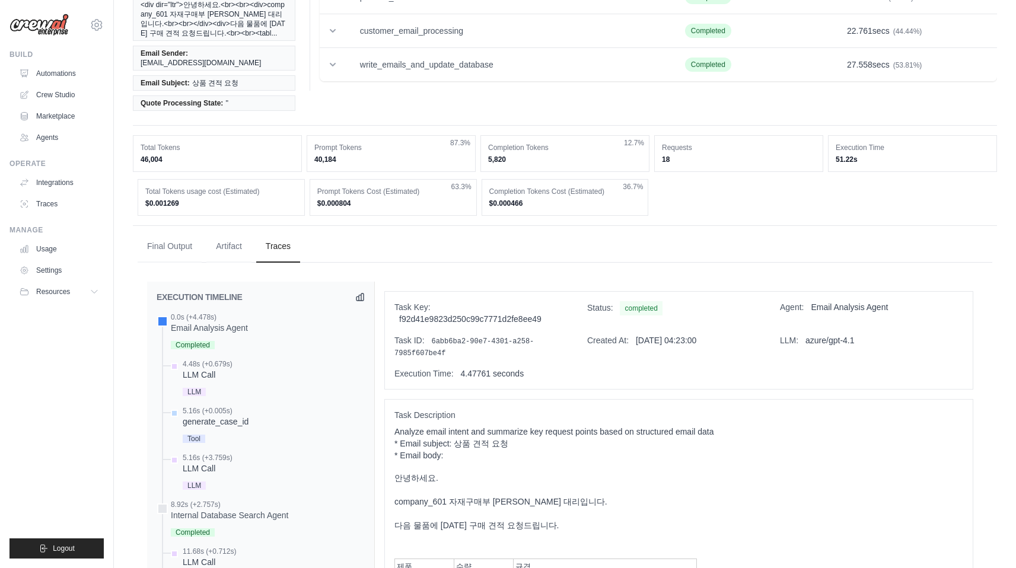
scroll to position [0, 0]
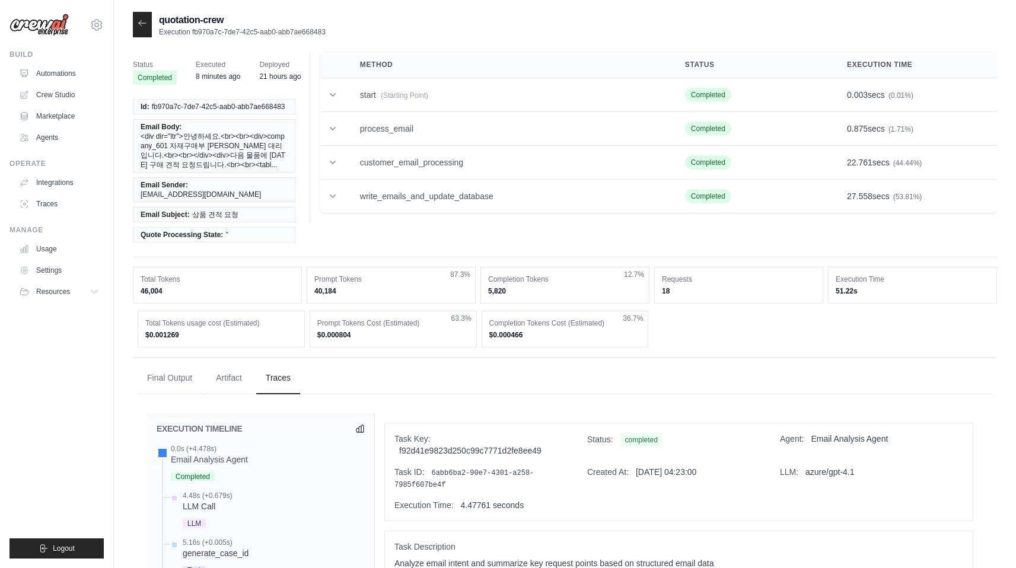
click at [145, 18] on icon at bounding box center [142, 22] width 9 height 9
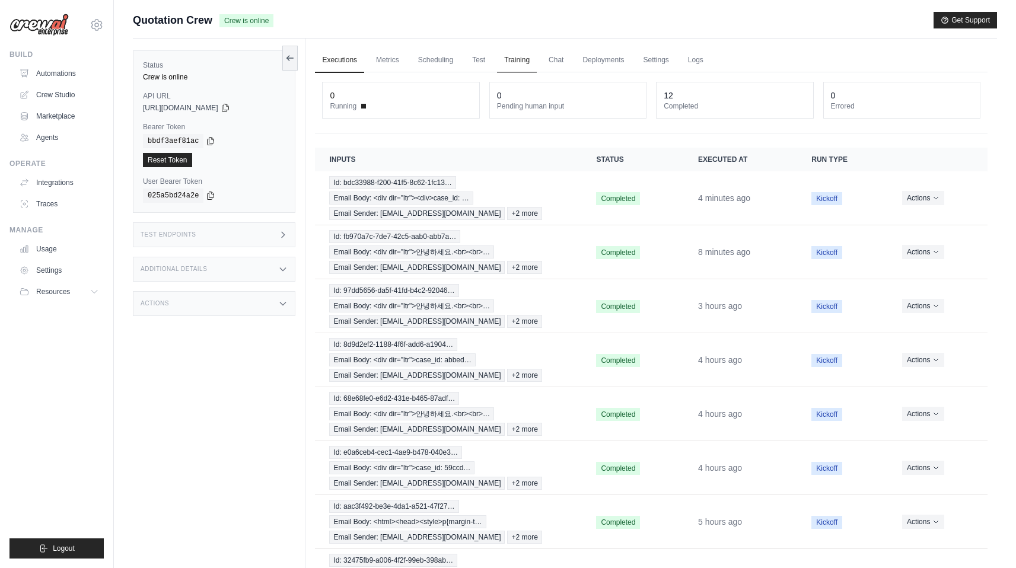
click at [503, 63] on link "Training" at bounding box center [517, 60] width 40 height 25
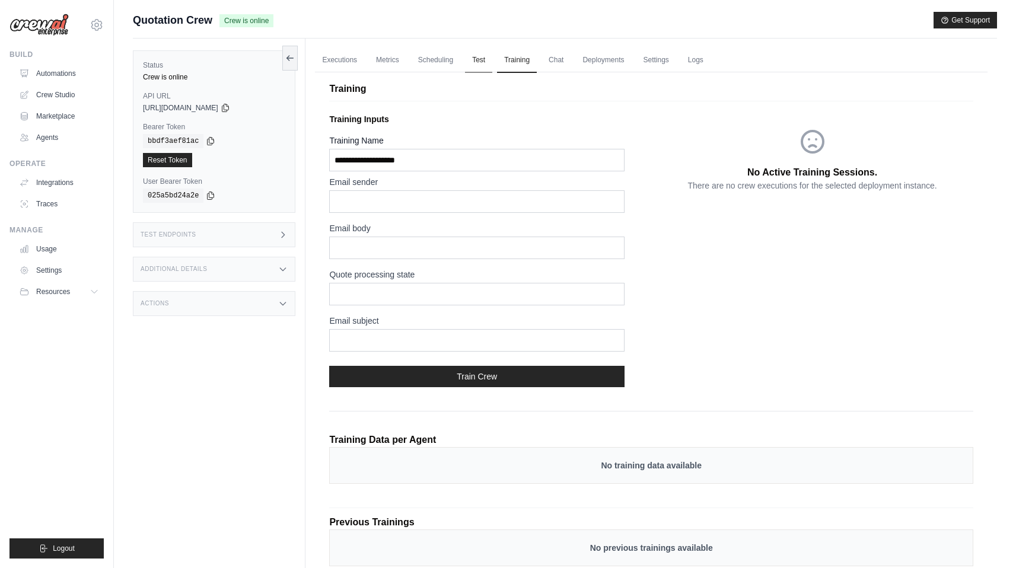
click at [470, 55] on link "Test" at bounding box center [478, 60] width 27 height 25
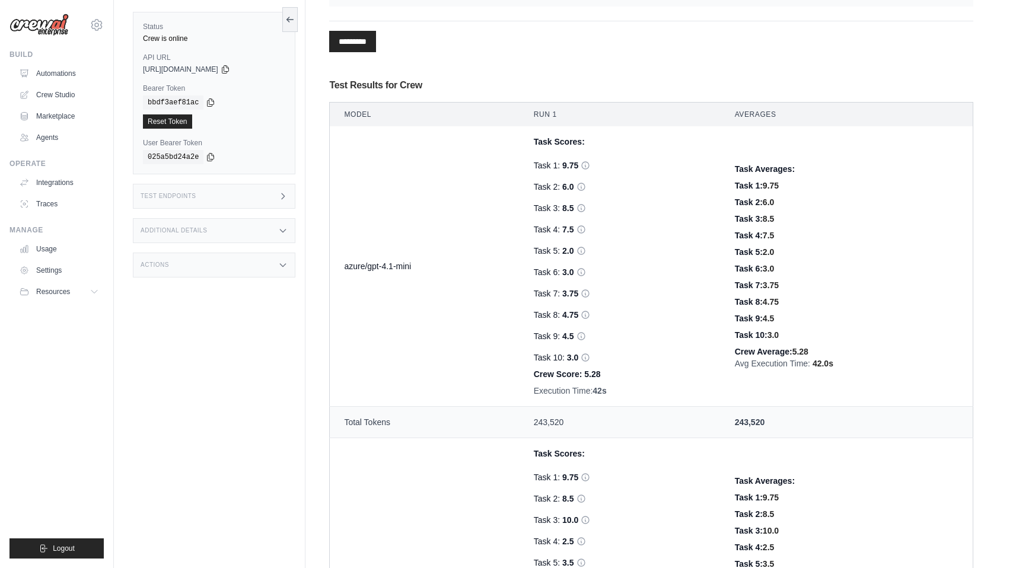
scroll to position [162, 0]
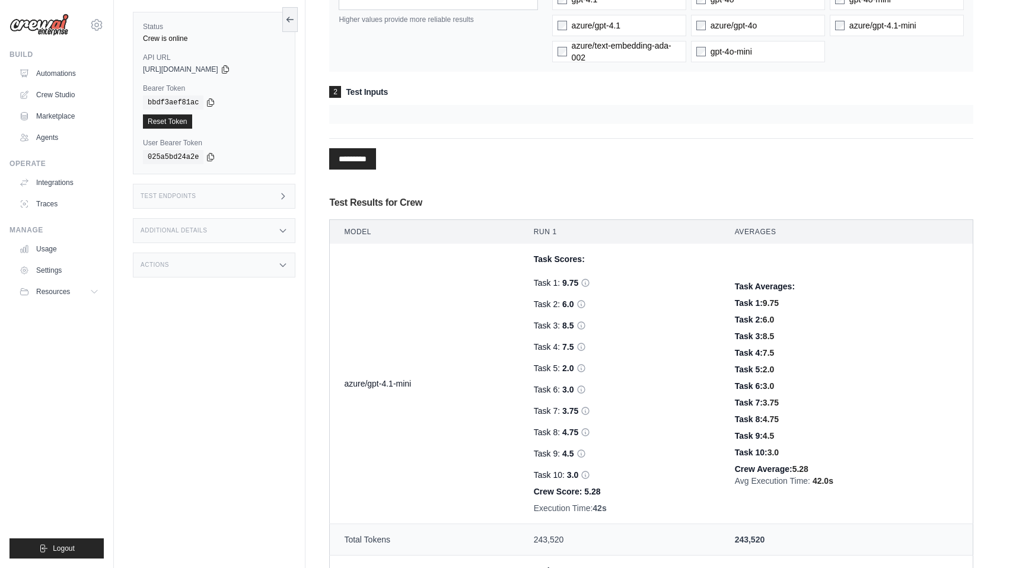
click at [372, 119] on div at bounding box center [651, 114] width 644 height 19
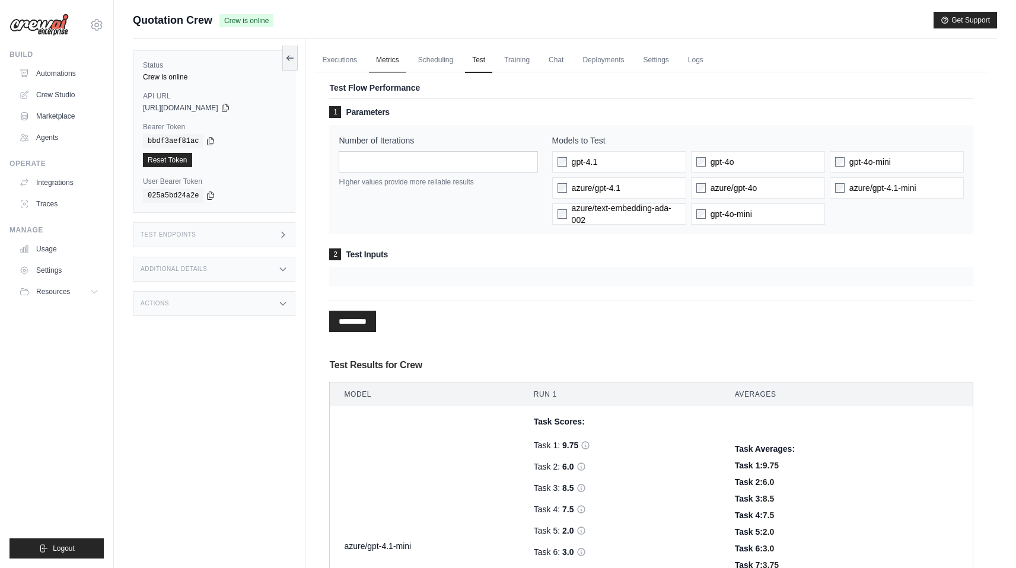
click at [378, 63] on link "Metrics" at bounding box center [387, 60] width 37 height 25
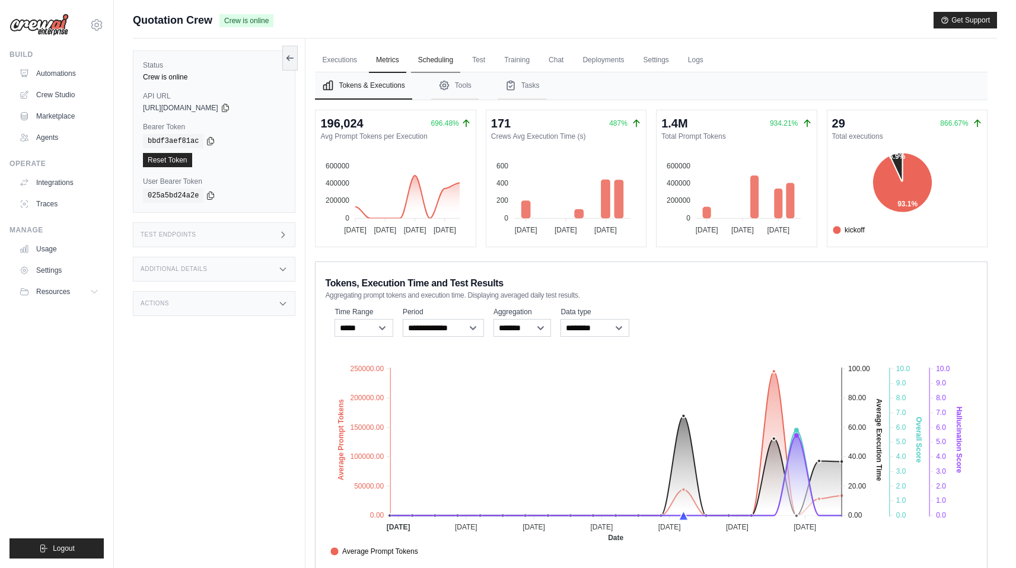
click at [417, 65] on link "Scheduling" at bounding box center [435, 60] width 49 height 25
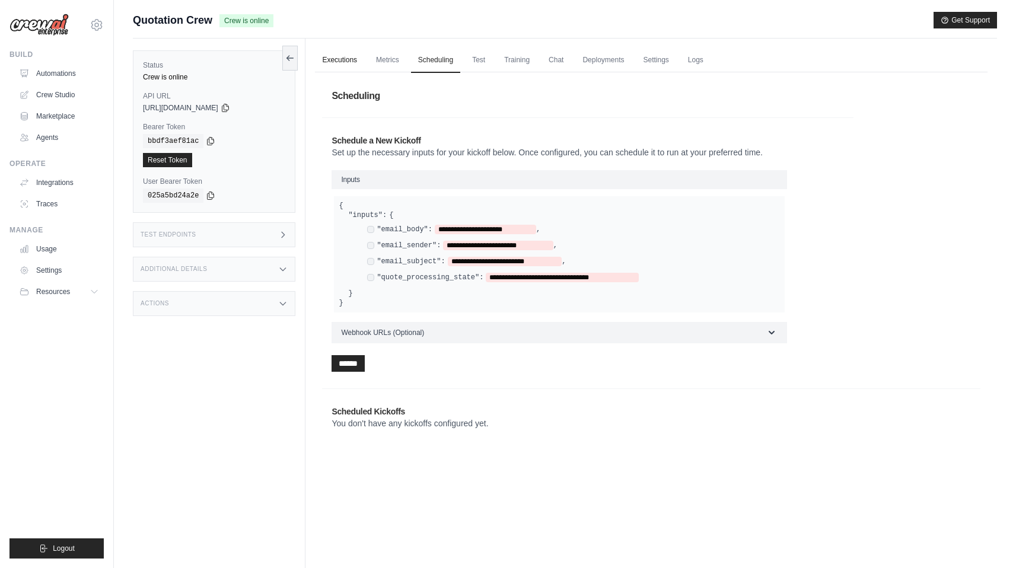
click at [334, 56] on link "Executions" at bounding box center [339, 60] width 49 height 25
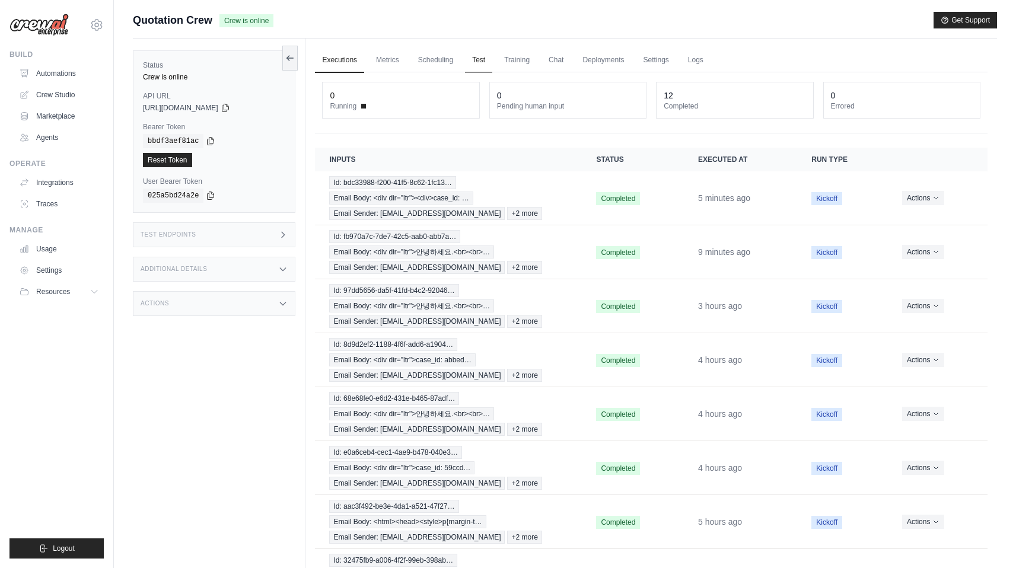
click at [478, 67] on link "Test" at bounding box center [478, 60] width 27 height 25
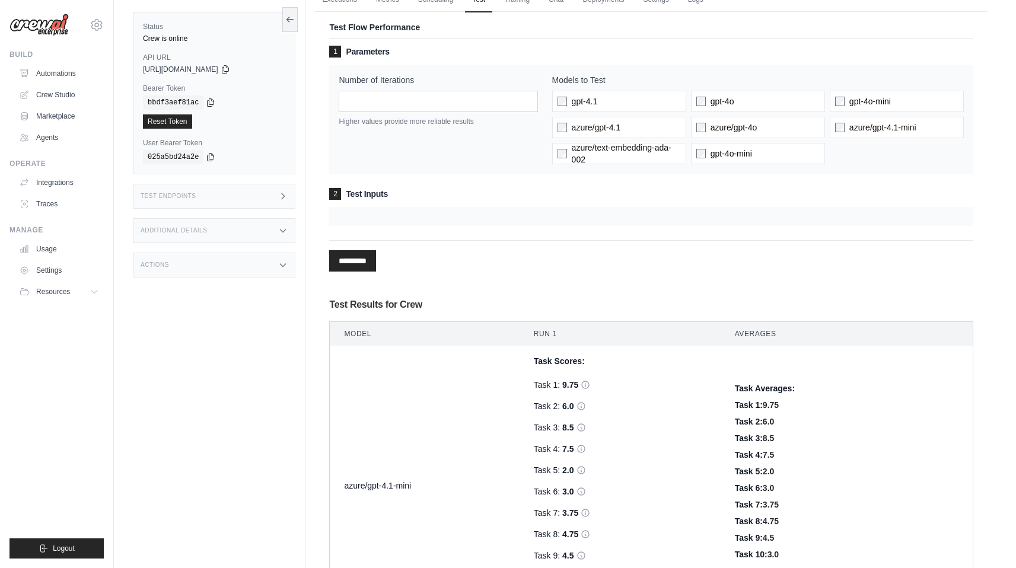
scroll to position [61, 0]
click at [441, 205] on div "2 Test Inputs" at bounding box center [651, 206] width 644 height 38
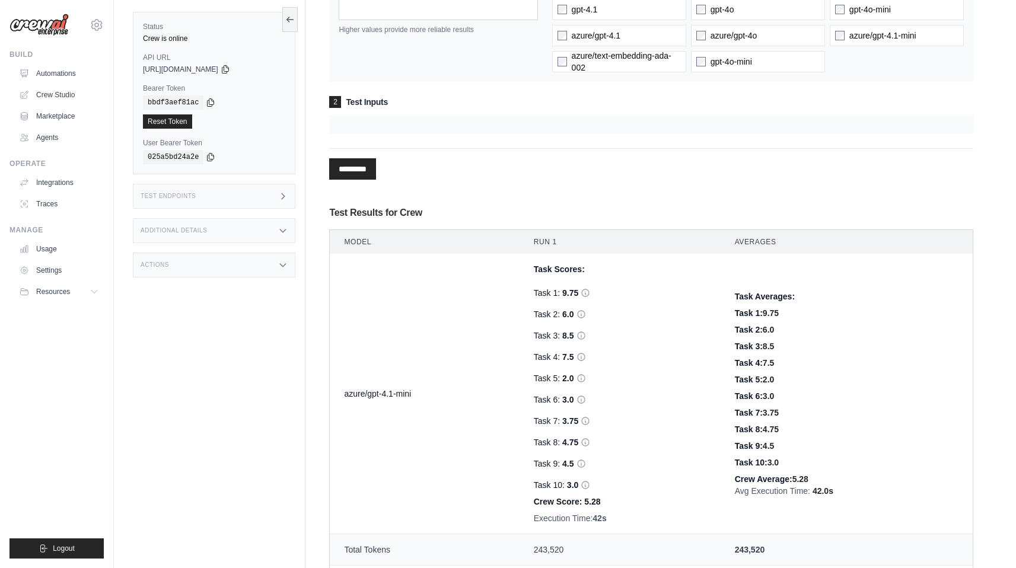
scroll to position [159, 0]
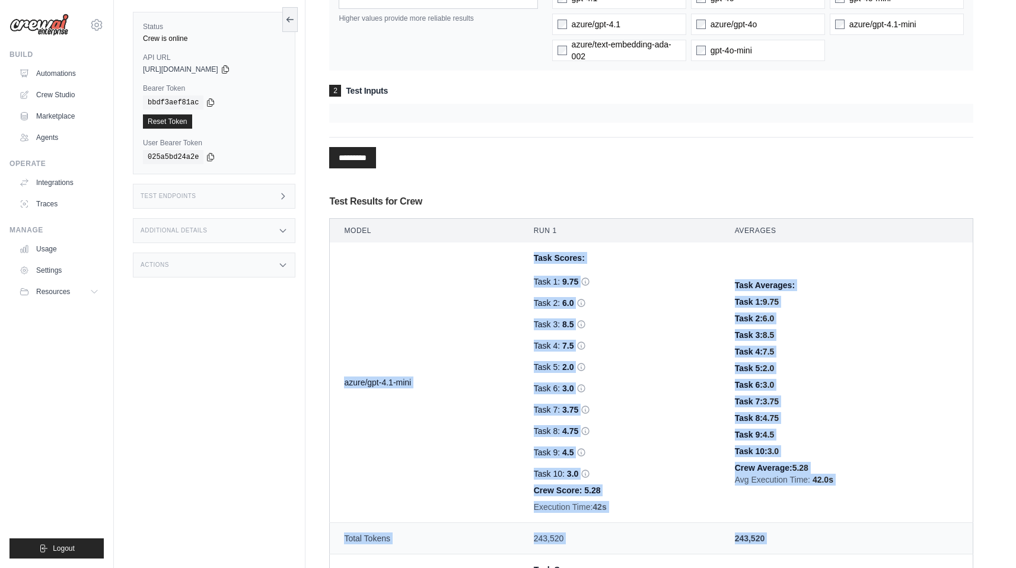
drag, startPoint x: 494, startPoint y: 254, endPoint x: 717, endPoint y: 564, distance: 381.4
click at [716, 564] on tbody "azure/gpt-4.1-mini Task Scores: Task 1: 9.75 Task 2: 6.0 8.5 7.5 2.0 3.0 3.75 4…" at bounding box center [651, 554] width 643 height 624
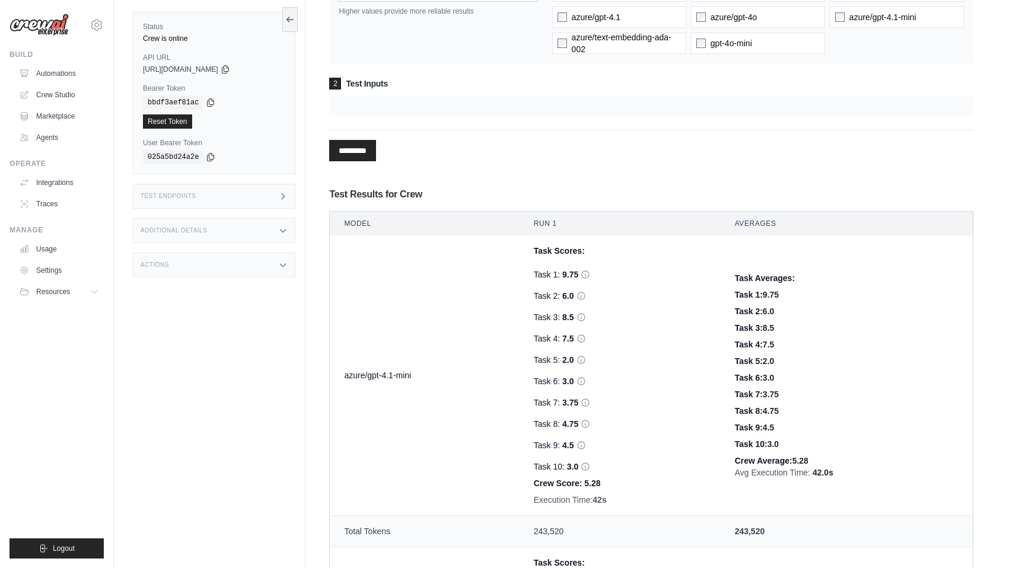
click at [706, 446] on div "Task 9: 4.5" at bounding box center [620, 445] width 173 height 12
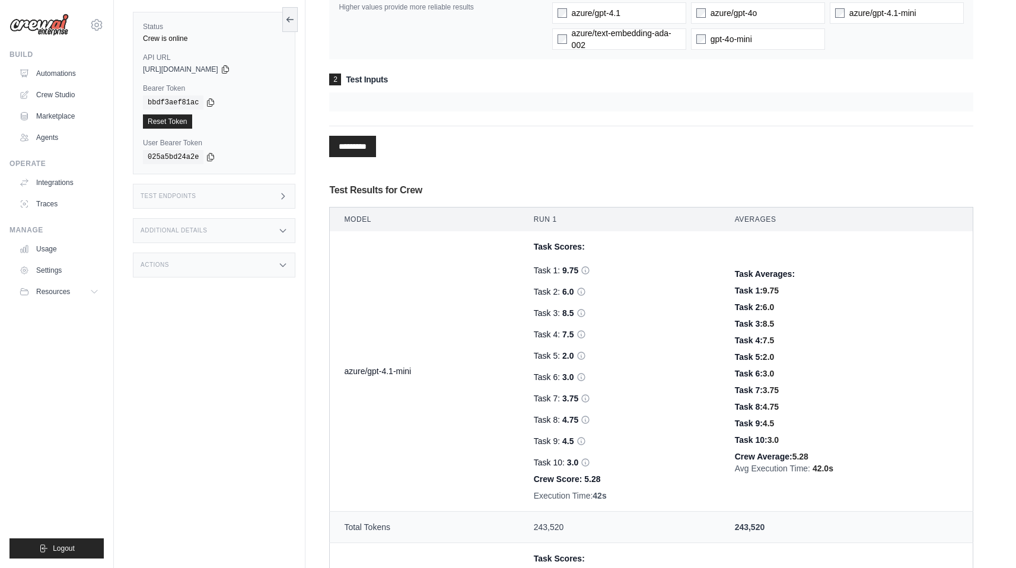
scroll to position [0, 0]
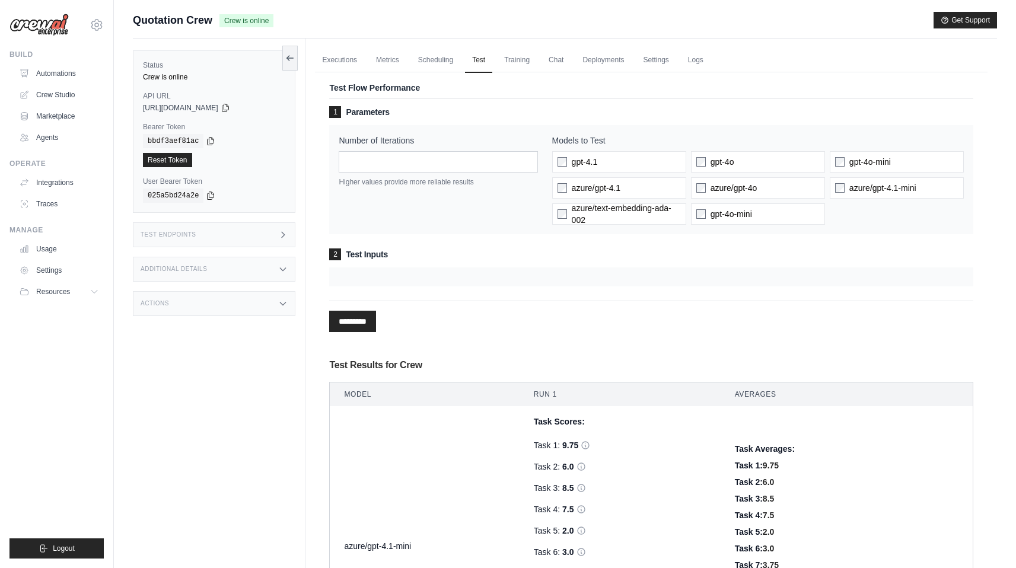
click at [414, 277] on div at bounding box center [651, 276] width 644 height 19
click at [340, 276] on div at bounding box center [651, 276] width 644 height 19
click at [339, 257] on span "2" at bounding box center [335, 254] width 12 height 12
click at [519, 305] on div "********* Processing..." at bounding box center [651, 316] width 644 height 31
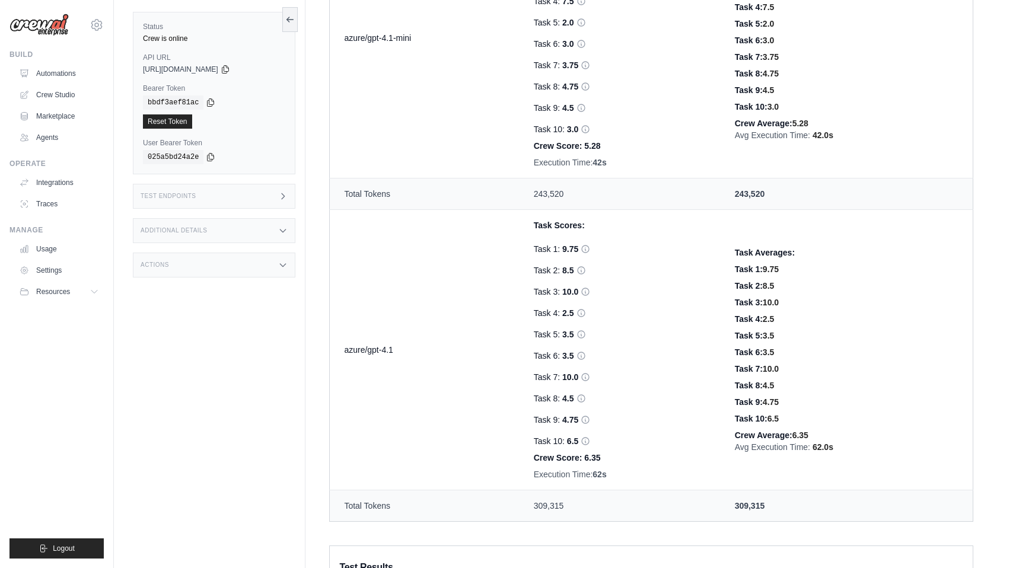
scroll to position [601, 0]
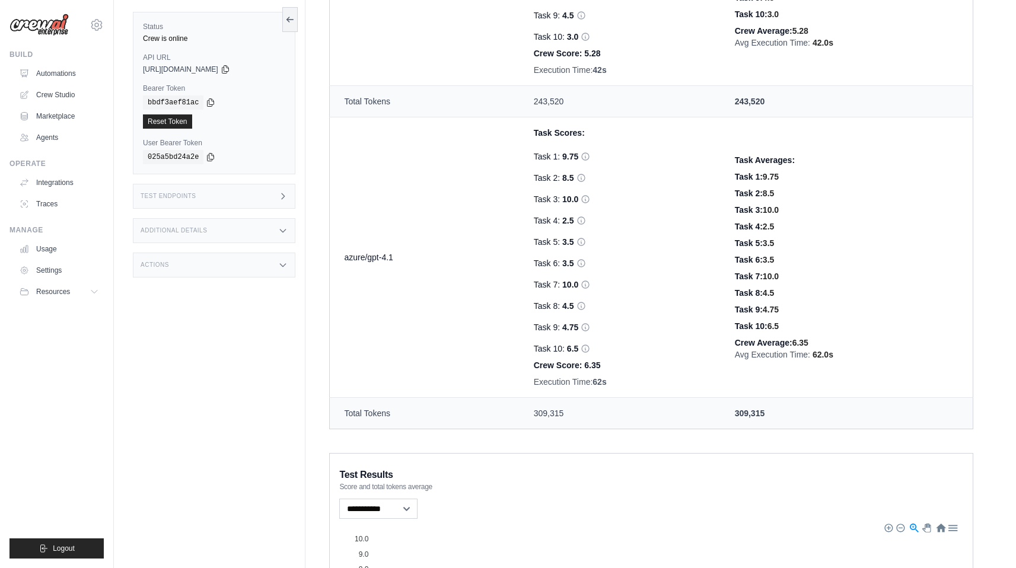
drag, startPoint x: 834, startPoint y: 356, endPoint x: 755, endPoint y: 347, distance: 79.3
click at [755, 347] on td "Task Averages: Task 1: 9.75 Task 2: 8.5 Task 3: 10.0 Task 4: 2.5 Task 5: 3.5 Ta…" at bounding box center [846, 257] width 253 height 280
click at [845, 330] on div "Task 10: 6.5" at bounding box center [847, 326] width 224 height 12
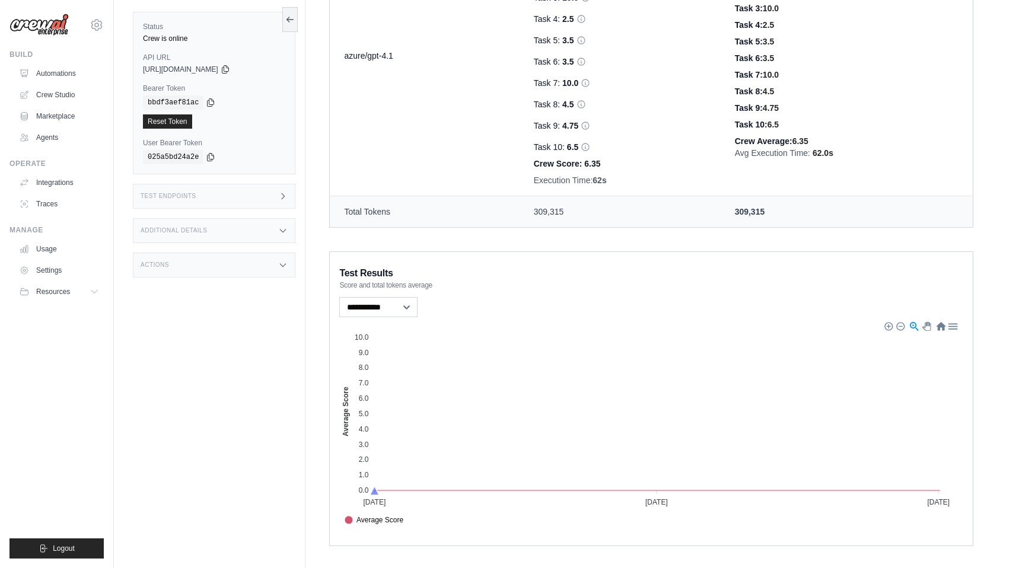
scroll to position [816, 0]
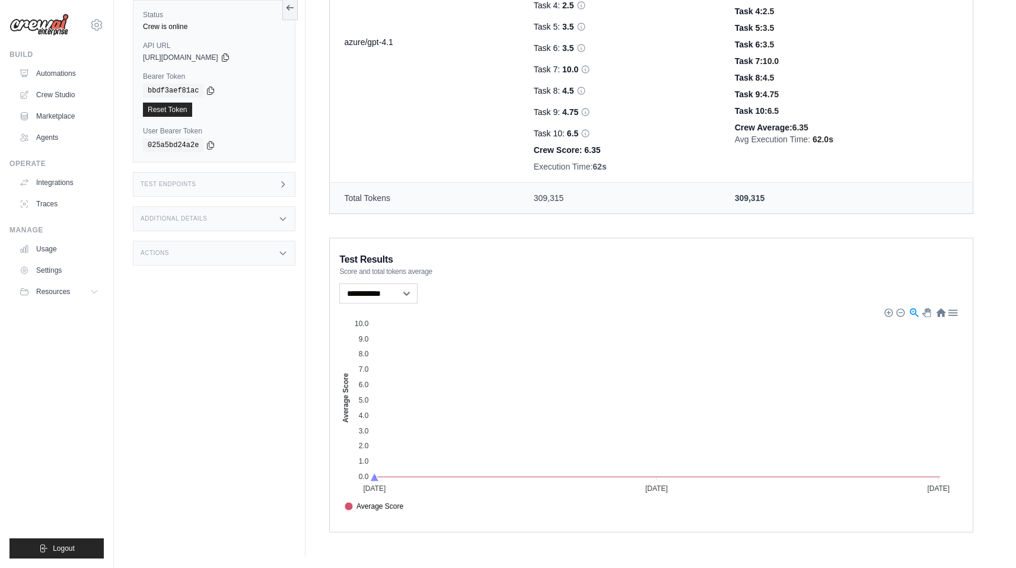
click at [795, 365] on foreignobject "Average Score" at bounding box center [651, 409] width 624 height 207
click at [640, 378] on foreignobject "Average Score" at bounding box center [651, 409] width 624 height 207
click at [838, 378] on foreignobject "Average Score" at bounding box center [651, 409] width 624 height 207
click at [708, 385] on foreignobject "Average Score" at bounding box center [651, 409] width 624 height 207
click at [909, 382] on foreignobject "Average Score" at bounding box center [651, 409] width 624 height 207
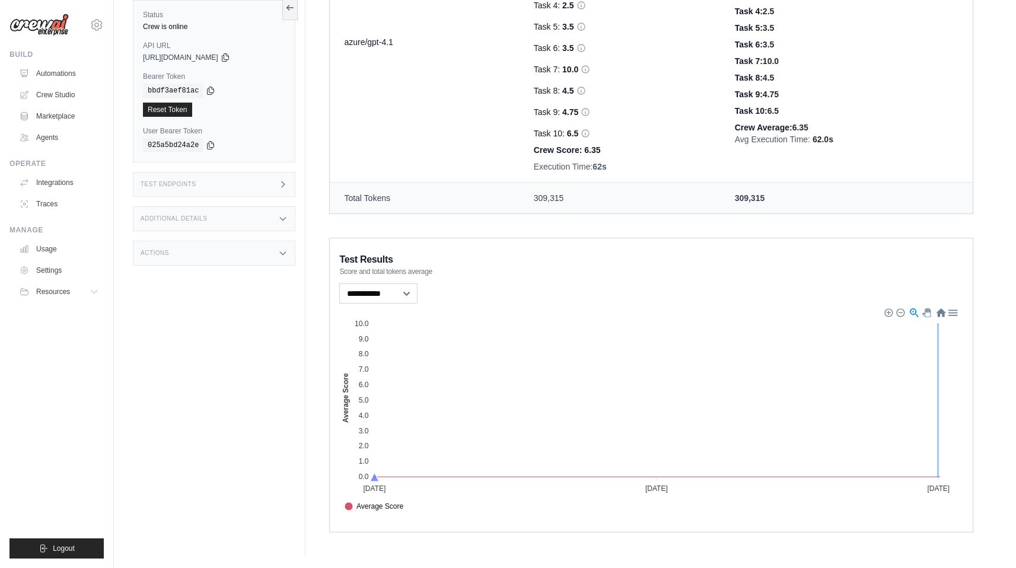
click at [938, 385] on foreignobject "Average Score" at bounding box center [651, 409] width 624 height 207
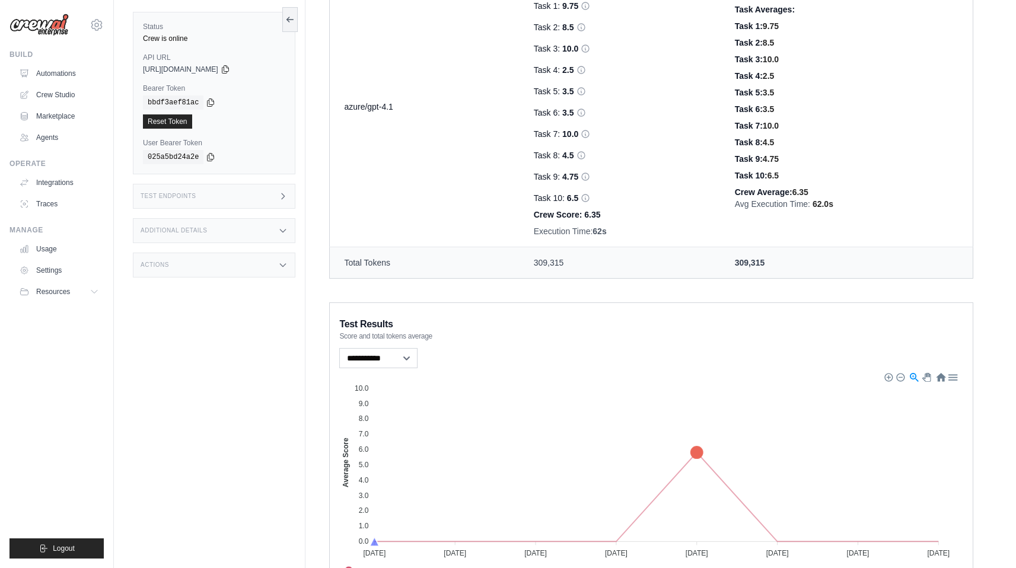
click at [930, 471] on foreignobject "Average Score" at bounding box center [651, 474] width 624 height 207
click at [404, 356] on select "**********" at bounding box center [378, 358] width 78 height 20
select select "**********"
click at [339, 348] on select "**********" at bounding box center [378, 358] width 78 height 20
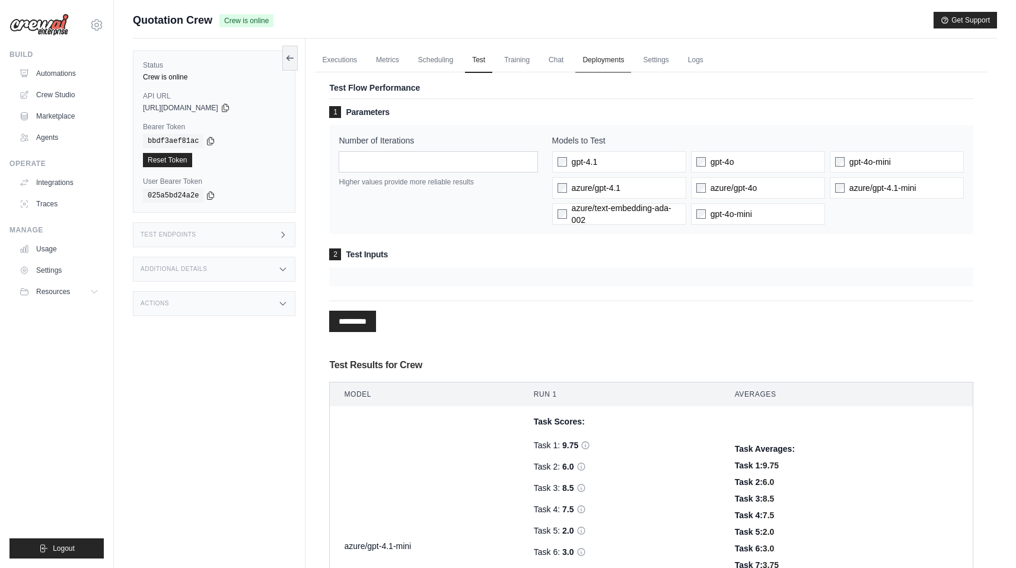
click at [596, 68] on link "Deployments" at bounding box center [603, 60] width 56 height 25
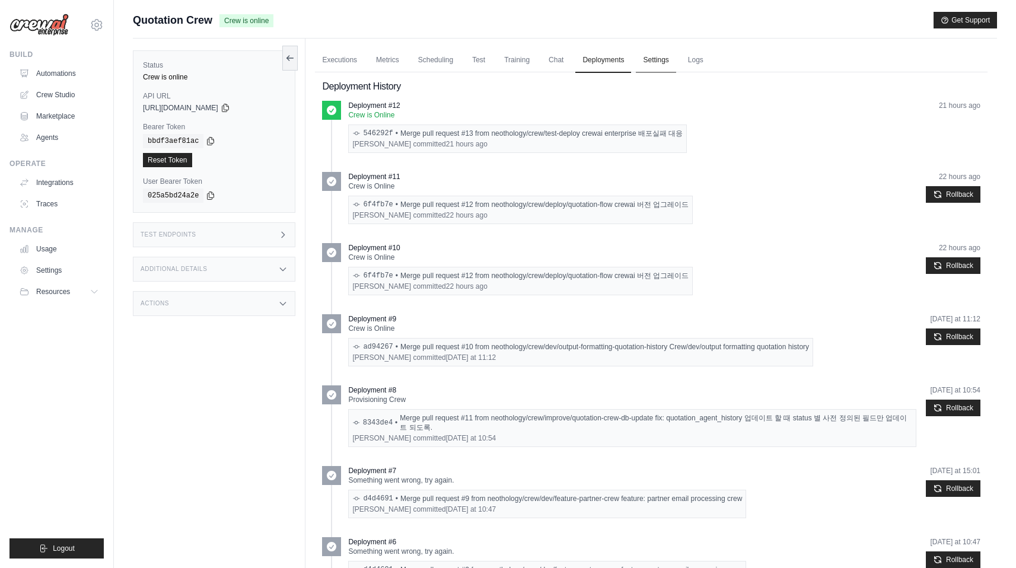
click at [636, 70] on link "Settings" at bounding box center [656, 60] width 40 height 25
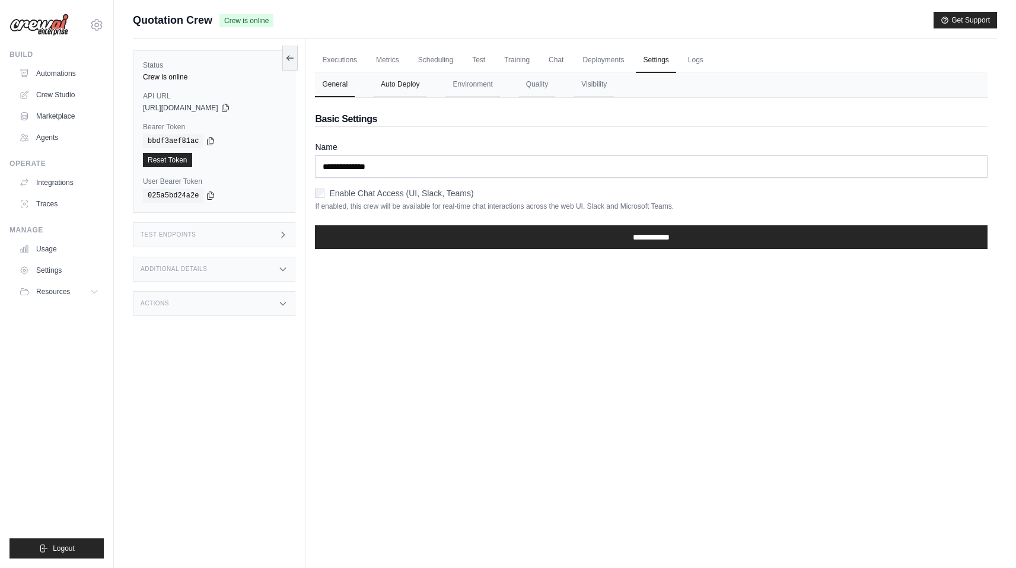
click at [395, 86] on button "Auto Deploy" at bounding box center [399, 84] width 53 height 25
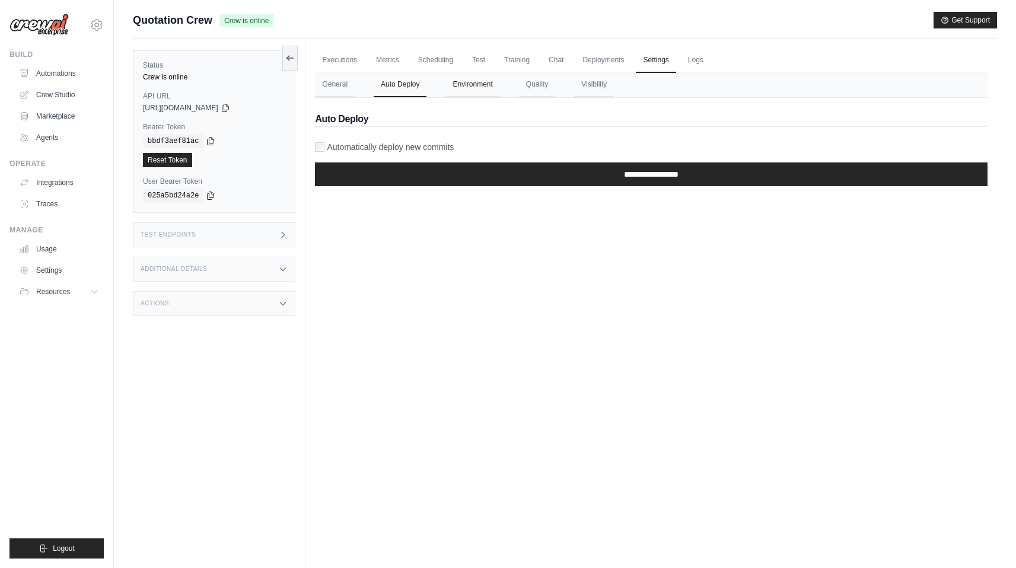
click at [485, 89] on button "Environment" at bounding box center [472, 84] width 54 height 25
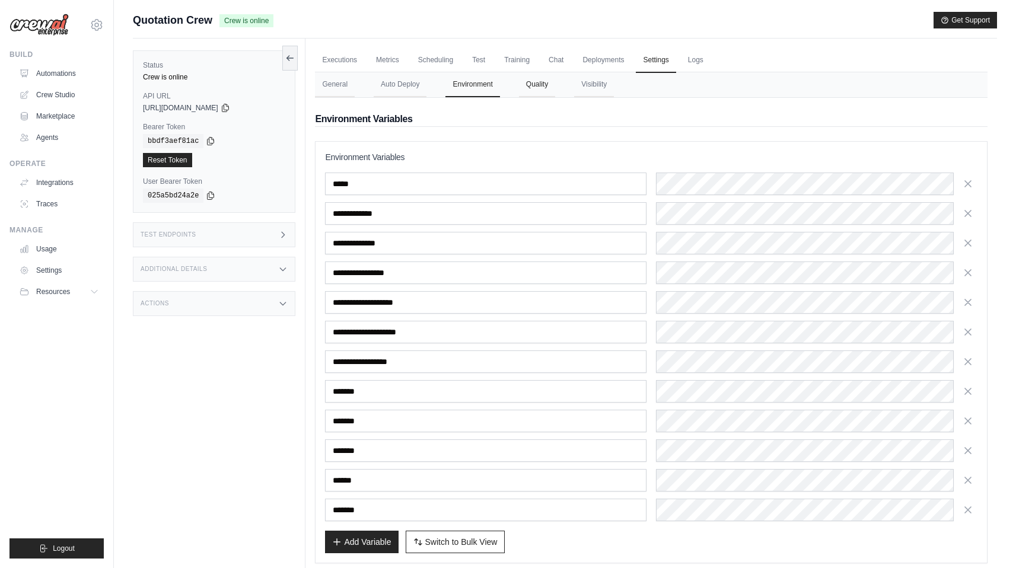
click at [528, 89] on button "Quality" at bounding box center [537, 84] width 36 height 25
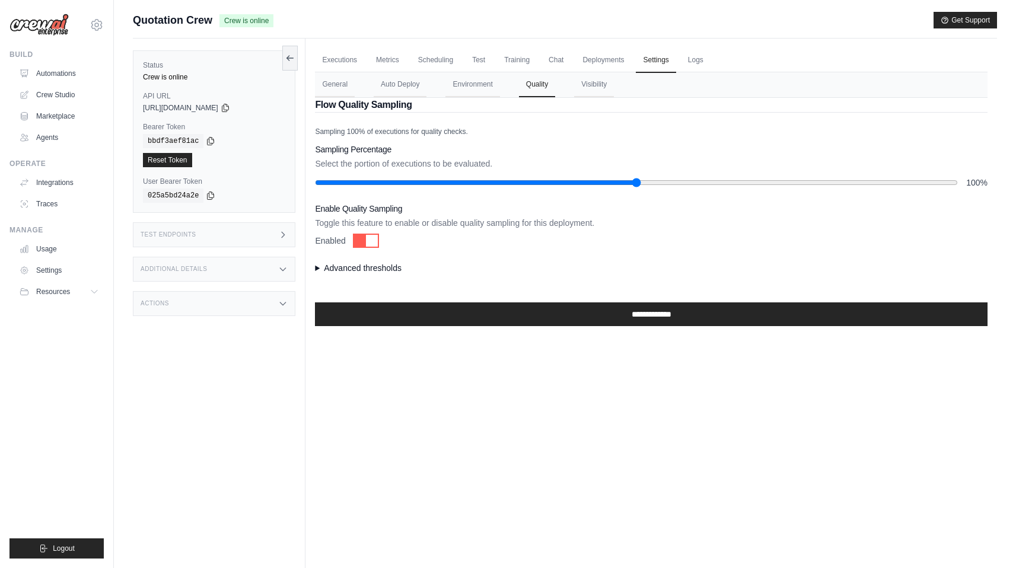
click at [366, 274] on div "**********" at bounding box center [651, 226] width 672 height 199
click at [378, 264] on summary "Advanced thresholds" at bounding box center [651, 268] width 672 height 12
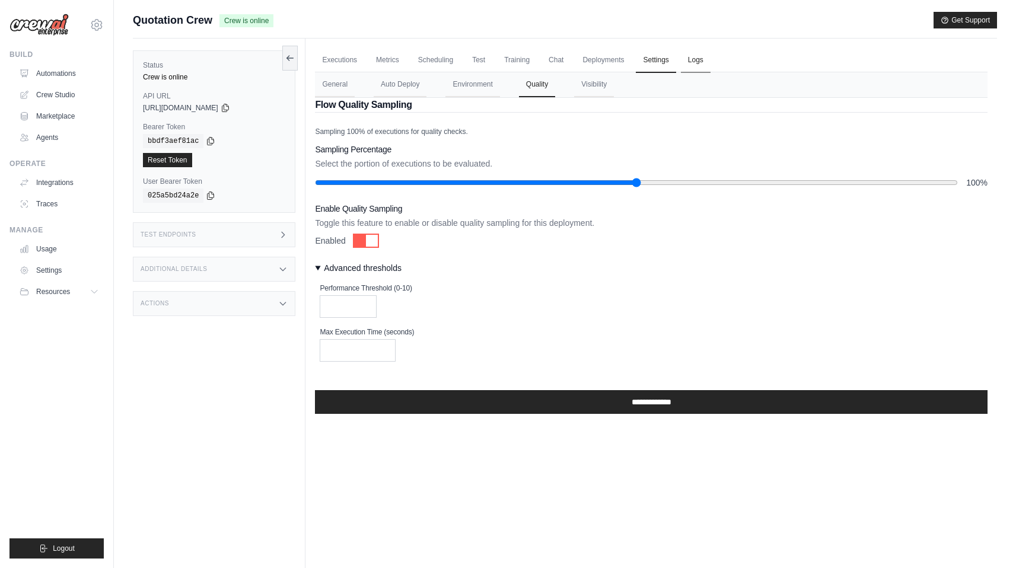
click at [681, 57] on link "Logs" at bounding box center [696, 60] width 30 height 25
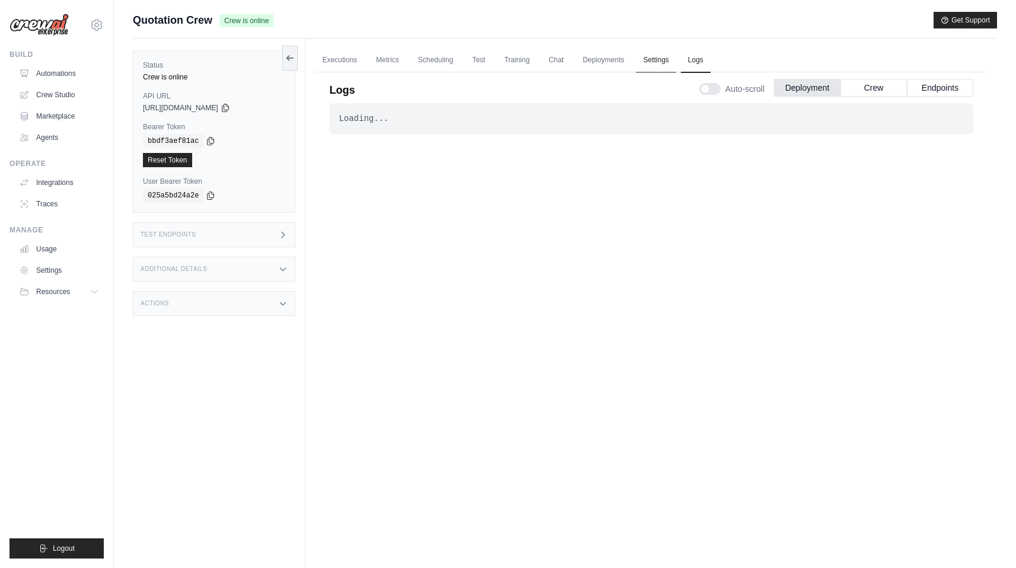
click at [636, 56] on link "Settings" at bounding box center [656, 60] width 40 height 25
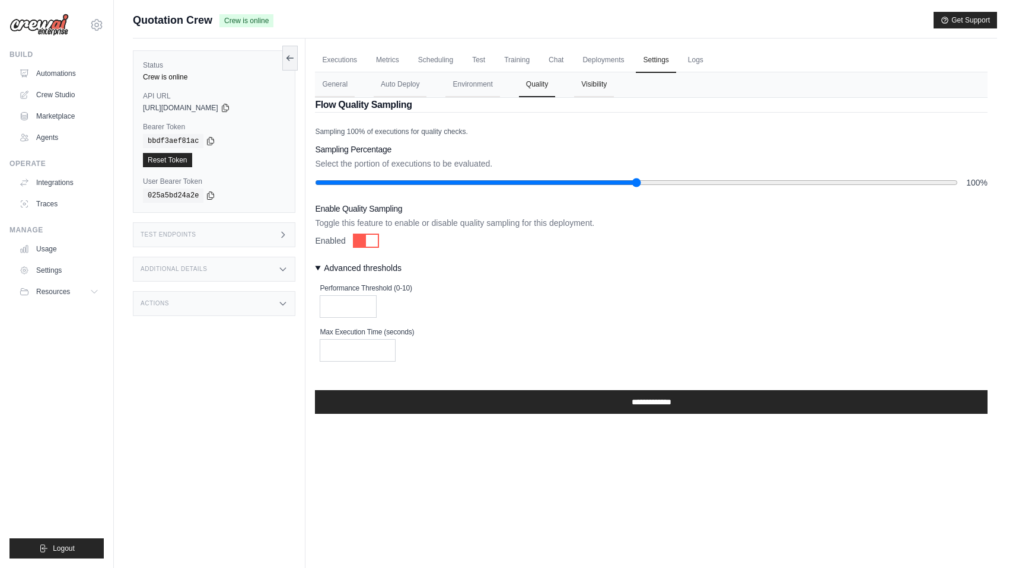
click at [574, 81] on button "Visibility" at bounding box center [594, 84] width 40 height 25
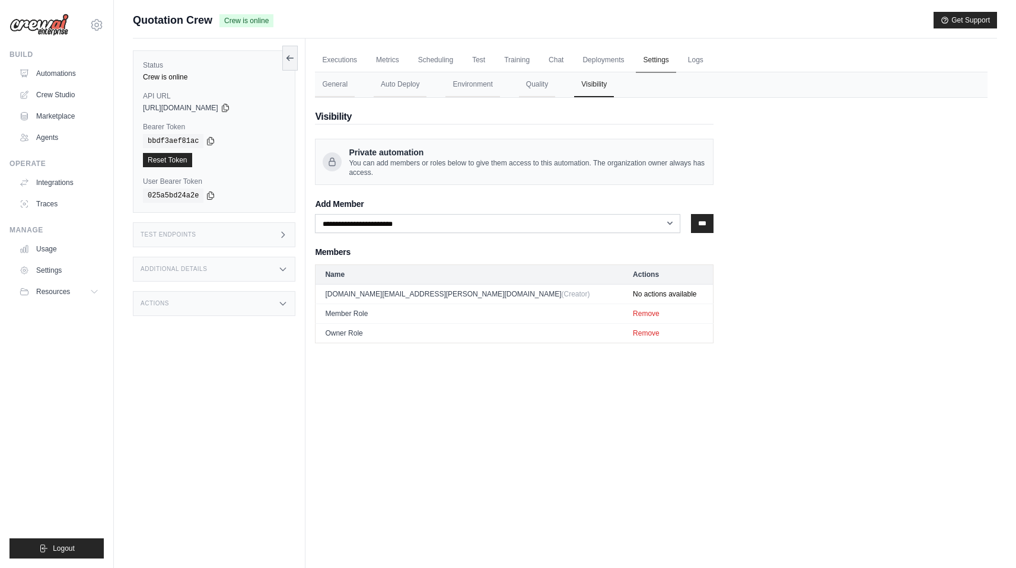
click at [636, 61] on link "Settings" at bounding box center [656, 60] width 40 height 25
click at [497, 65] on link "Training" at bounding box center [517, 60] width 40 height 25
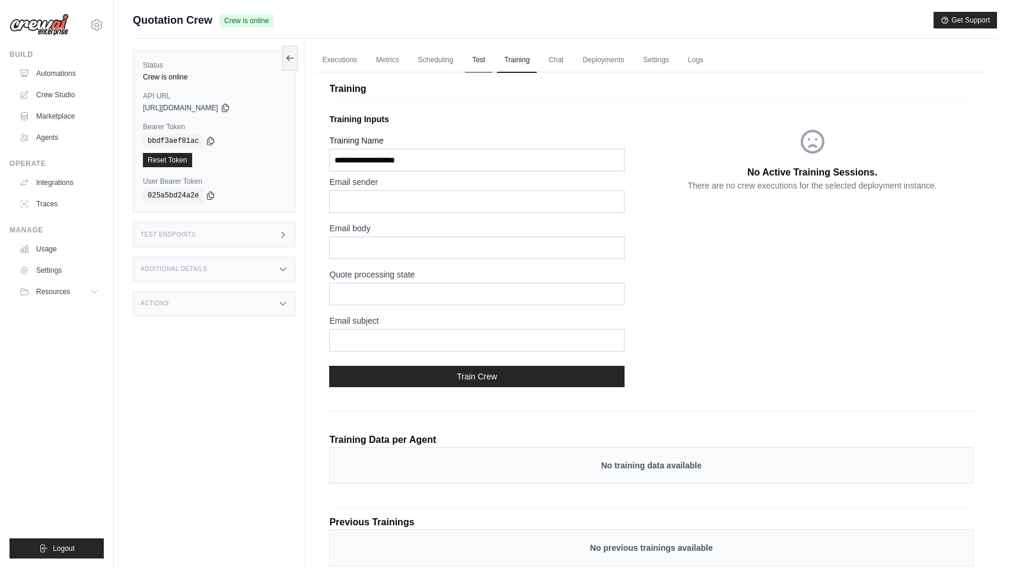
click at [475, 61] on link "Test" at bounding box center [478, 60] width 27 height 25
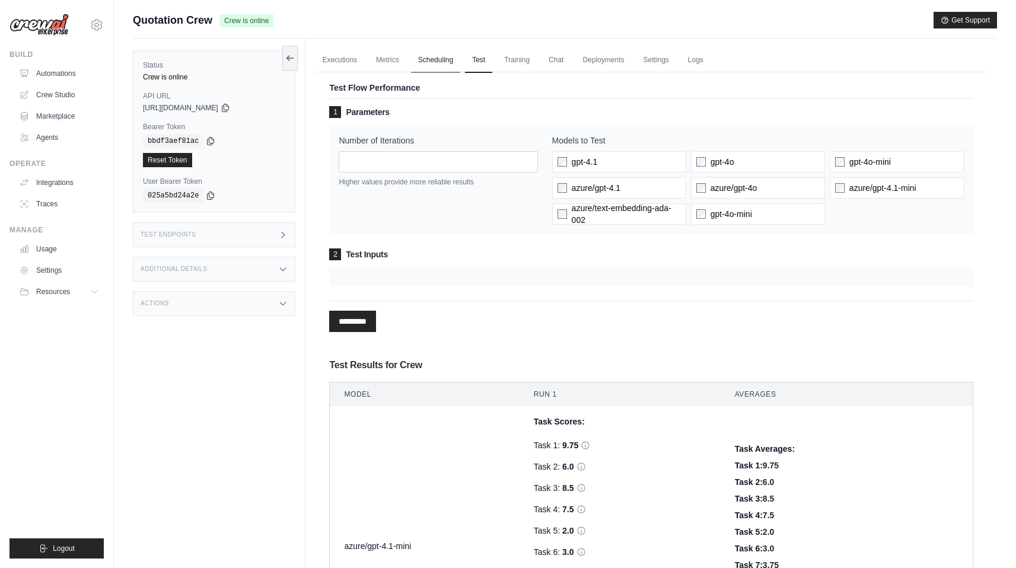
click at [426, 56] on link "Scheduling" at bounding box center [435, 60] width 49 height 25
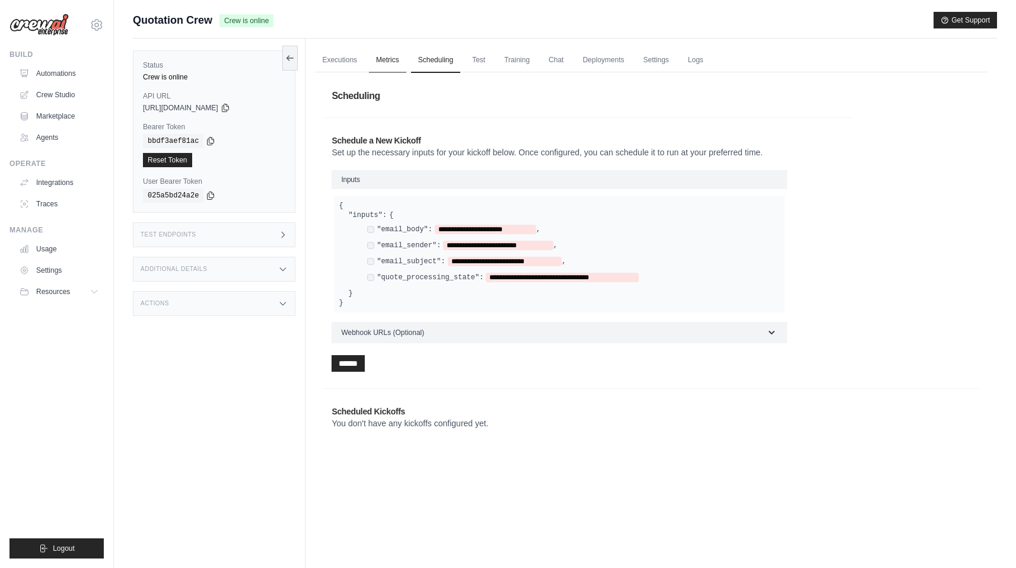
click at [379, 56] on link "Metrics" at bounding box center [387, 60] width 37 height 25
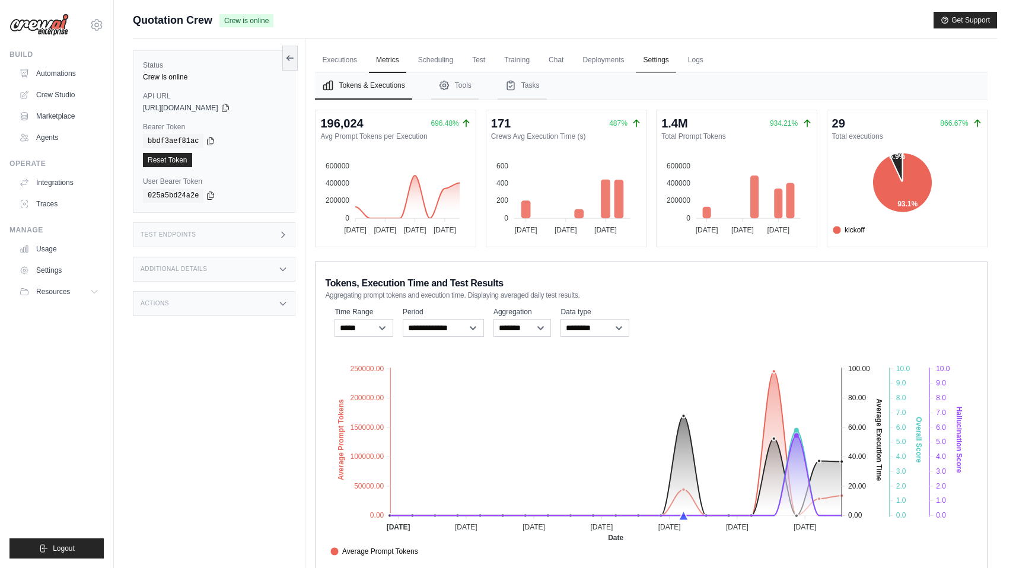
click at [638, 56] on link "Settings" at bounding box center [656, 60] width 40 height 25
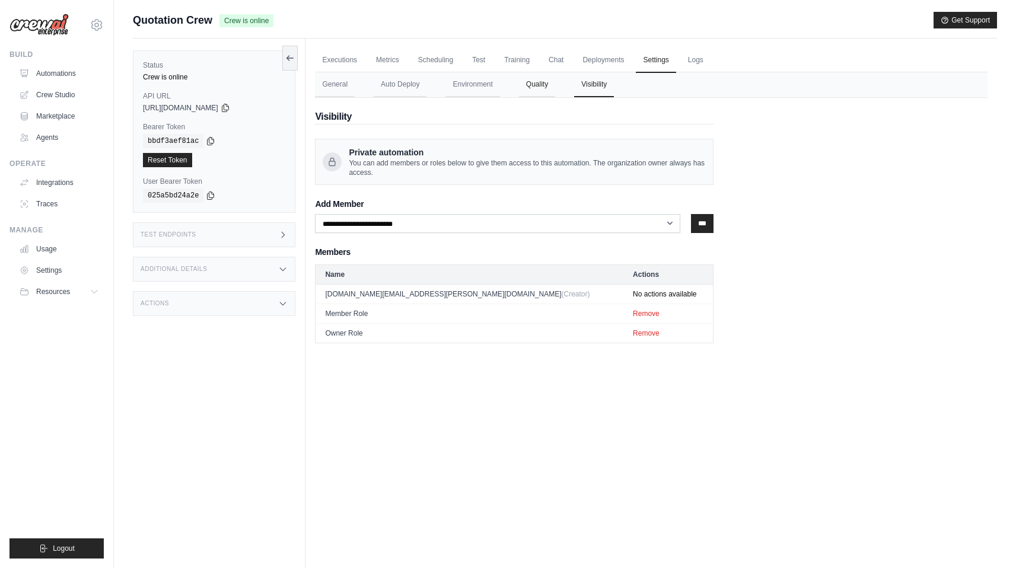
click at [534, 82] on button "Quality" at bounding box center [537, 84] width 36 height 25
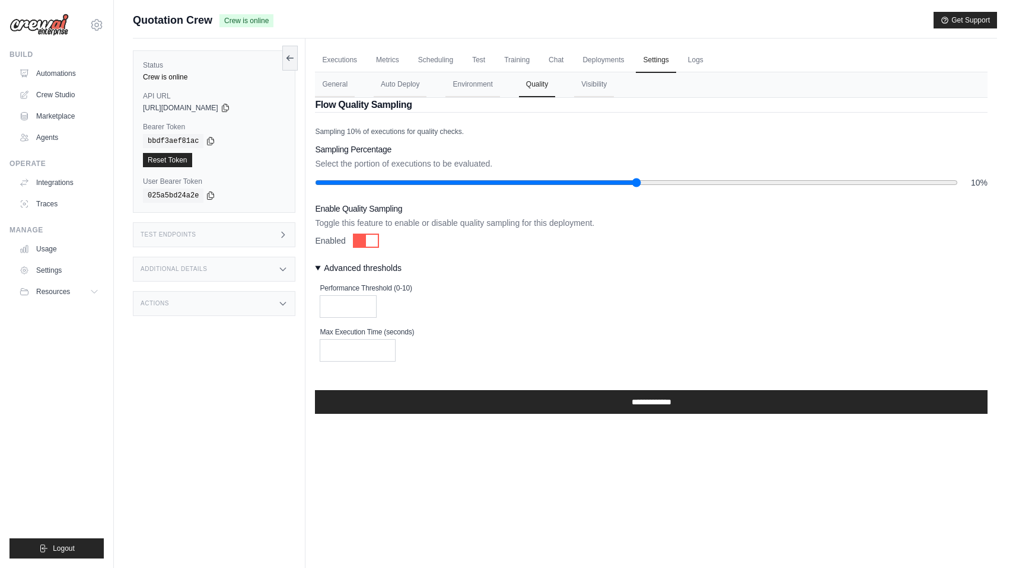
drag, startPoint x: 953, startPoint y: 180, endPoint x: 382, endPoint y: 185, distance: 570.9
type input "**"
click at [382, 185] on input "range" at bounding box center [636, 182] width 642 height 9
click at [366, 242] on div at bounding box center [372, 241] width 12 height 12
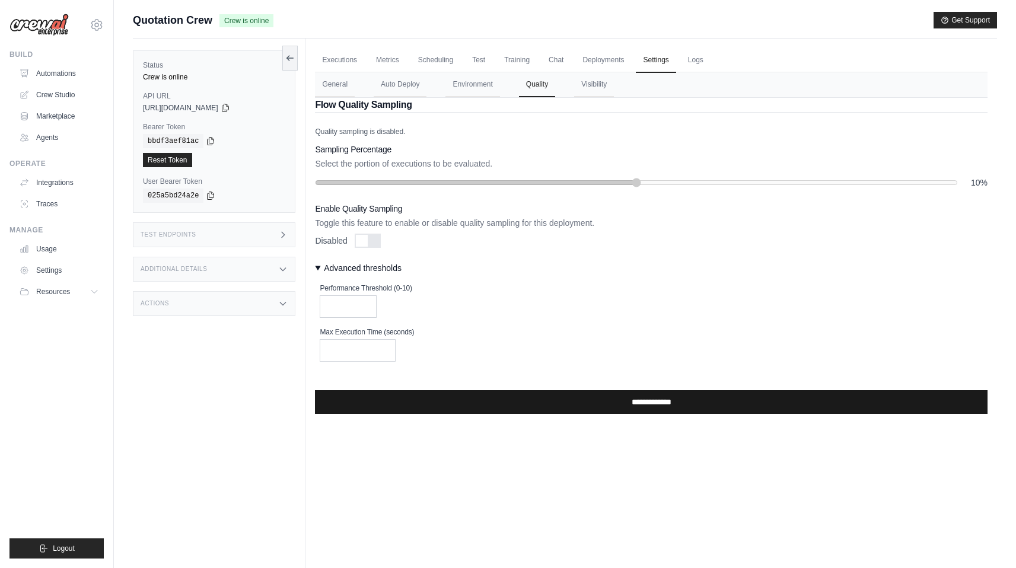
click at [500, 407] on input "**********" at bounding box center [651, 402] width 672 height 24
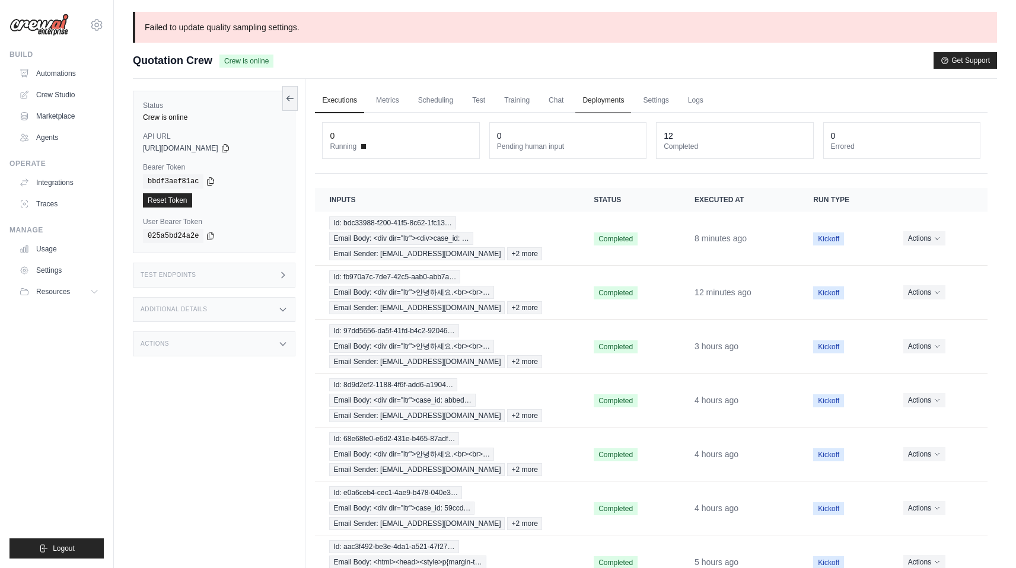
click at [589, 103] on link "Deployments" at bounding box center [603, 100] width 56 height 25
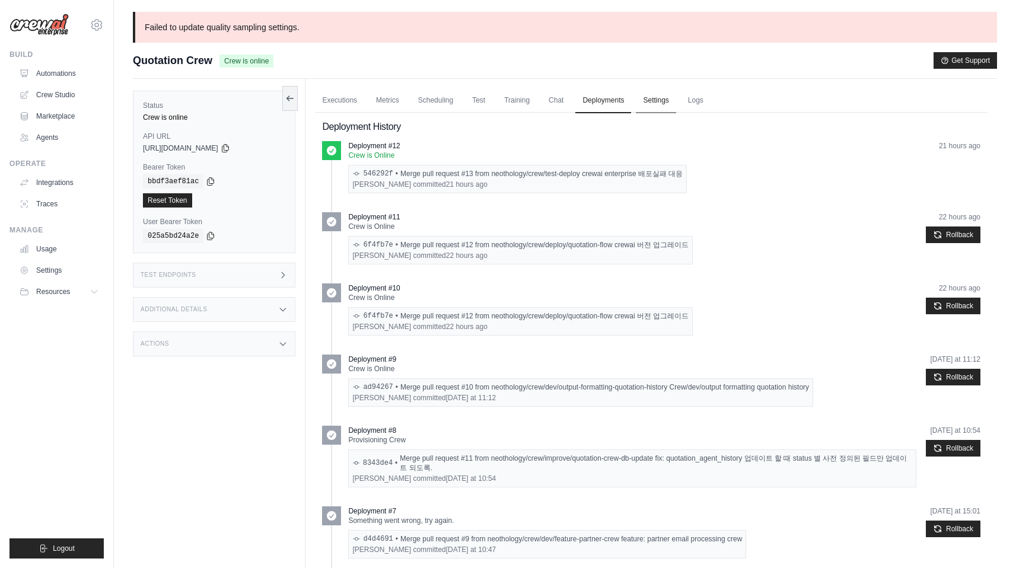
click at [639, 102] on link "Settings" at bounding box center [656, 100] width 40 height 25
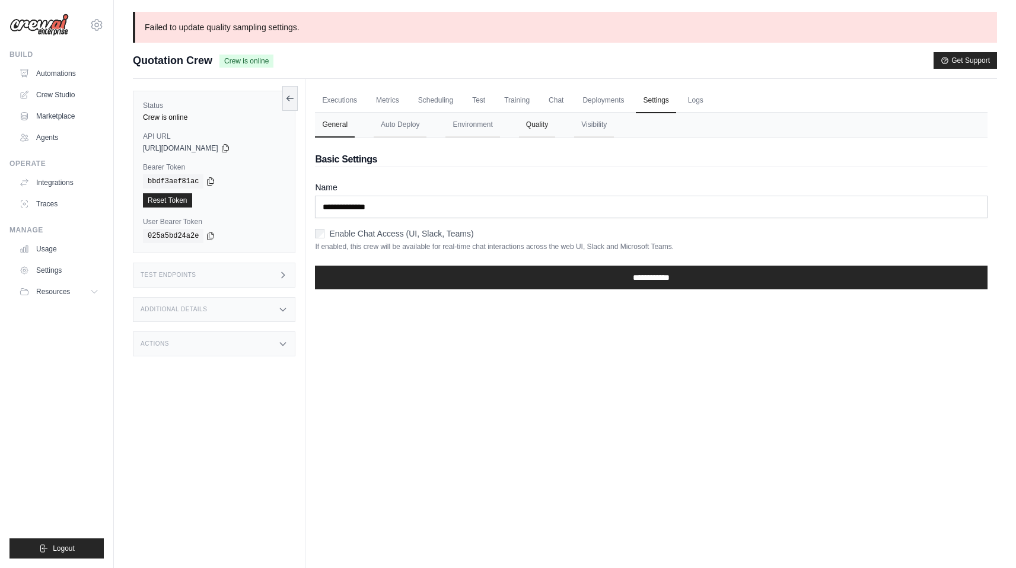
click at [519, 125] on button "Quality" at bounding box center [537, 125] width 36 height 25
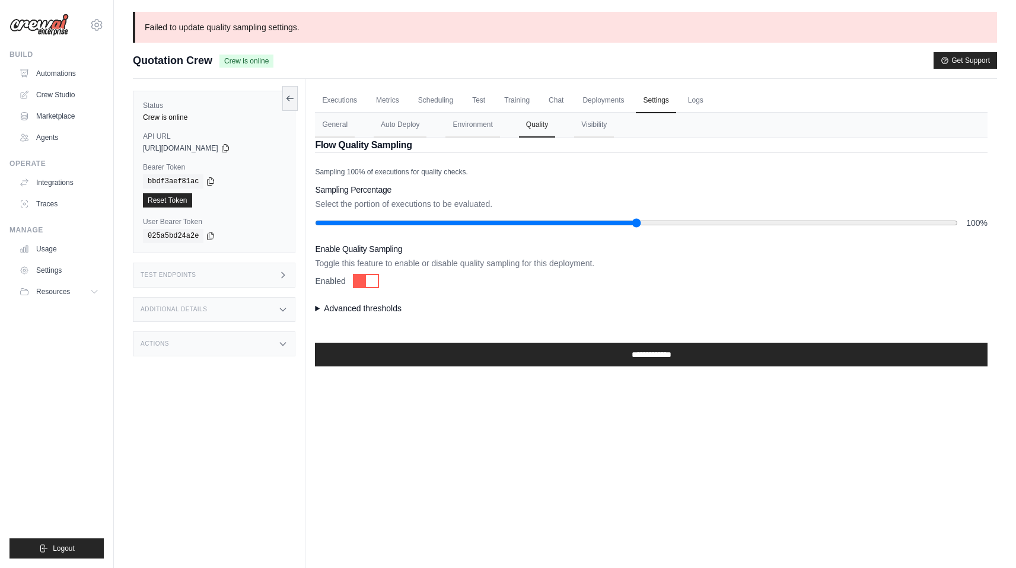
click at [371, 278] on div at bounding box center [372, 281] width 12 height 12
click at [369, 230] on div "**********" at bounding box center [651, 266] width 672 height 199
click at [372, 282] on div at bounding box center [368, 281] width 26 height 14
click at [949, 229] on div "**********" at bounding box center [651, 266] width 672 height 199
drag, startPoint x: 950, startPoint y: 222, endPoint x: 381, endPoint y: 244, distance: 568.9
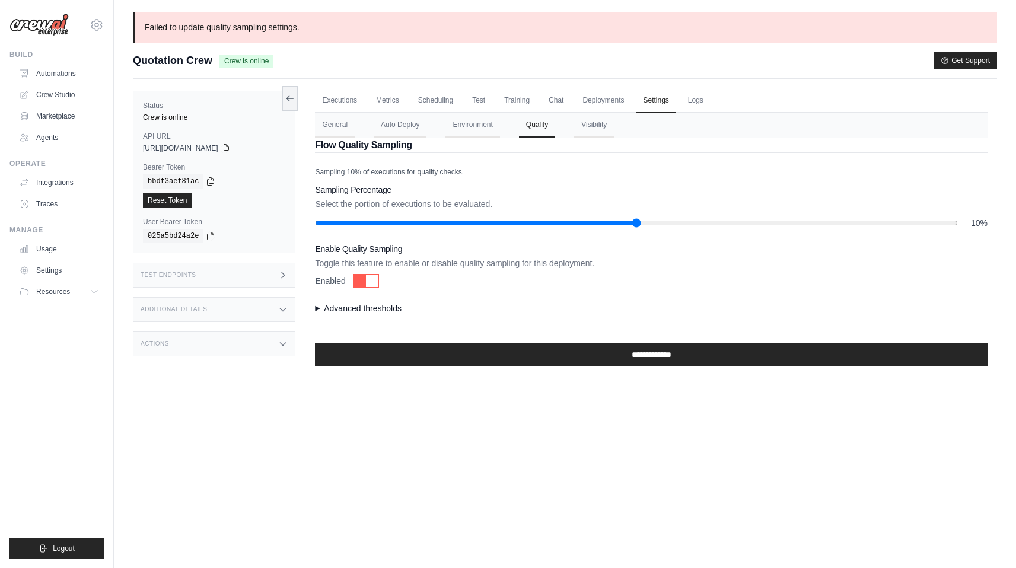
type input "**"
click at [381, 228] on input "range" at bounding box center [636, 222] width 642 height 9
click at [368, 282] on div at bounding box center [372, 281] width 12 height 12
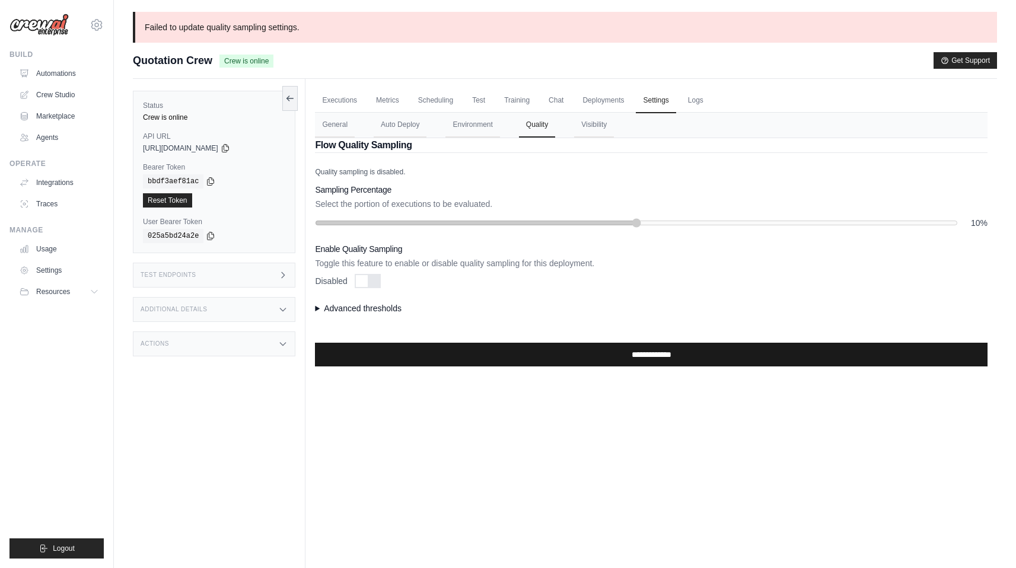
click at [530, 346] on input "**********" at bounding box center [651, 355] width 672 height 24
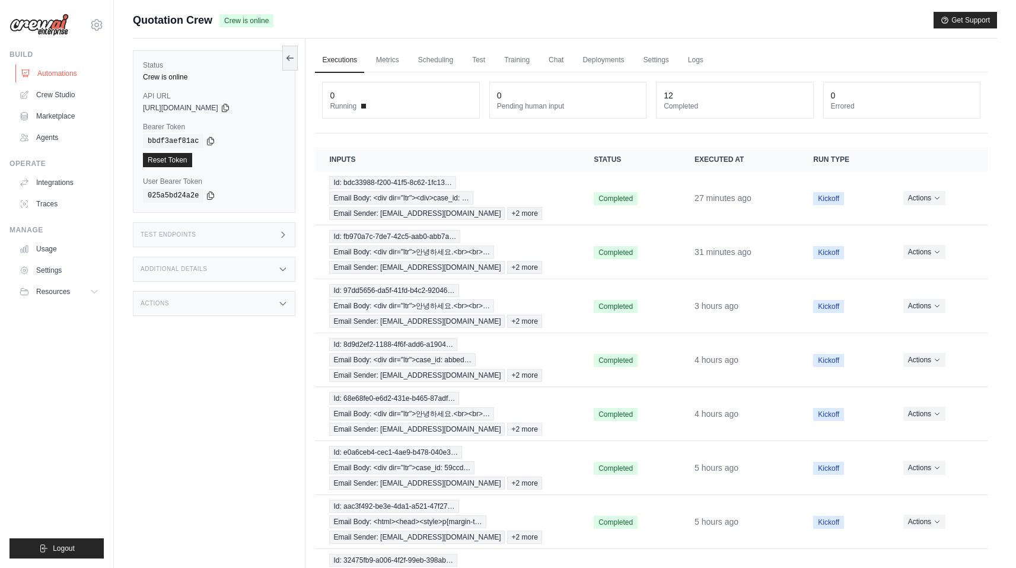
click at [67, 68] on link "Automations" at bounding box center [60, 73] width 90 height 19
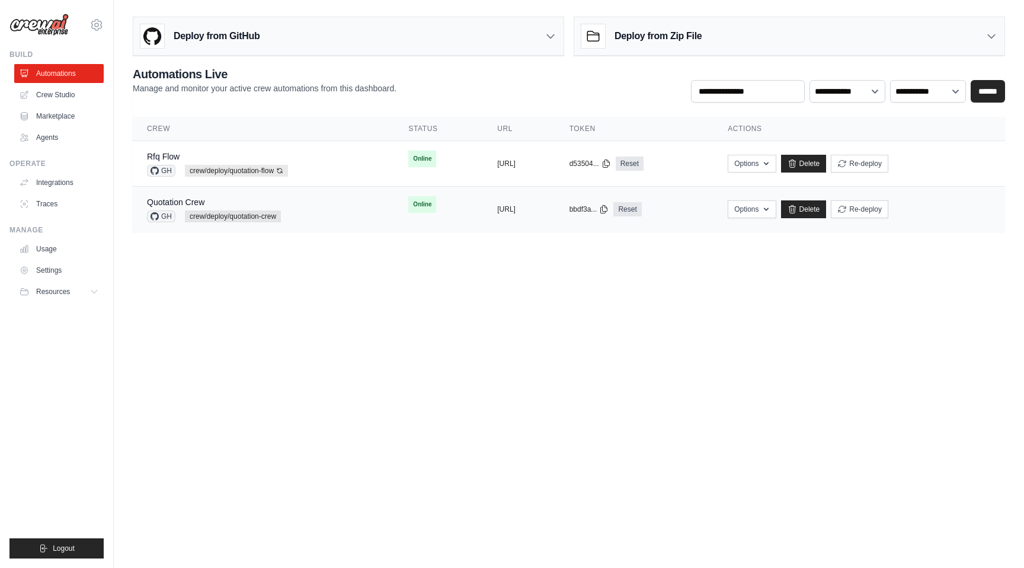
click at [332, 215] on div "Quotation Crew GH crew/deploy/quotation-crew" at bounding box center [263, 209] width 233 height 26
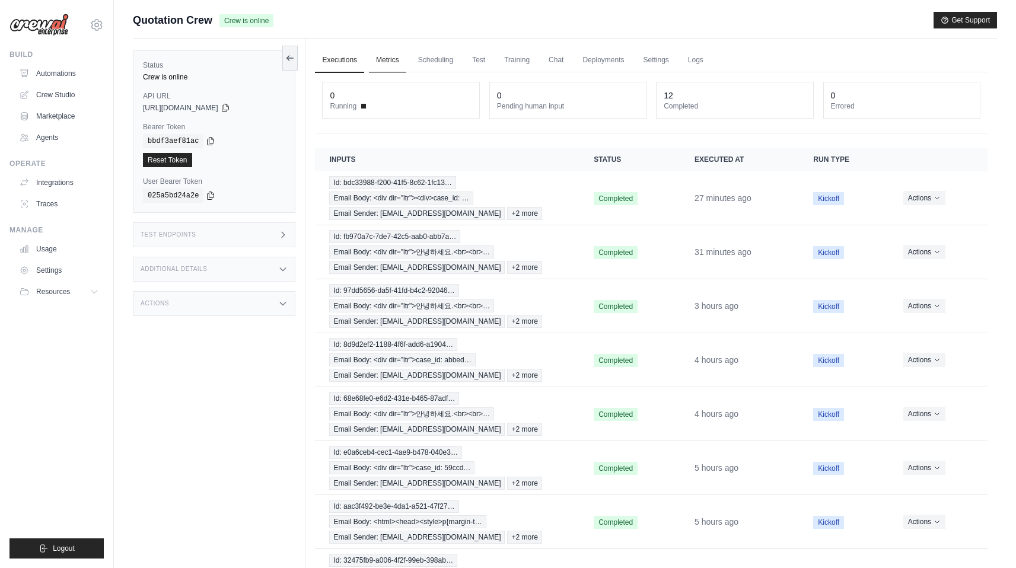
click at [384, 50] on link "Metrics" at bounding box center [387, 60] width 37 height 25
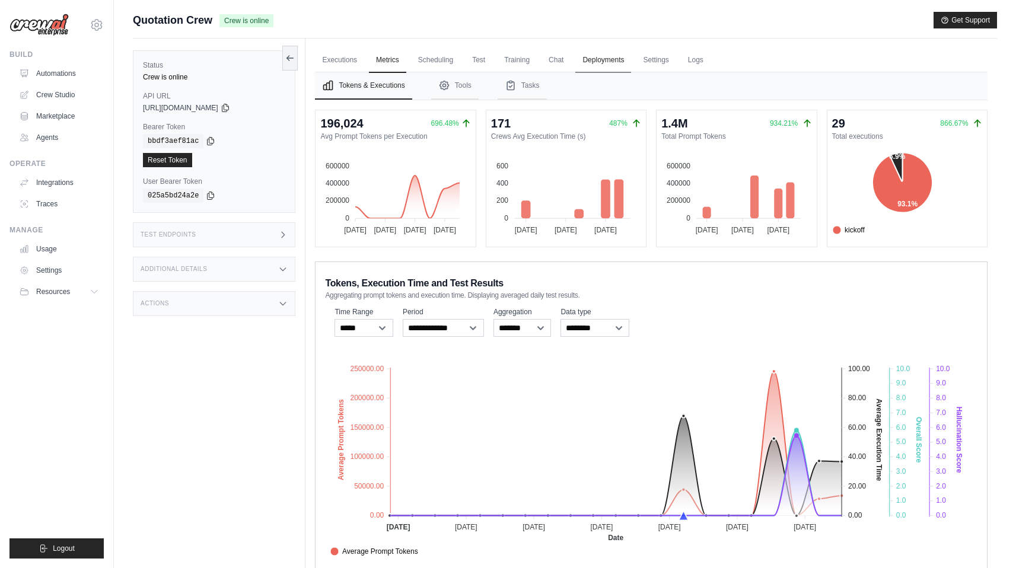
click at [585, 59] on link "Deployments" at bounding box center [603, 60] width 56 height 25
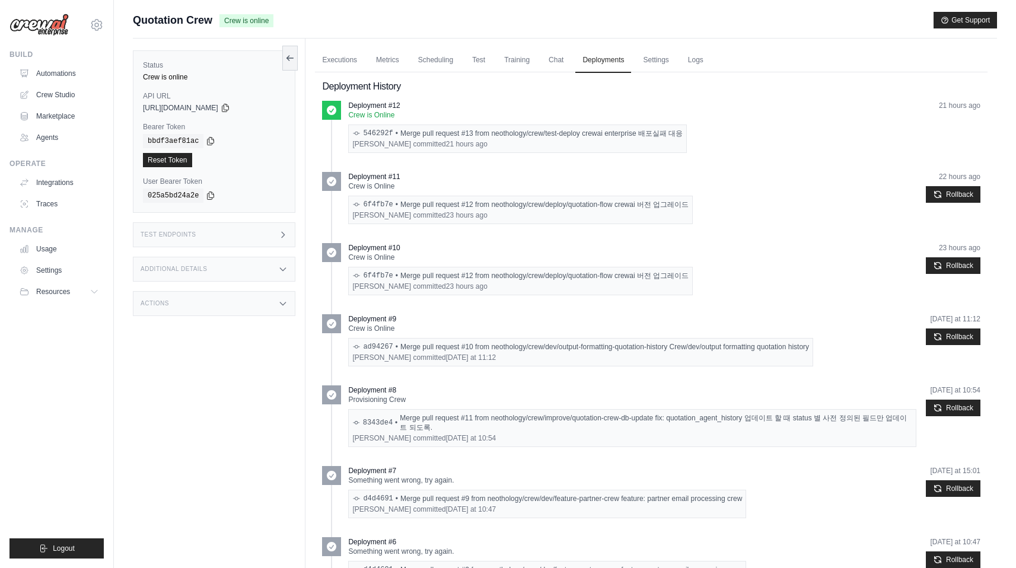
click at [55, 217] on ul "Build Automations Crew Studio Marketplace Agents" at bounding box center [56, 304] width 94 height 509
click at [60, 198] on link "Traces" at bounding box center [60, 203] width 90 height 19
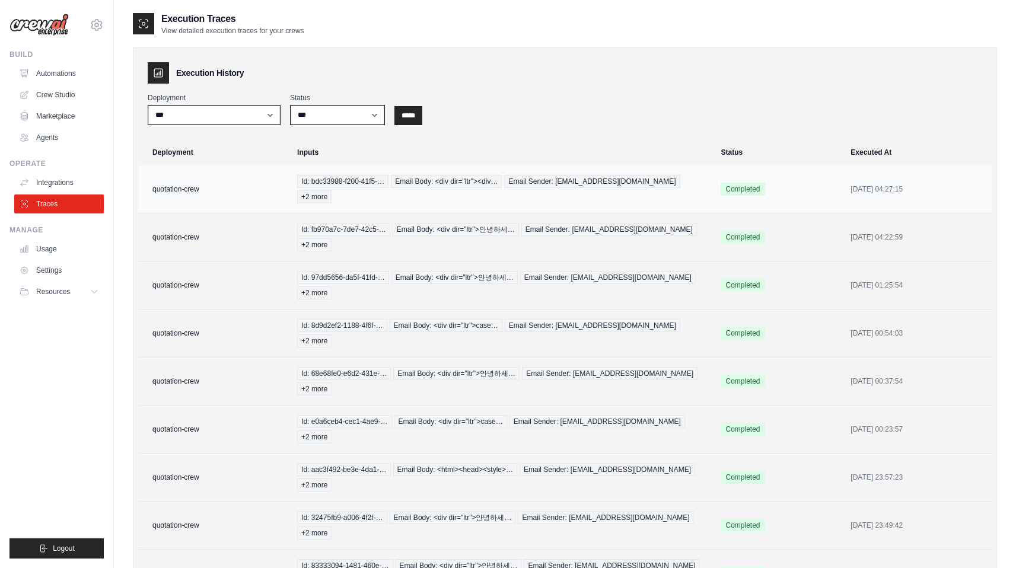
click at [254, 177] on td "quotation-crew" at bounding box center [214, 189] width 152 height 48
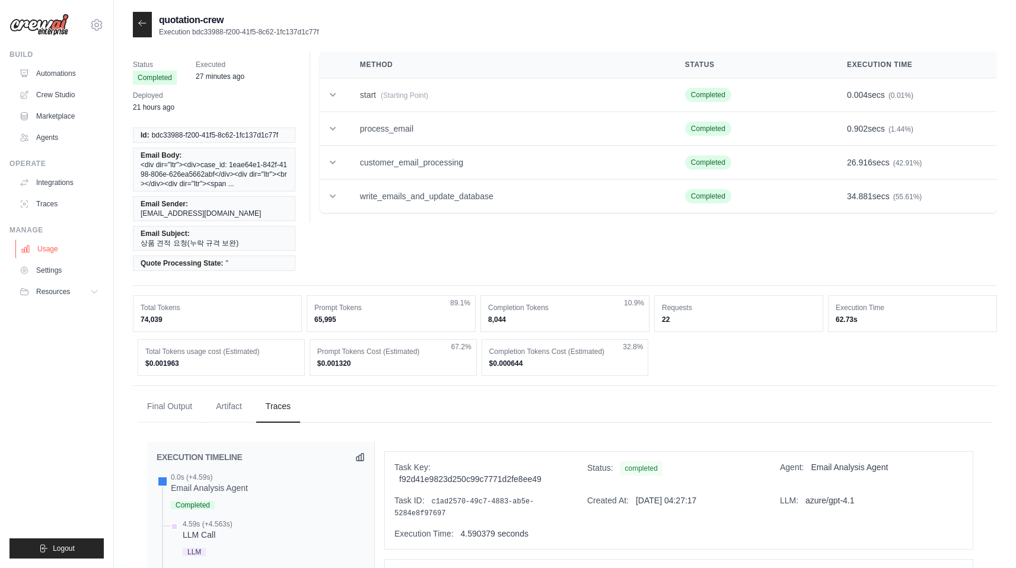
click at [75, 243] on link "Usage" at bounding box center [60, 249] width 90 height 19
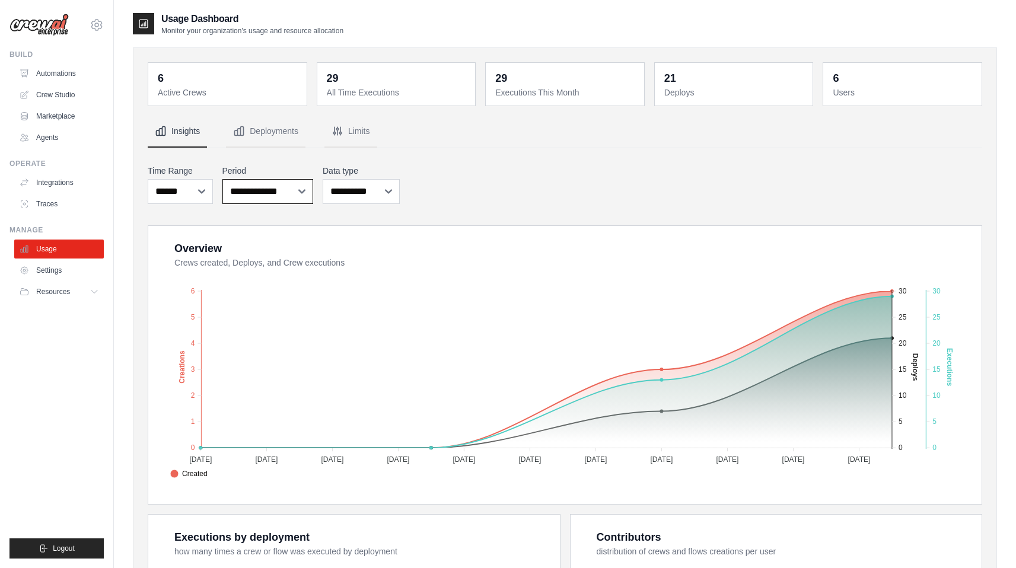
click at [280, 190] on select "**********" at bounding box center [267, 191] width 91 height 25
click at [356, 189] on select "**********" at bounding box center [361, 191] width 77 height 25
select select "***"
click at [323, 179] on select "**********" at bounding box center [361, 191] width 77 height 25
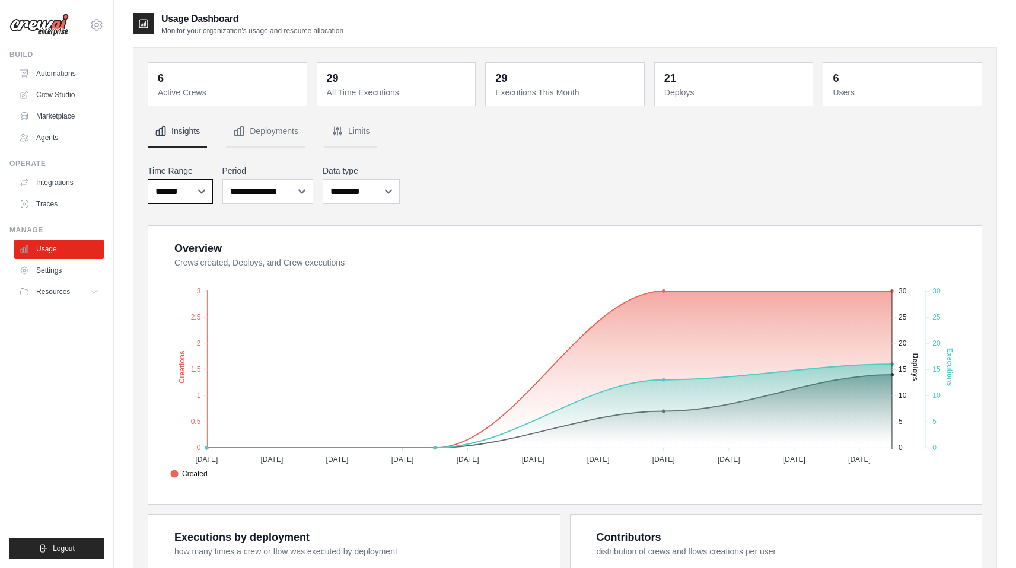
click at [195, 199] on select "***** ****** *******" at bounding box center [180, 191] width 65 height 25
select select "***"
click at [148, 179] on select "***** ****** *******" at bounding box center [180, 191] width 65 height 25
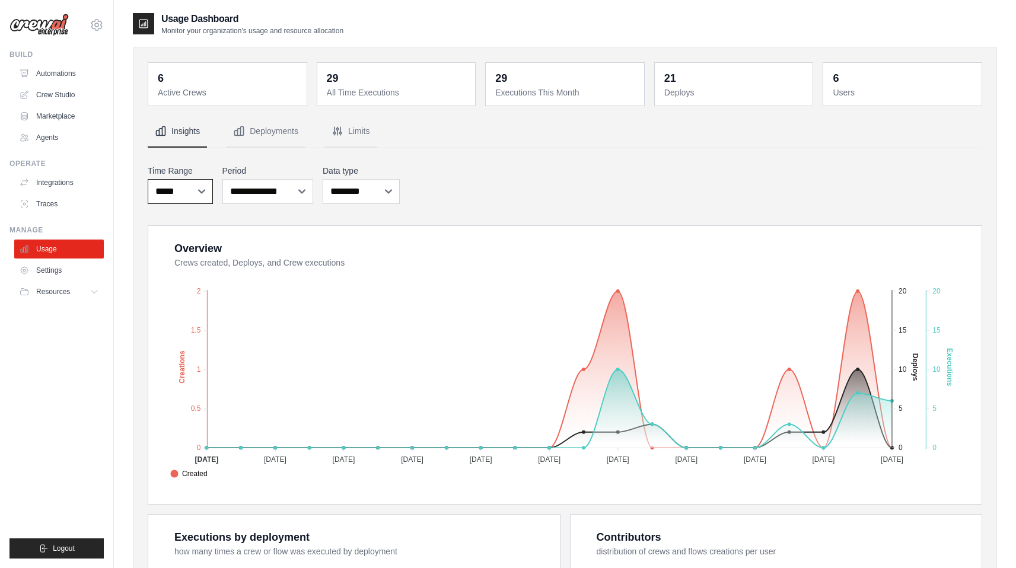
click at [164, 196] on select "***** ****** *******" at bounding box center [180, 191] width 65 height 25
click at [519, 180] on div "**********" at bounding box center [565, 184] width 834 height 44
click at [594, 106] on div "29 Executions This Month" at bounding box center [564, 84] width 159 height 44
click at [548, 171] on div "**********" at bounding box center [565, 184] width 834 height 44
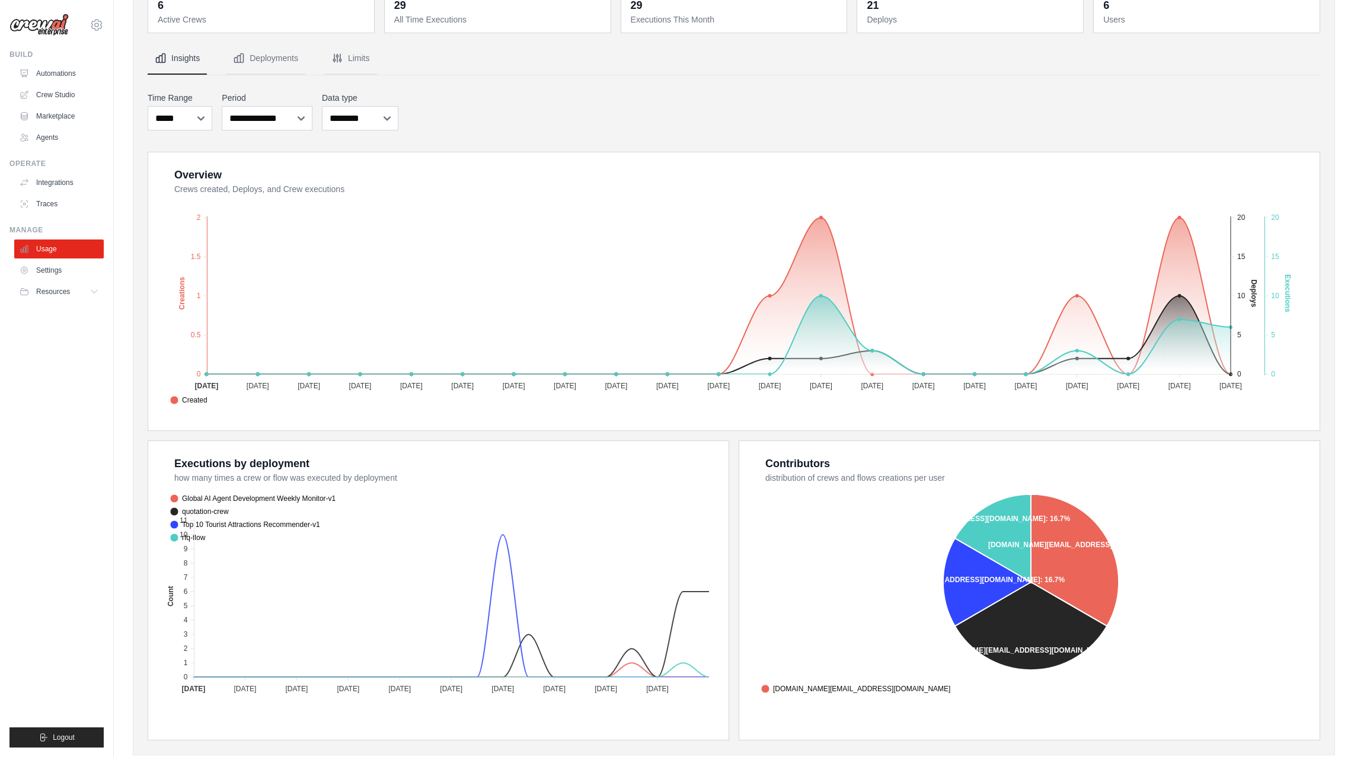
scroll to position [100, 0]
